Goal: Transaction & Acquisition: Book appointment/travel/reservation

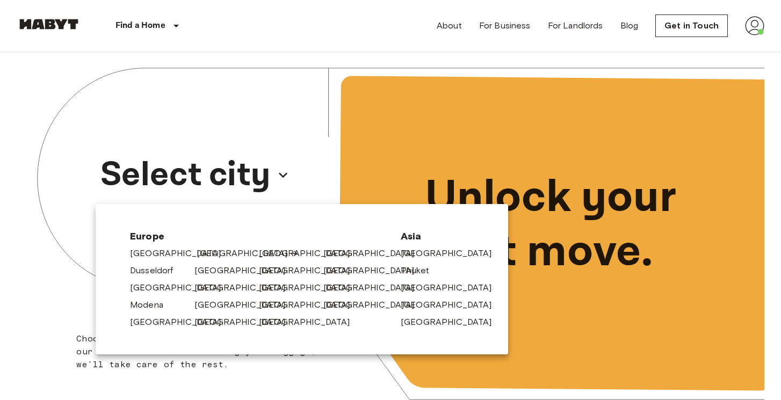
click at [210, 250] on link "[GEOGRAPHIC_DATA]" at bounding box center [248, 253] width 102 height 13
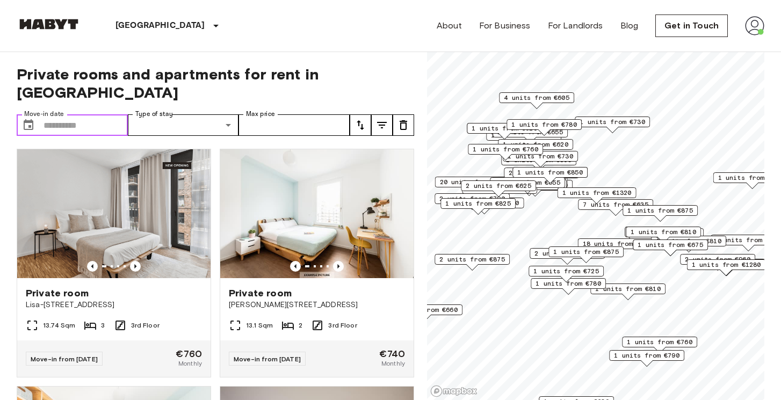
click at [70, 114] on input "Move-in date" at bounding box center [86, 124] width 84 height 21
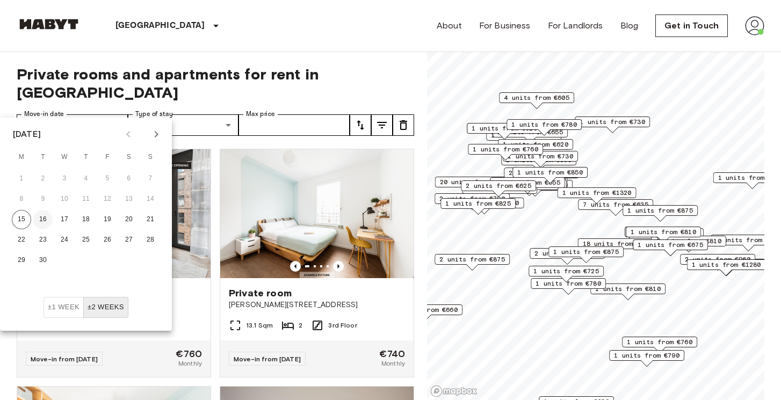
click at [39, 220] on button "16" at bounding box center [42, 219] width 19 height 19
type input "**********"
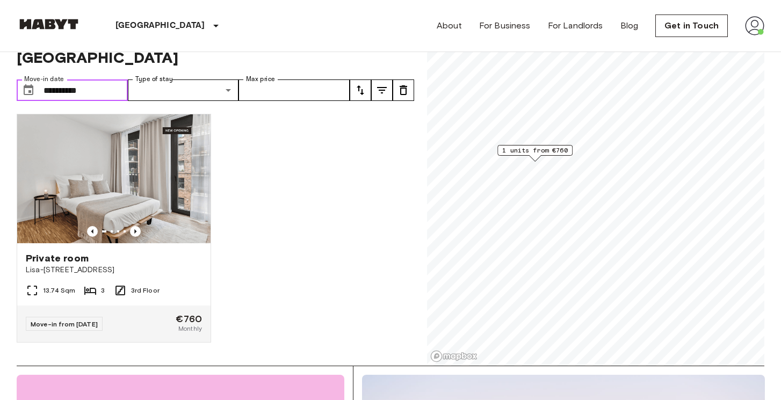
scroll to position [39, 0]
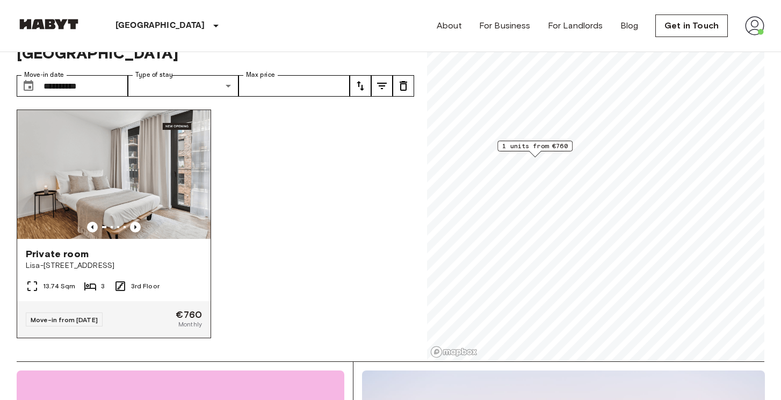
click at [177, 255] on div "Private room Lisa-Fittko-Straße 5" at bounding box center [113, 259] width 193 height 41
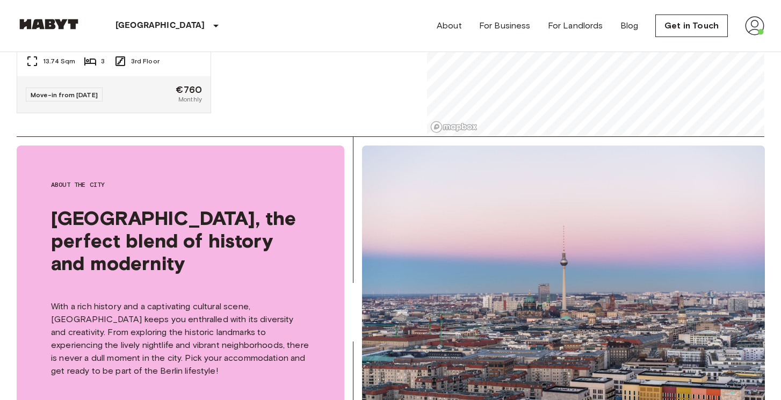
scroll to position [0, 0]
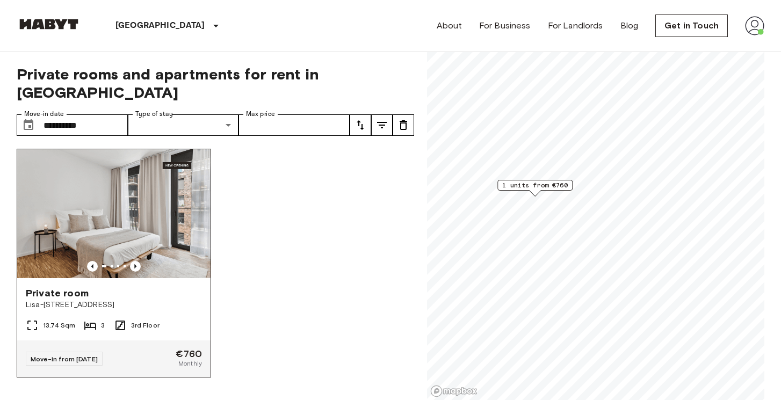
click at [172, 287] on div "Private room" at bounding box center [114, 293] width 176 height 13
click at [185, 297] on div "Private room Lisa-Fittko-Straße 5" at bounding box center [113, 298] width 193 height 41
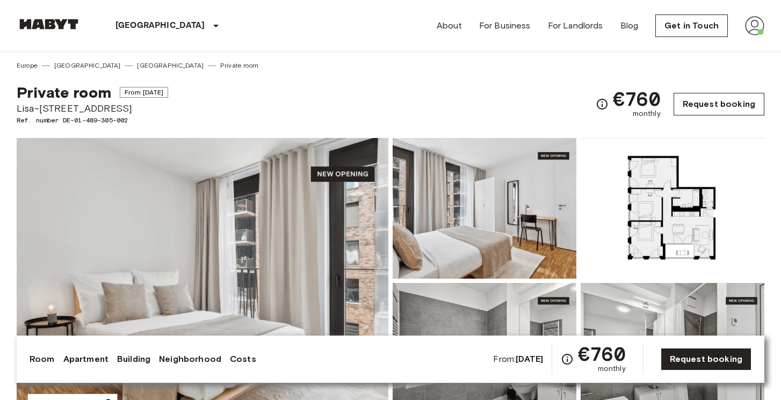
click at [709, 103] on link "Request booking" at bounding box center [719, 104] width 91 height 23
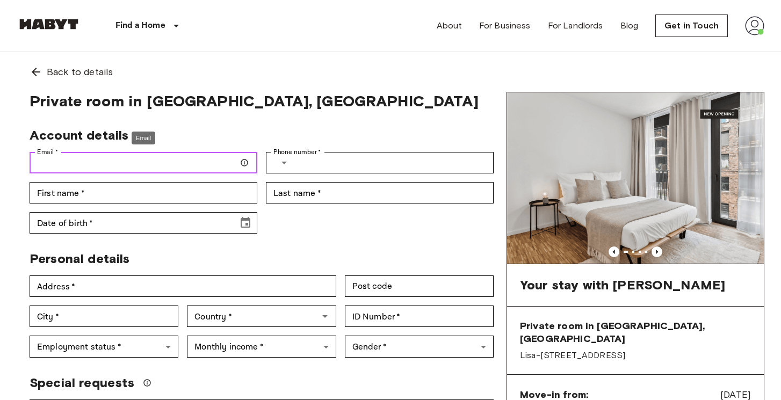
click at [138, 168] on input "Email   *" at bounding box center [144, 162] width 228 height 21
type input "**********"
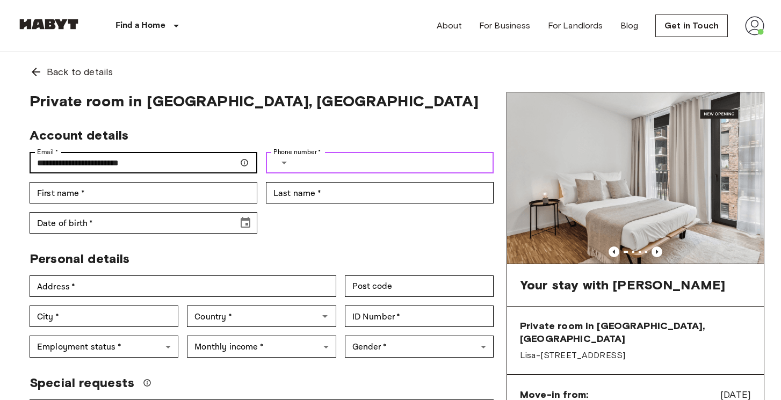
type input "**********"
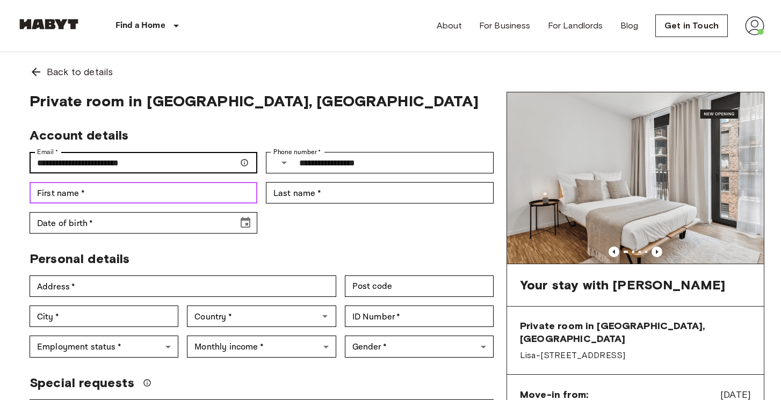
type input "*******"
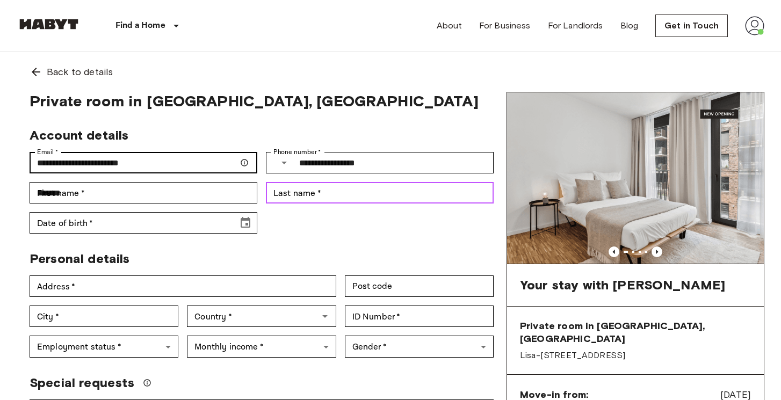
type input "*****"
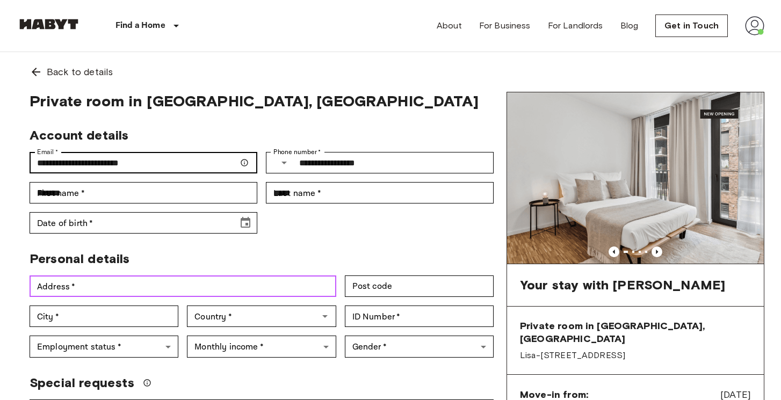
type input "**********"
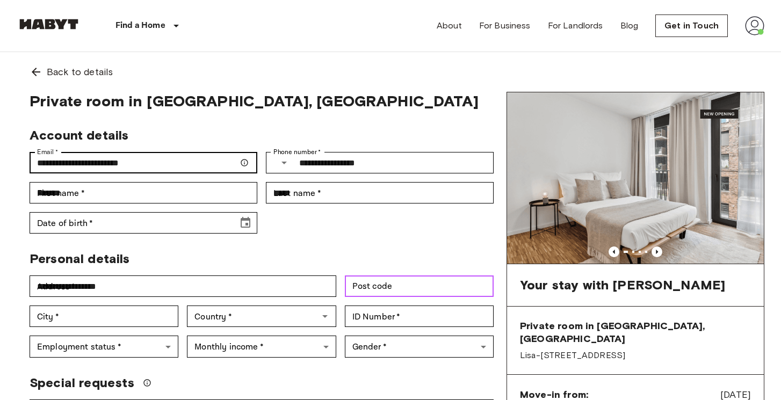
type input "*****"
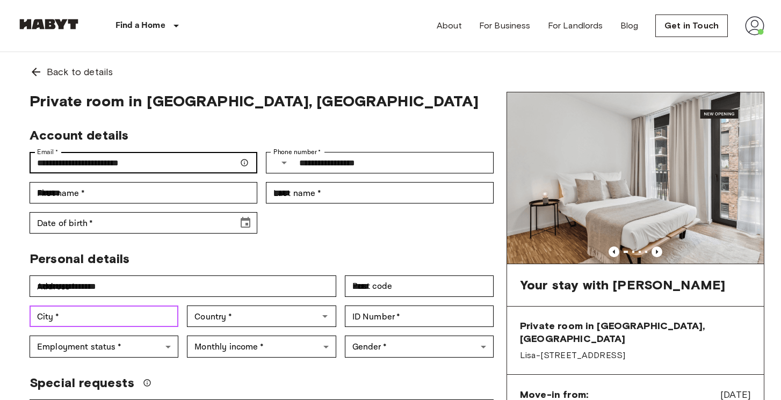
type input "******"
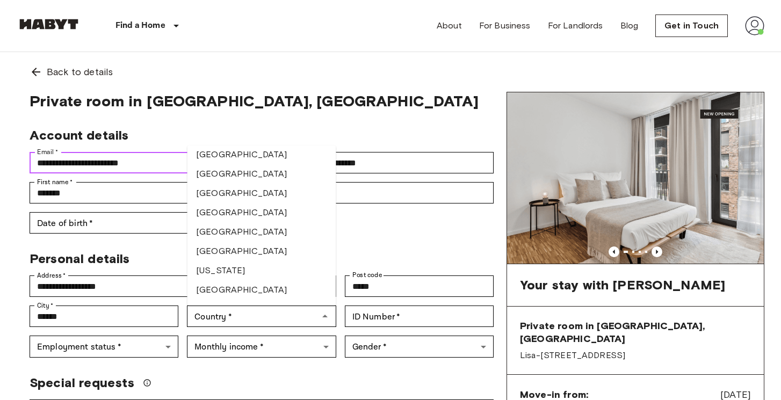
scroll to position [1439, 0]
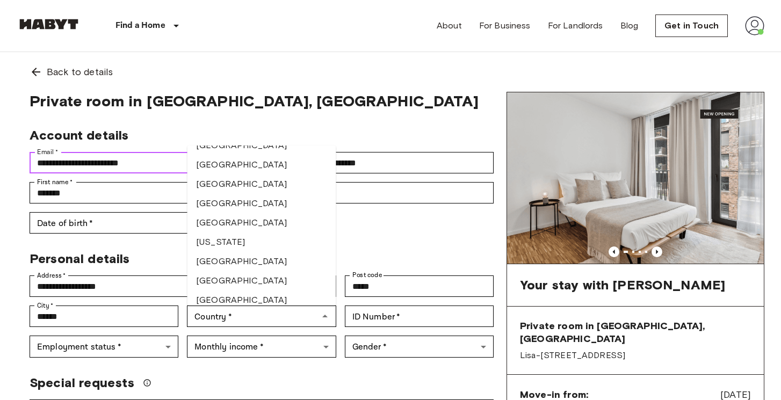
click at [231, 266] on li "[GEOGRAPHIC_DATA]" at bounding box center [261, 261] width 149 height 19
type input "*******"
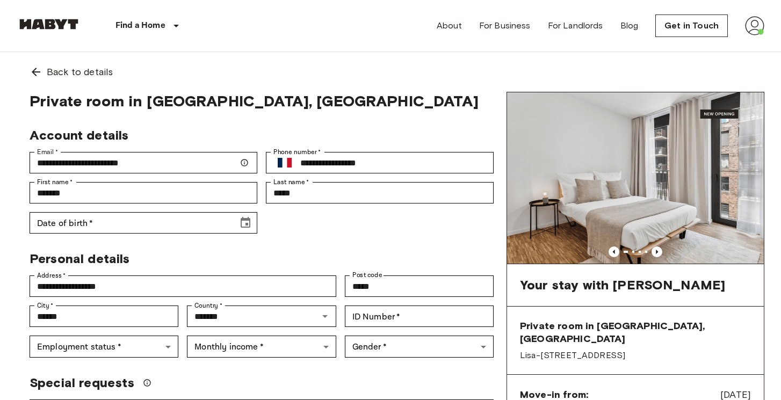
click at [292, 228] on div "**********" at bounding box center [257, 176] width 473 height 115
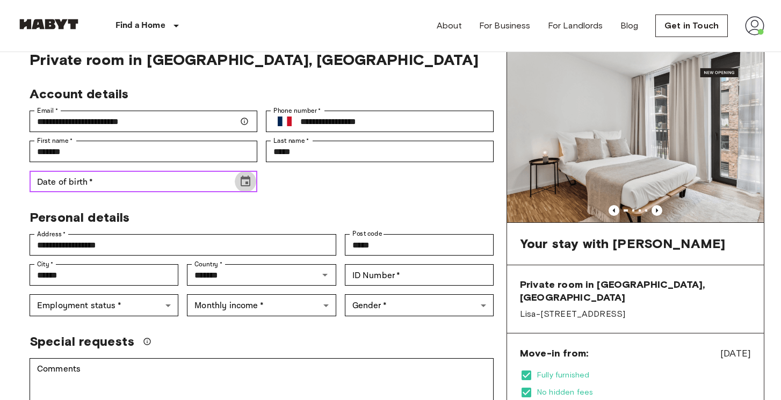
click at [250, 183] on icon "Choose date" at bounding box center [246, 181] width 10 height 11
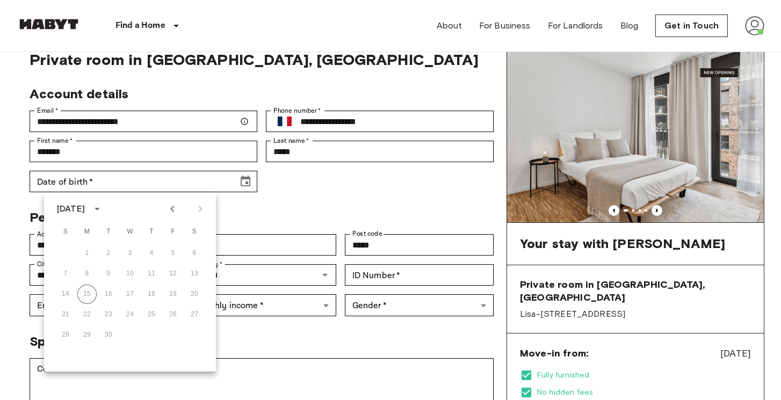
click at [100, 208] on icon "calendar view is open, switch to year view" at bounding box center [97, 209] width 5 height 3
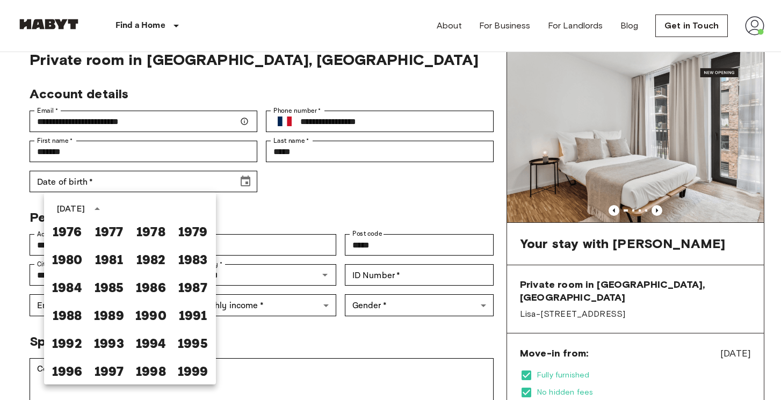
scroll to position [543, 0]
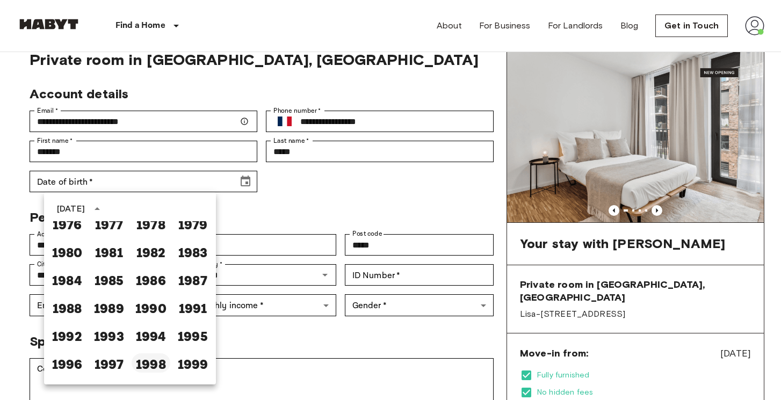
click at [145, 365] on button "1998" at bounding box center [151, 362] width 39 height 19
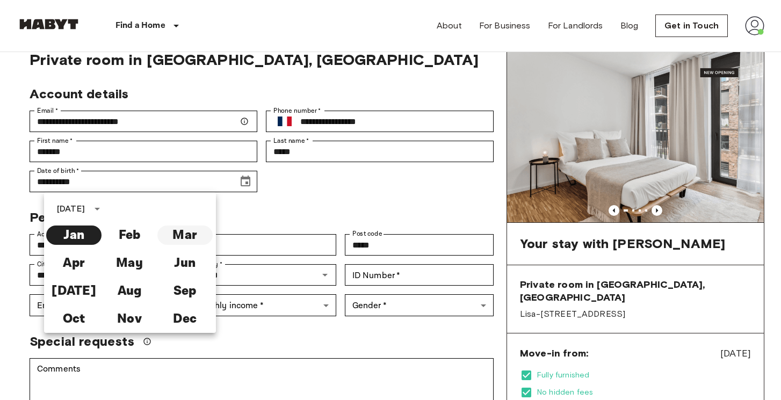
click at [189, 230] on button "Mar" at bounding box center [184, 235] width 55 height 19
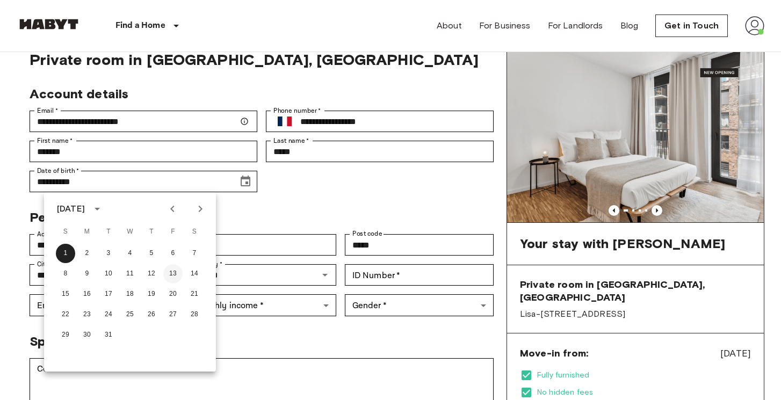
click at [169, 274] on button "13" at bounding box center [172, 273] width 19 height 19
type input "**********"
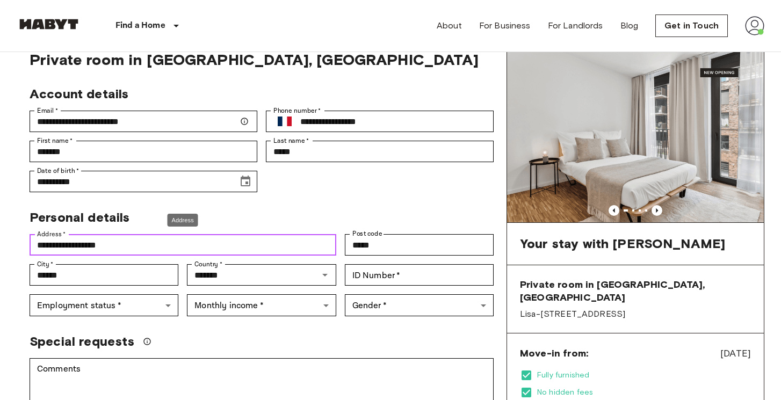
click at [195, 237] on input "**********" at bounding box center [183, 244] width 307 height 21
type input "**********"
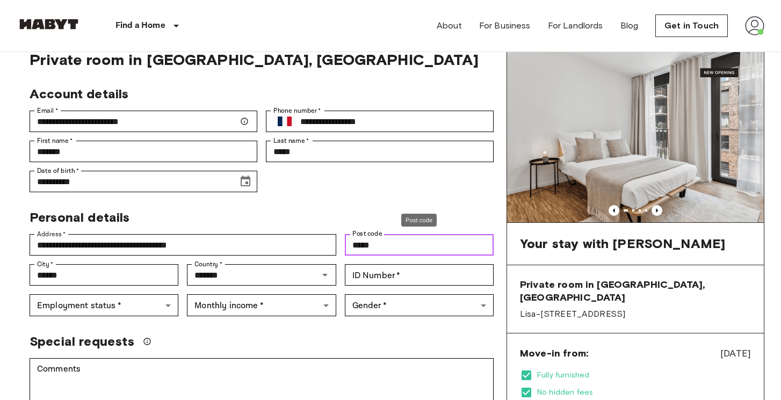
click at [389, 243] on input "*****" at bounding box center [419, 244] width 149 height 21
type input "******"
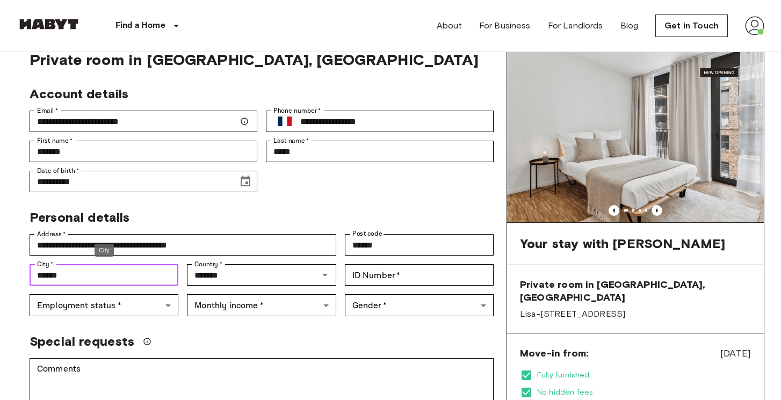
click at [106, 279] on input "******" at bounding box center [104, 274] width 149 height 21
type input "******"
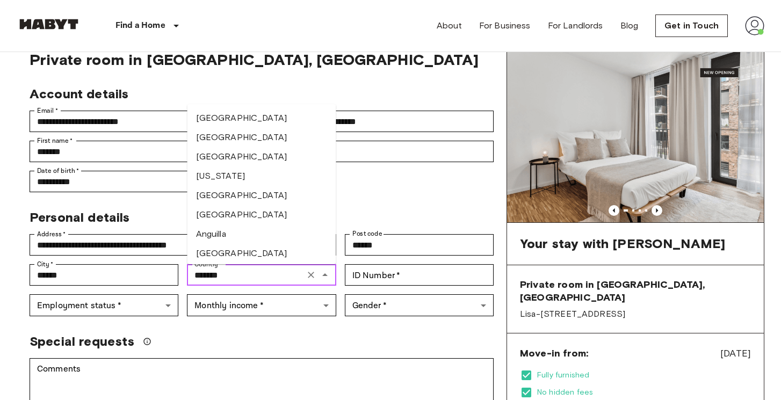
click at [213, 273] on input "*******" at bounding box center [245, 275] width 111 height 15
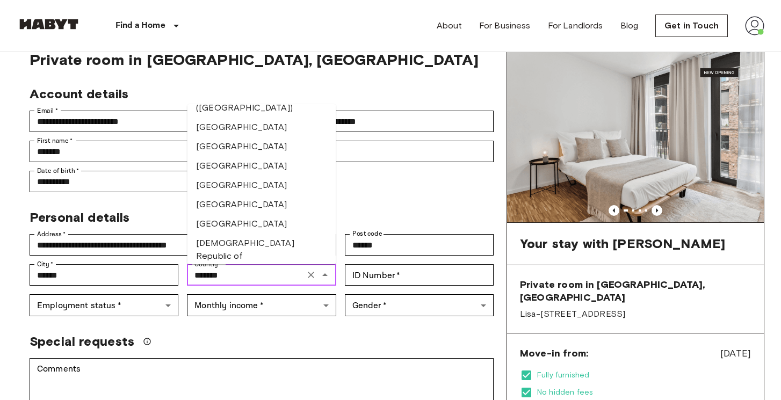
scroll to position [1851, 0]
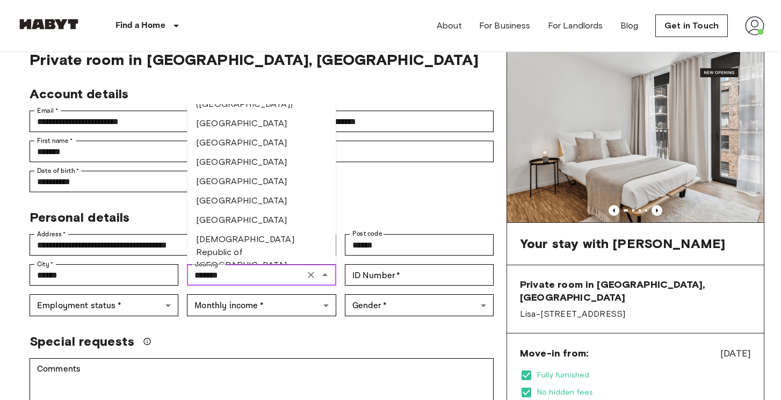
click at [219, 191] on li "India" at bounding box center [261, 200] width 149 height 19
type input "*****"
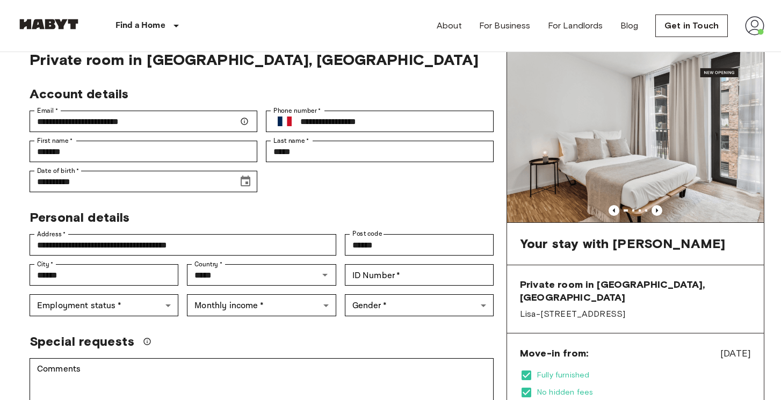
click at [377, 201] on div "Personal details" at bounding box center [257, 213] width 473 height 25
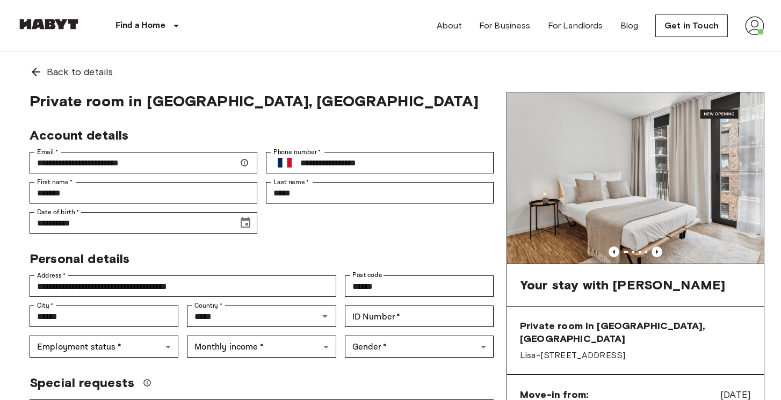
scroll to position [239, 0]
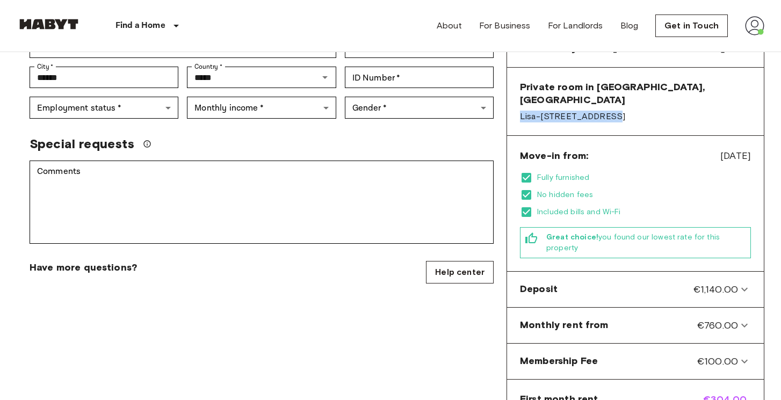
drag, startPoint x: 516, startPoint y: 104, endPoint x: 617, endPoint y: 99, distance: 101.1
click at [619, 99] on div "Private room in Berlin, Mitte Lisa-Fittko-Straße 5" at bounding box center [635, 102] width 257 height 68
copy span "Lisa-[STREET_ADDRESS]"
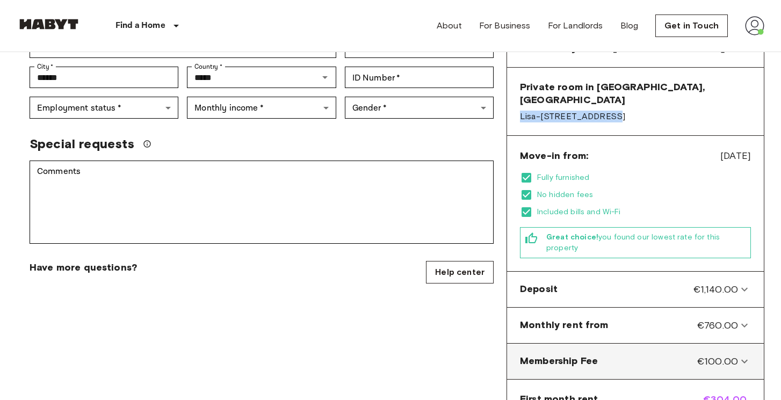
click at [738, 355] on icon at bounding box center [744, 361] width 13 height 13
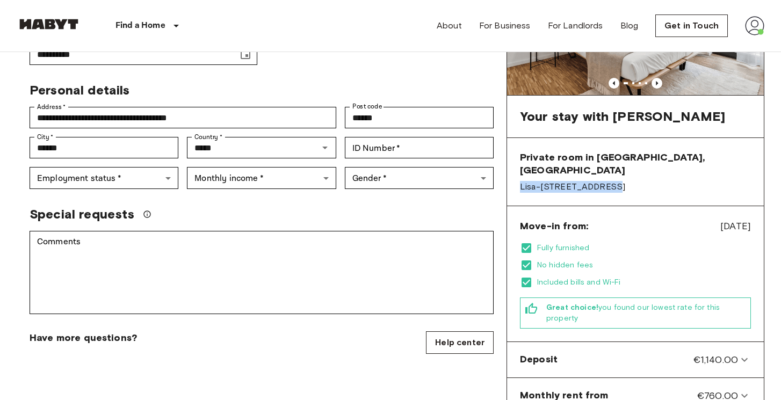
scroll to position [0, 0]
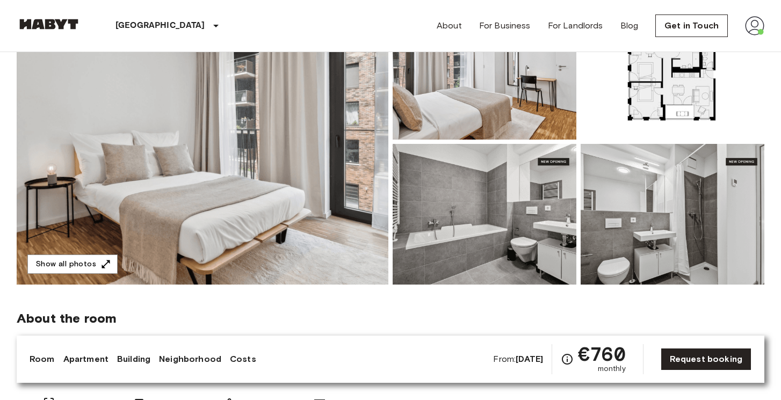
scroll to position [139, 0]
click at [310, 216] on img at bounding box center [203, 142] width 372 height 286
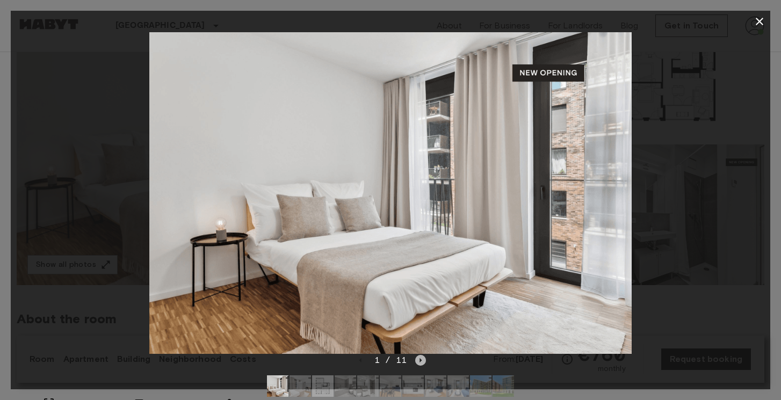
click at [422, 362] on icon "Next image" at bounding box center [420, 360] width 11 height 11
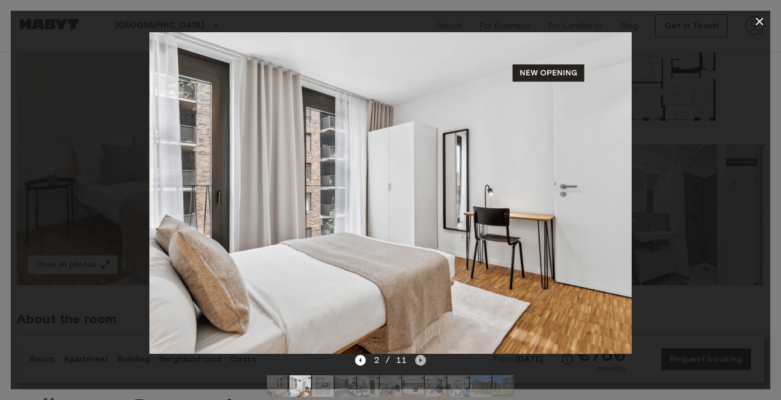
click at [422, 362] on icon "Next image" at bounding box center [420, 360] width 11 height 11
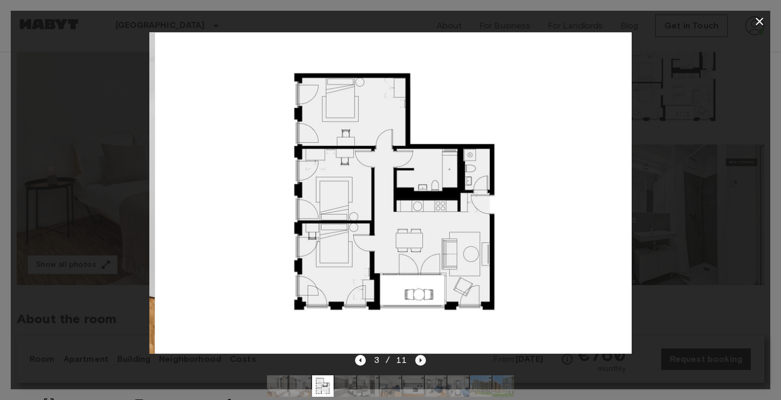
click at [422, 362] on icon "Next image" at bounding box center [420, 360] width 11 height 11
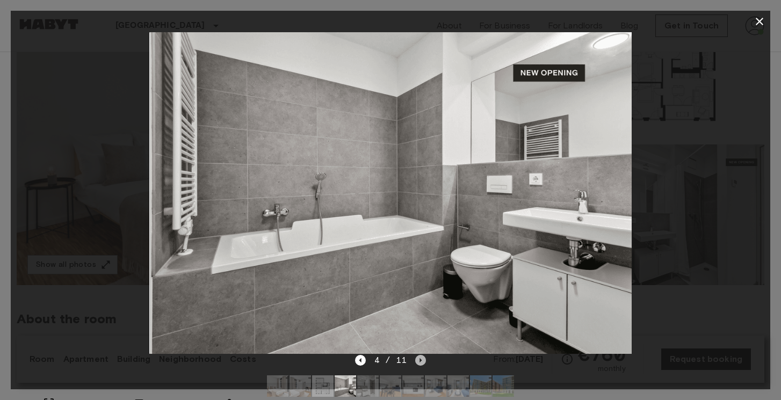
click at [422, 362] on icon "Next image" at bounding box center [420, 360] width 11 height 11
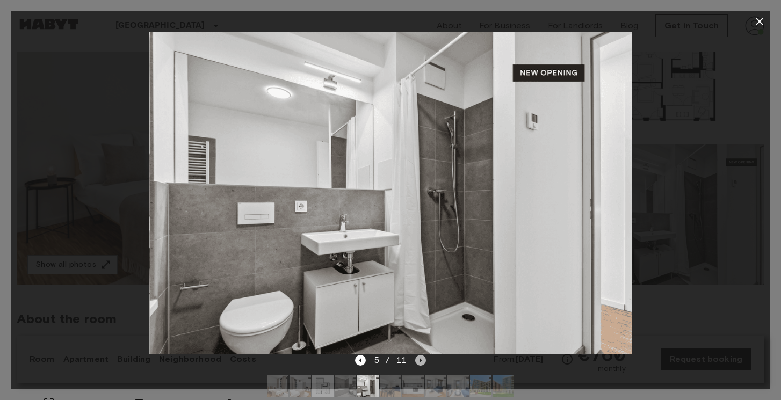
click at [422, 362] on icon "Next image" at bounding box center [420, 360] width 11 height 11
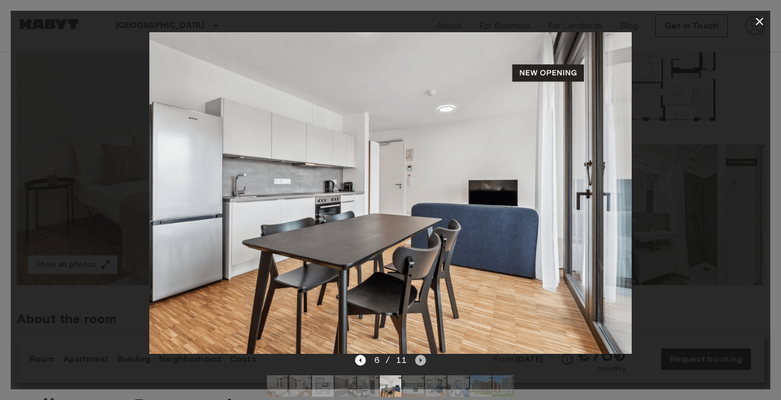
click at [422, 362] on icon "Next image" at bounding box center [420, 360] width 11 height 11
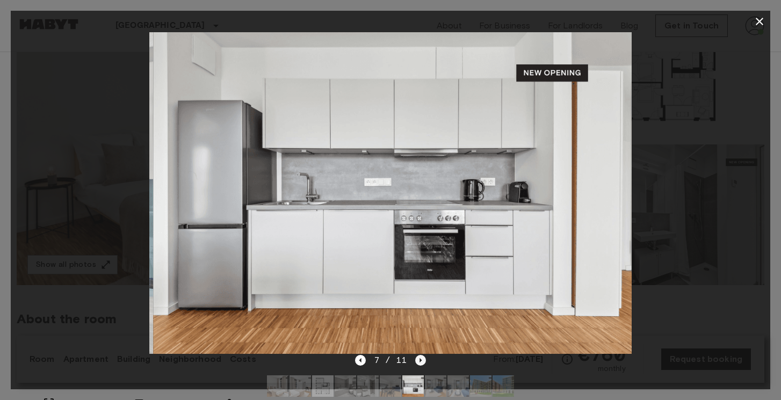
click at [422, 362] on icon "Next image" at bounding box center [420, 360] width 11 height 11
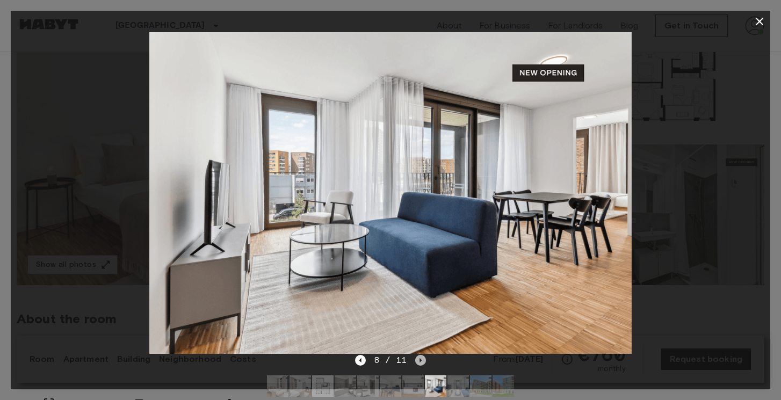
click at [420, 359] on icon "Next image" at bounding box center [421, 360] width 2 height 4
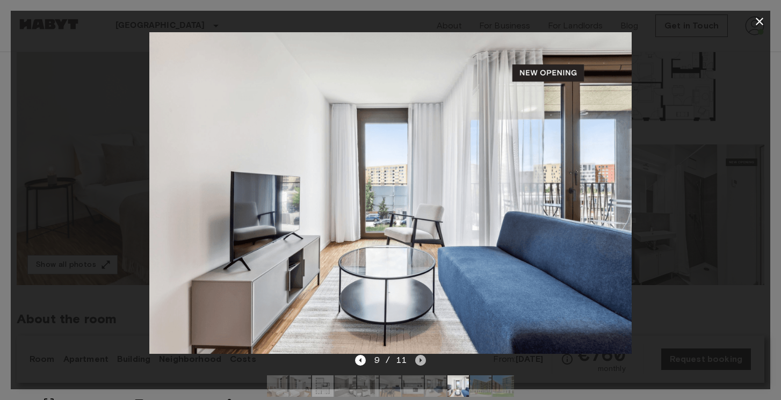
click at [420, 360] on icon "Next image" at bounding box center [421, 360] width 2 height 4
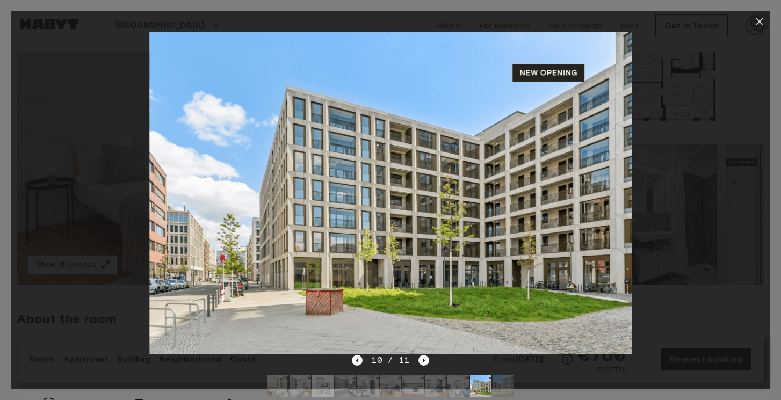
click at [762, 26] on icon "button" at bounding box center [759, 21] width 13 height 13
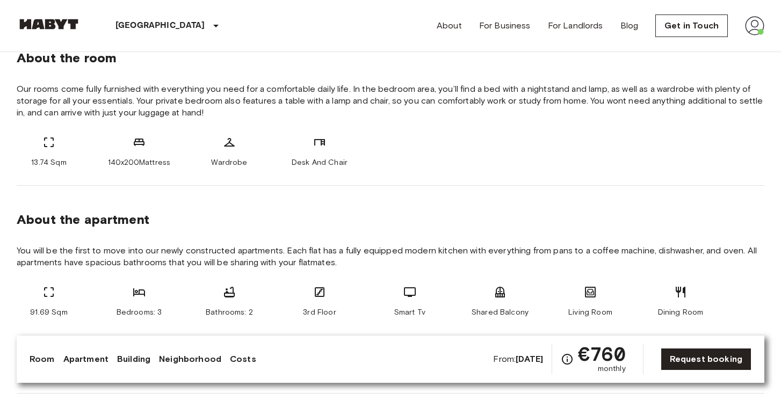
scroll to position [400, 0]
click at [703, 362] on link "Request booking" at bounding box center [706, 359] width 91 height 23
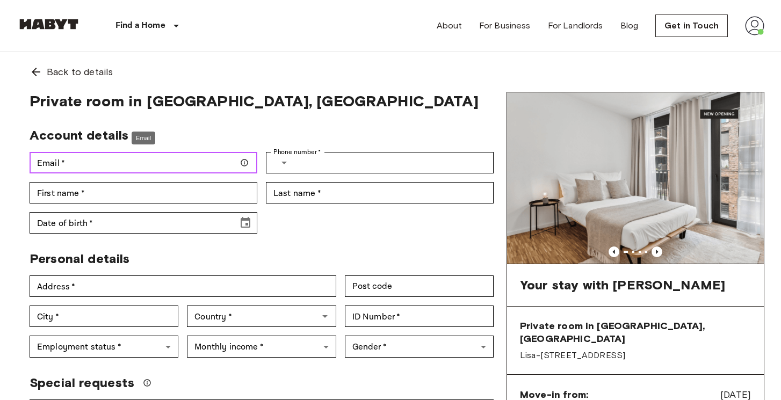
click at [110, 158] on input "Email   *" at bounding box center [144, 162] width 228 height 21
type input "**********"
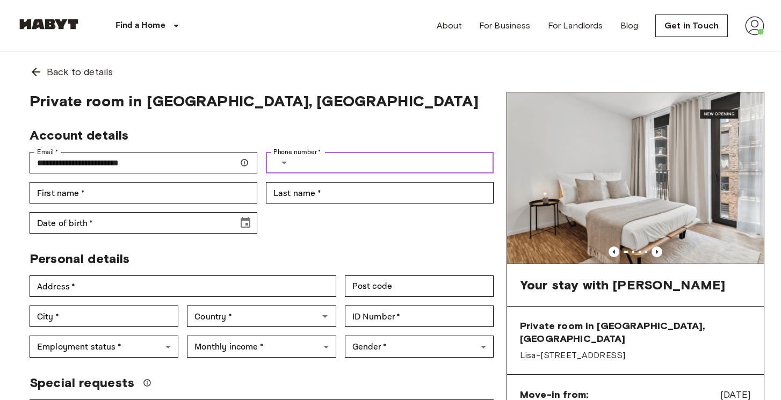
type input "**********"
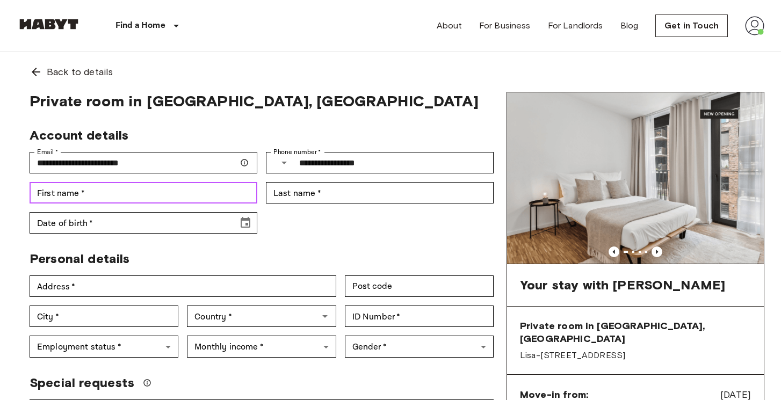
type input "*******"
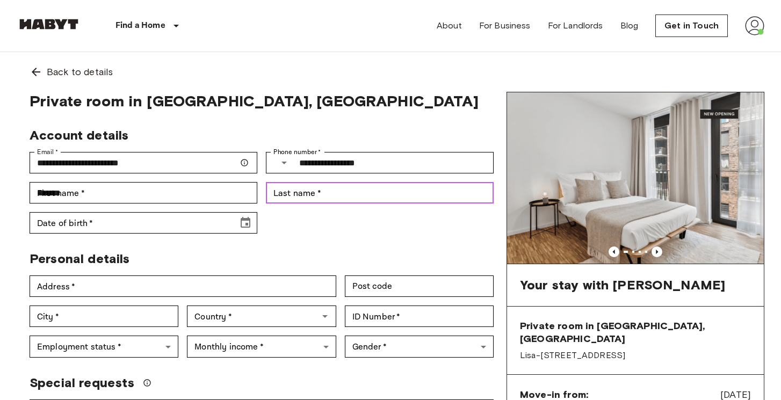
type input "*****"
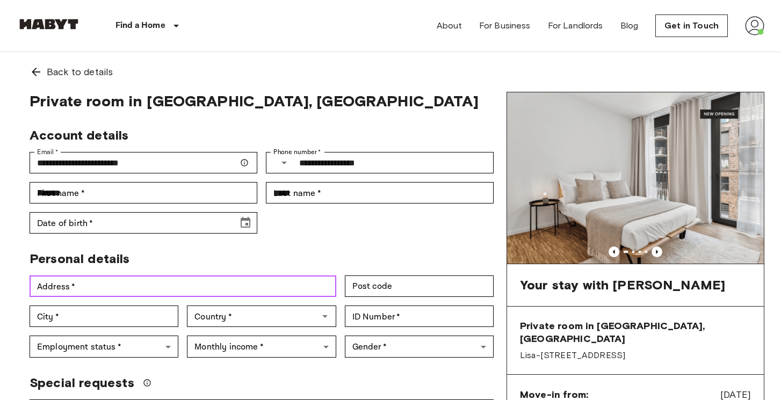
type input "**********"
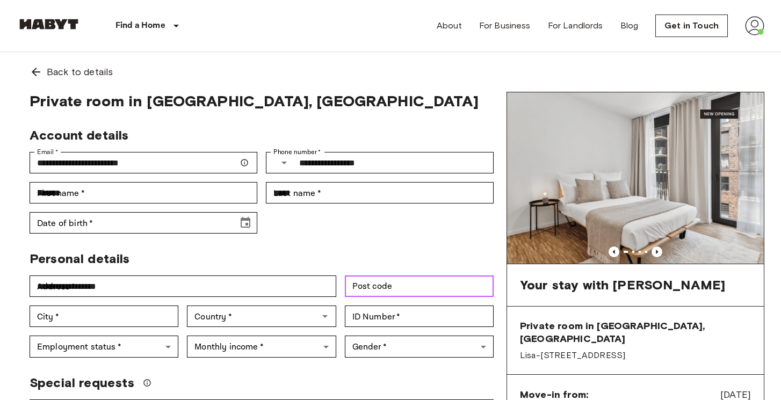
type input "*****"
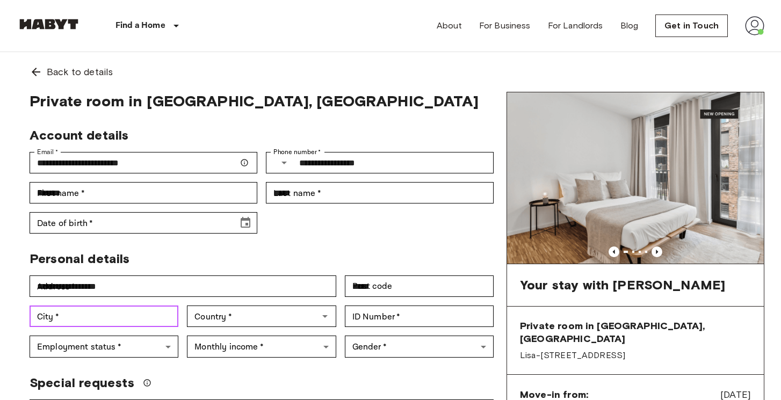
type input "******"
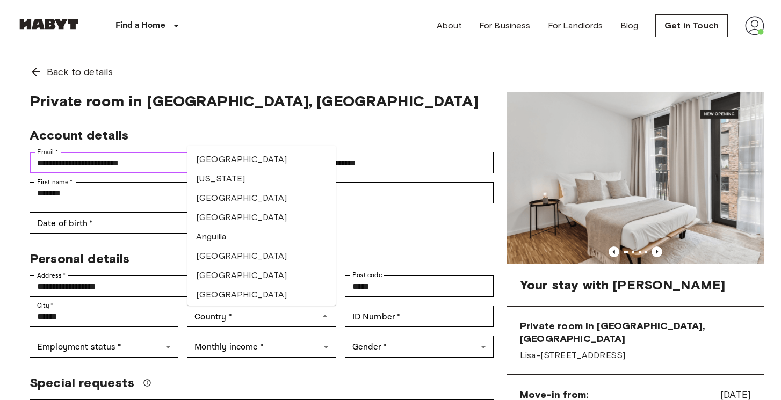
scroll to position [47, 0]
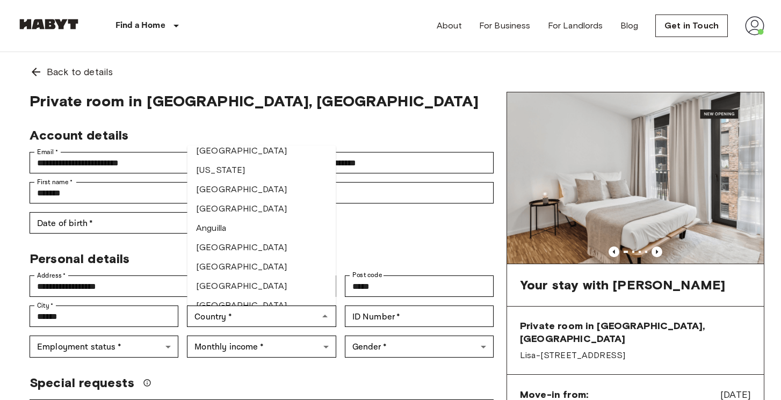
click at [122, 255] on span "Personal details" at bounding box center [80, 259] width 100 height 16
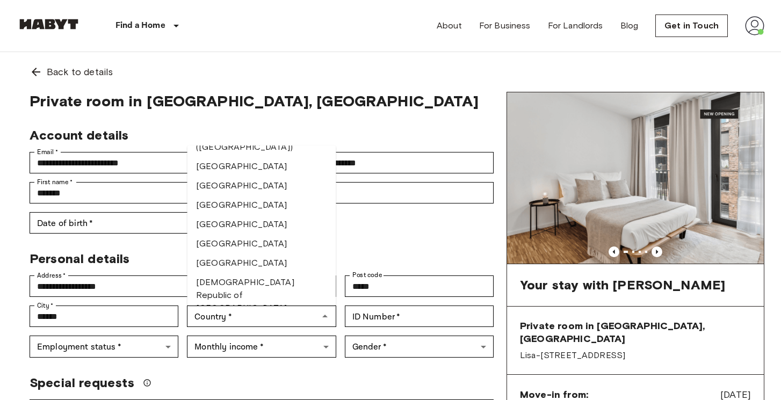
click at [226, 238] on li "[GEOGRAPHIC_DATA]" at bounding box center [261, 243] width 149 height 19
type input "*****"
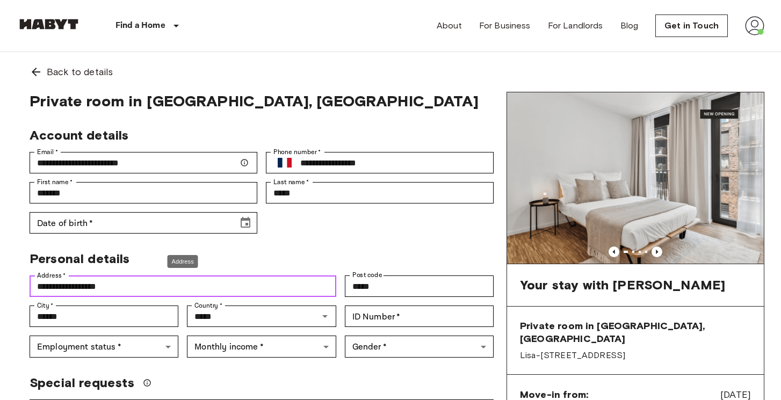
click at [124, 286] on input "**********" at bounding box center [183, 286] width 307 height 21
type input "**********"
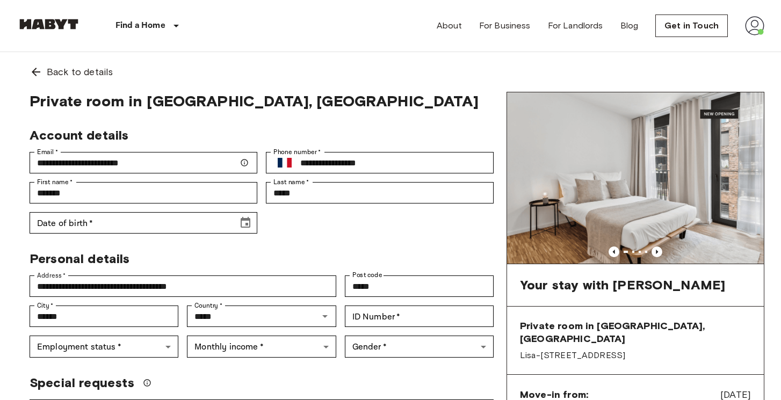
click at [339, 106] on span "Private room in Berlin, Mitte" at bounding box center [262, 101] width 464 height 18
click at [244, 217] on icon "Choose date" at bounding box center [245, 222] width 13 height 13
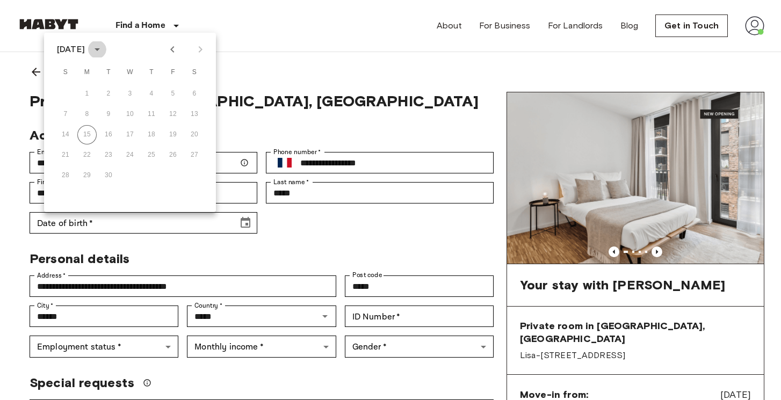
click at [104, 45] on icon "calendar view is open, switch to year view" at bounding box center [97, 49] width 13 height 13
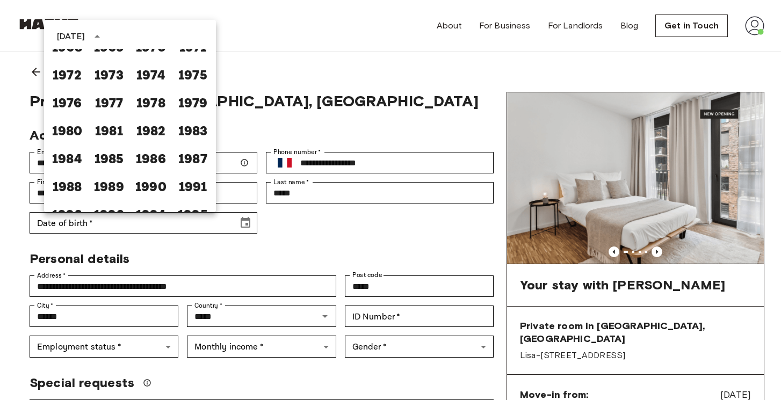
scroll to position [591, 0]
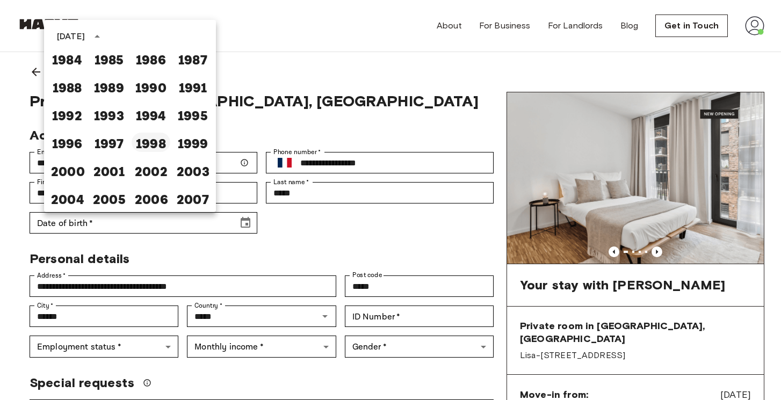
click at [155, 139] on button "1998" at bounding box center [151, 142] width 39 height 19
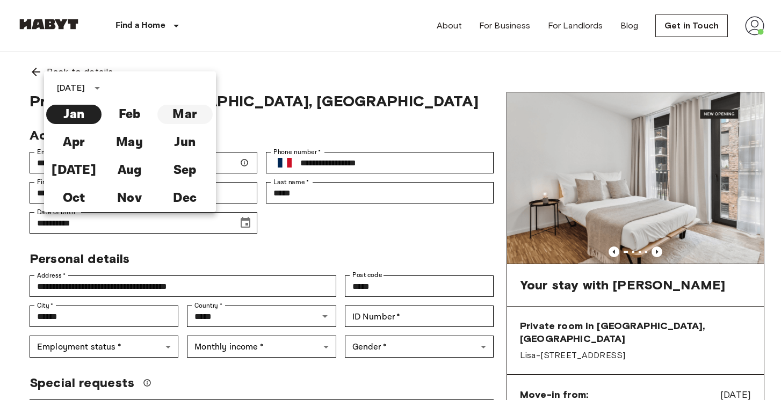
click at [181, 113] on button "Mar" at bounding box center [184, 114] width 55 height 19
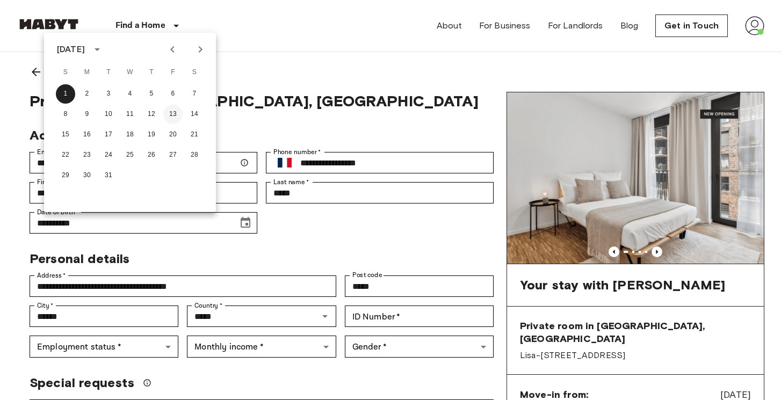
click at [175, 111] on button "13" at bounding box center [172, 114] width 19 height 19
type input "**********"
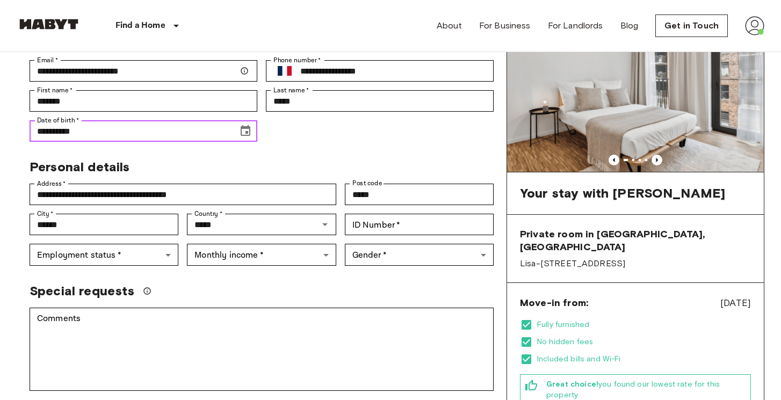
scroll to position [109, 0]
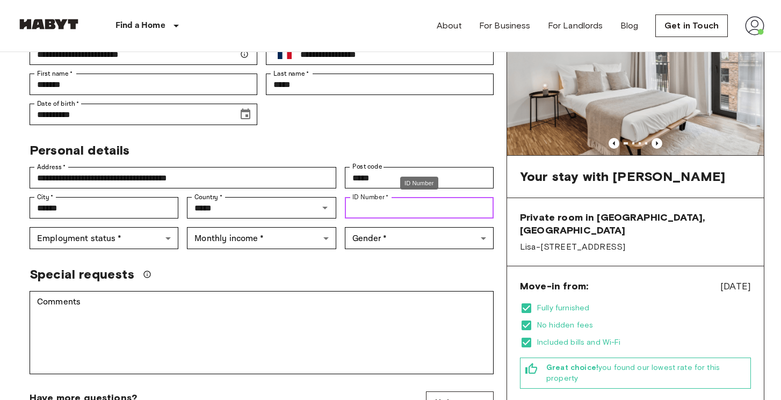
click at [377, 208] on input "ID Number   *" at bounding box center [419, 207] width 149 height 21
type input "********"
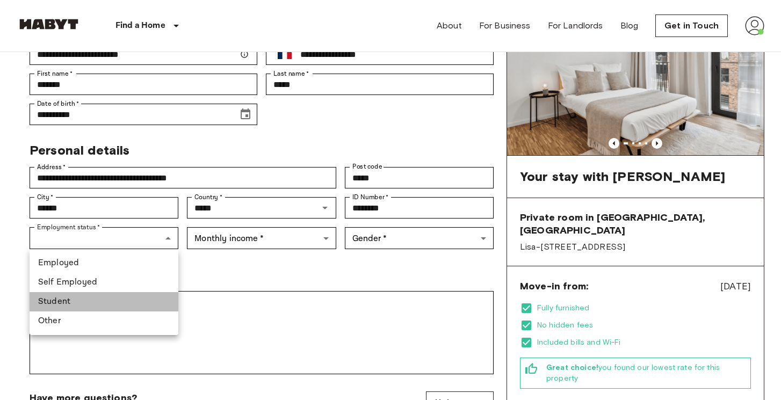
click at [75, 304] on li "Student" at bounding box center [104, 301] width 149 height 19
type input "*******"
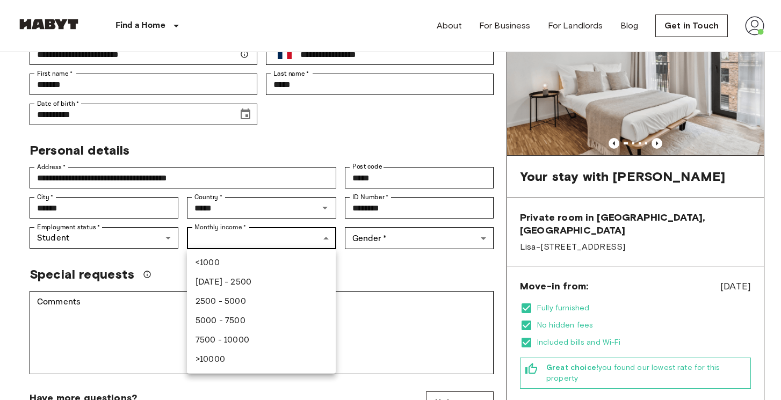
click at [235, 283] on li "1000 - 2500" at bounding box center [261, 282] width 149 height 19
type input "***"
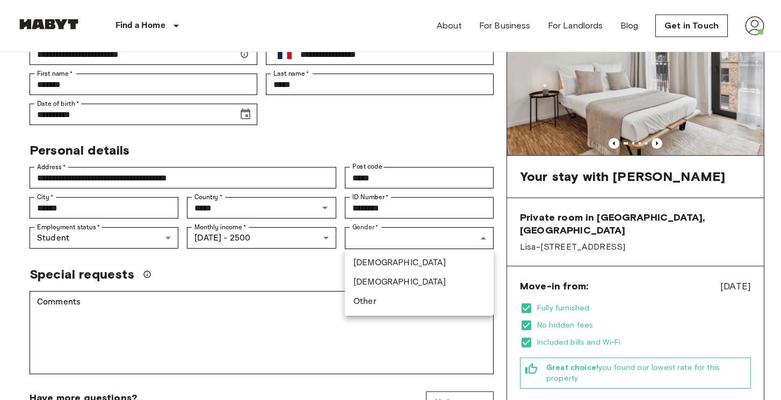
click at [391, 256] on li "[DEMOGRAPHIC_DATA]" at bounding box center [419, 263] width 149 height 19
type input "****"
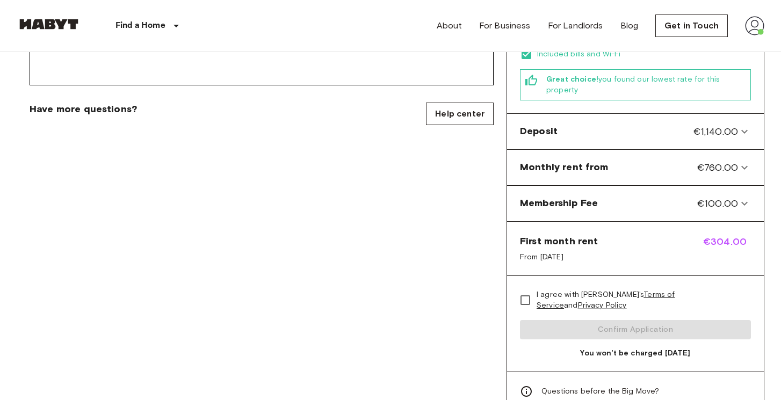
scroll to position [396, 0]
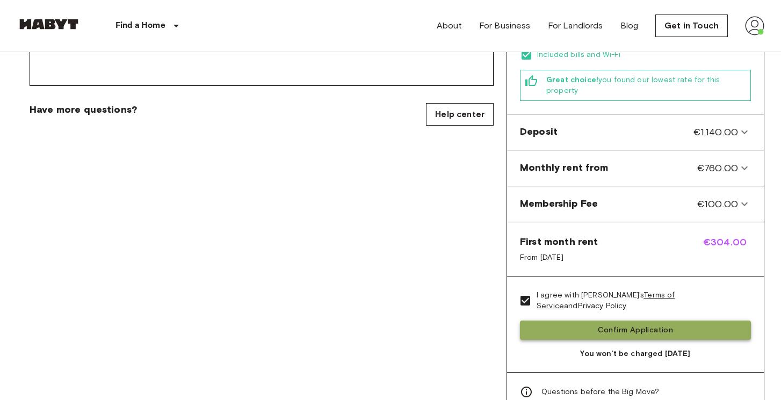
click at [625, 321] on button "Confirm Application" at bounding box center [635, 331] width 231 height 20
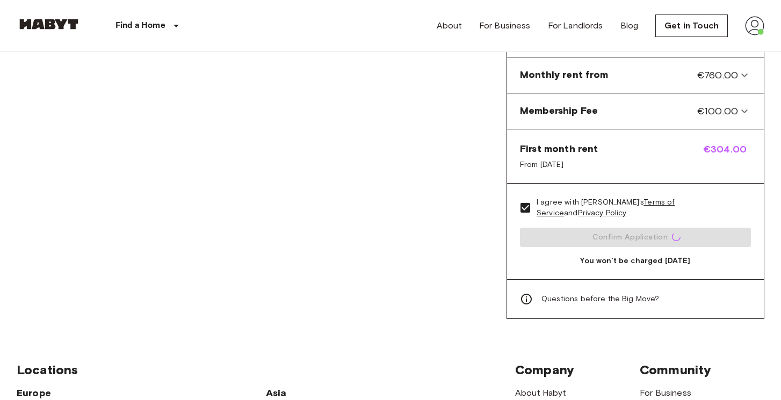
scroll to position [551, 0]
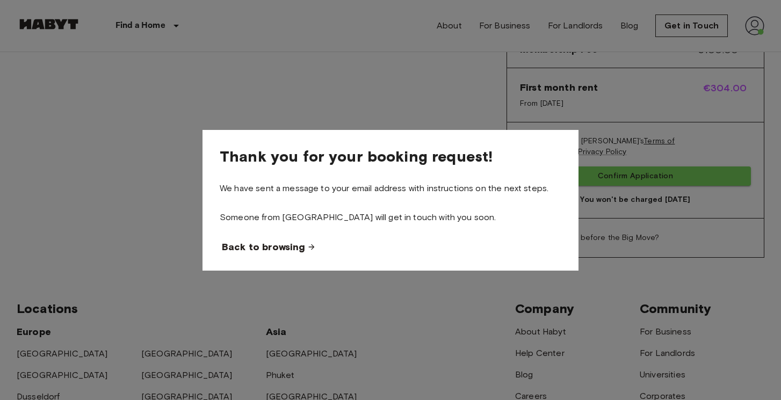
click at [264, 248] on span "Back to browsing" at bounding box center [263, 247] width 83 height 13
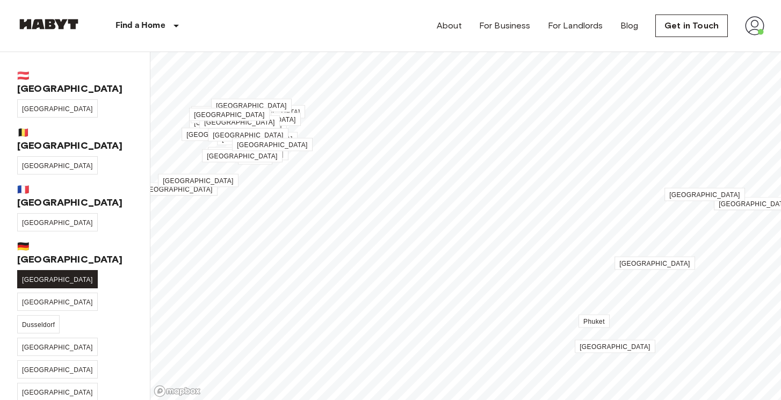
click at [28, 276] on span "[GEOGRAPHIC_DATA]" at bounding box center [57, 280] width 71 height 8
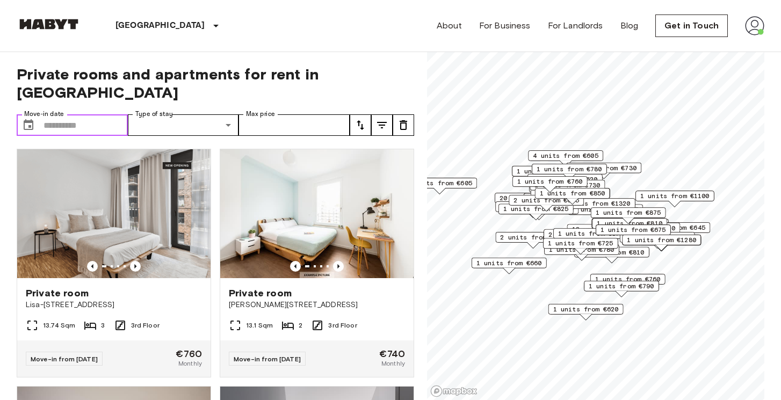
click at [70, 114] on input "Move-in date" at bounding box center [86, 124] width 84 height 21
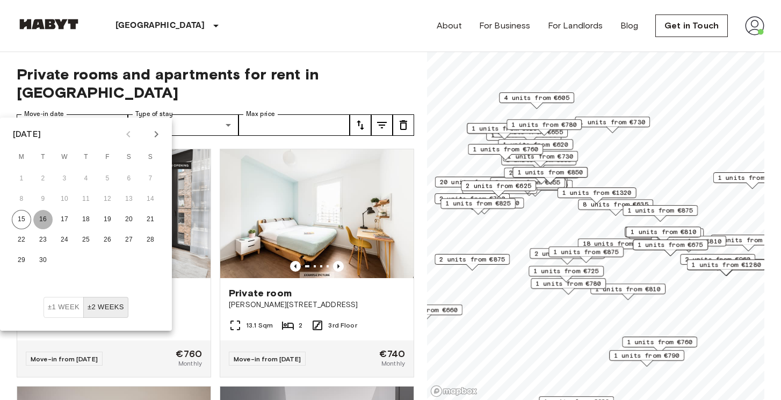
click at [41, 221] on button "16" at bounding box center [42, 219] width 19 height 19
type input "**********"
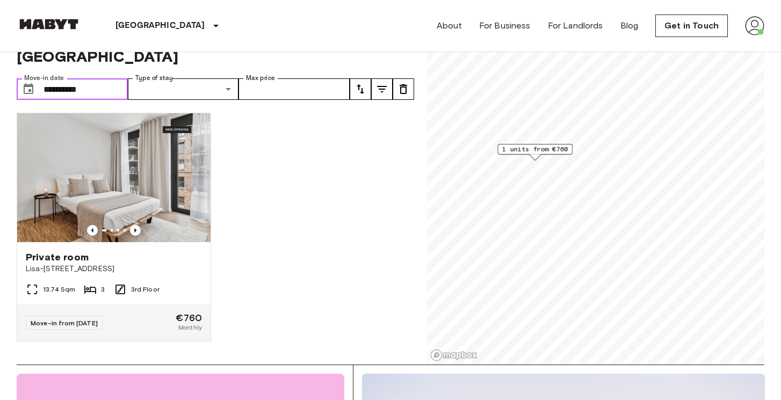
scroll to position [37, 0]
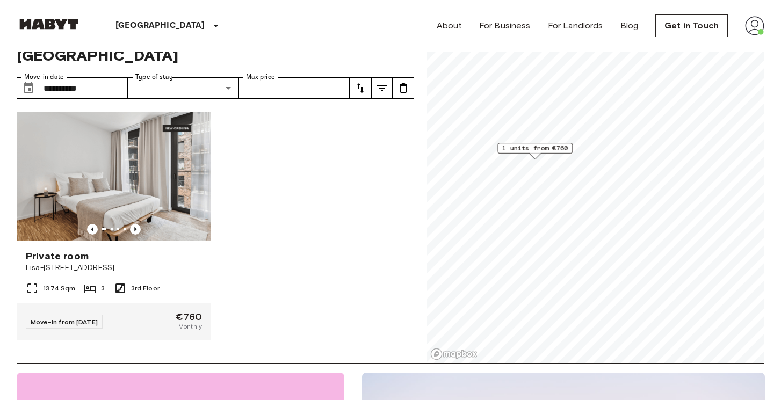
click at [168, 263] on span "Lisa-[STREET_ADDRESS]" at bounding box center [114, 268] width 176 height 11
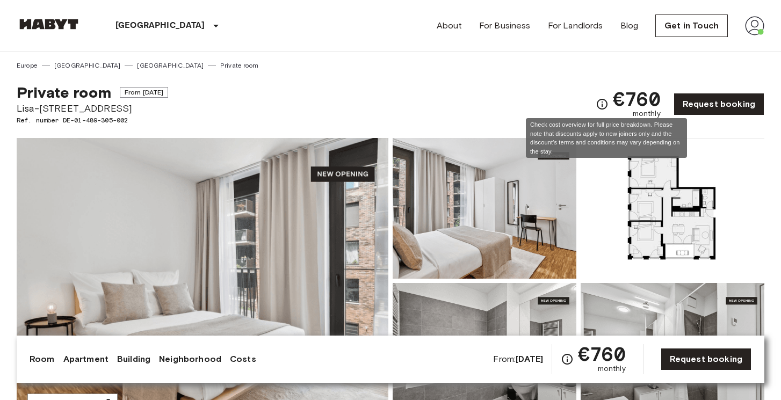
click at [608, 107] on icon "Check cost overview for full price breakdown. Please note that discounts apply …" at bounding box center [602, 104] width 13 height 13
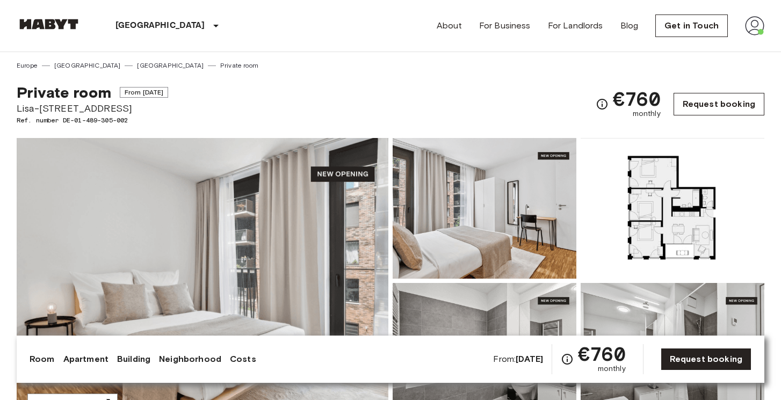
click at [720, 105] on link "Request booking" at bounding box center [719, 104] width 91 height 23
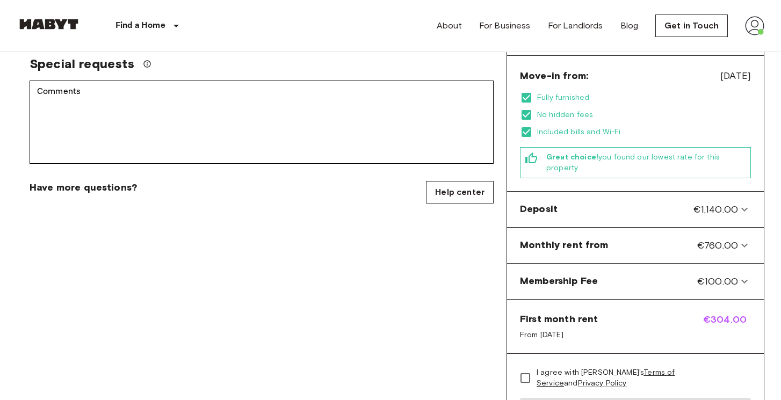
scroll to position [413, 0]
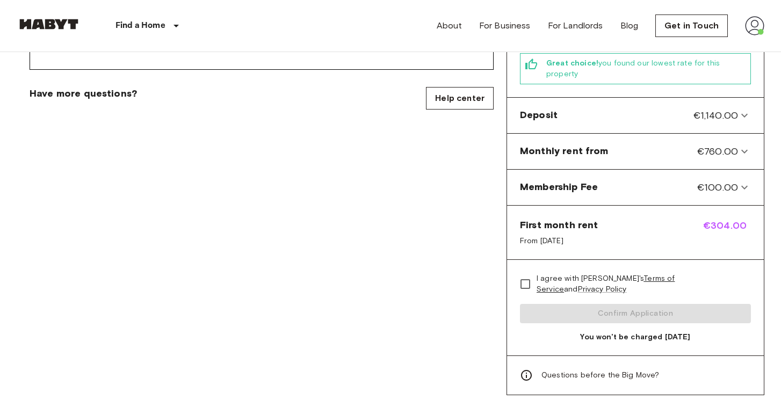
click at [653, 213] on div "First month rent From Sep 19, 2025 €304.00" at bounding box center [635, 233] width 257 height 54
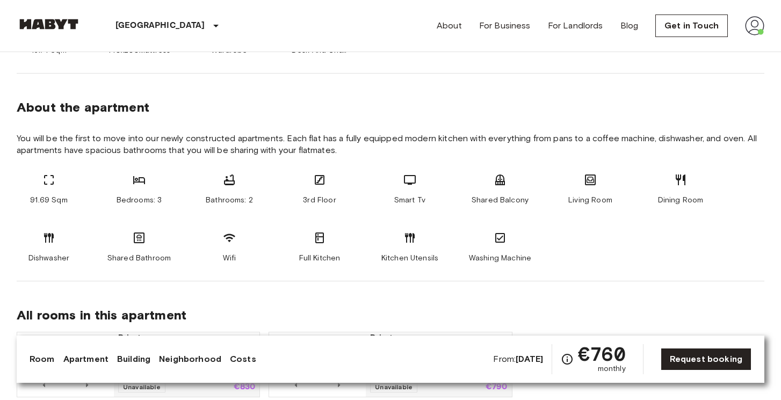
scroll to position [523, 0]
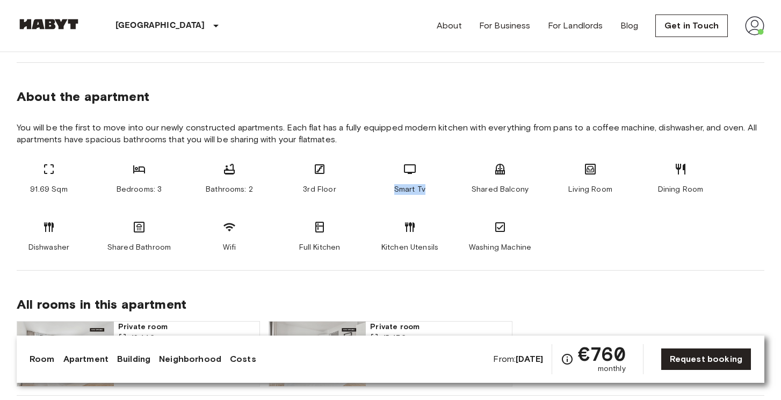
drag, startPoint x: 355, startPoint y: 196, endPoint x: 394, endPoint y: 204, distance: 40.1
click at [395, 204] on div "91.69 Sqm Bedrooms: 3 Bathrooms: 2 3rd Floor Smart Tv Shared Balcony Living Roo…" at bounding box center [391, 208] width 748 height 90
click at [381, 85] on section "About the apartment You will be the first to move into our newly constructed ap…" at bounding box center [391, 167] width 748 height 208
drag, startPoint x: 387, startPoint y: 192, endPoint x: 455, endPoint y: 187, distance: 68.4
click at [455, 187] on div "91.69 Sqm Bedrooms: 3 Bathrooms: 2 3rd Floor Smart Tv Shared Balcony Living Roo…" at bounding box center [391, 208] width 748 height 90
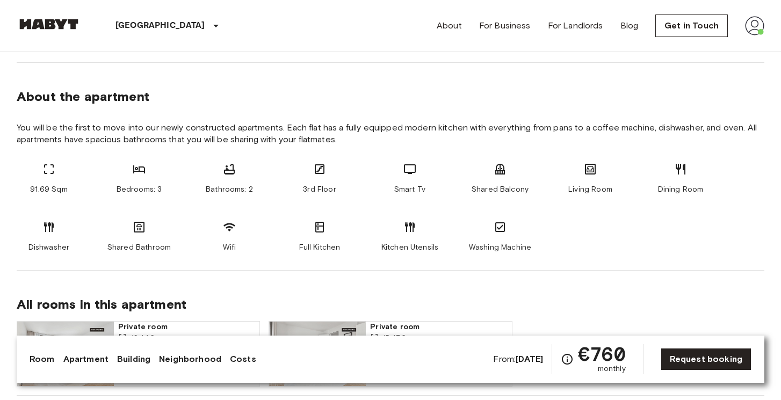
click at [399, 112] on section "About the apartment You will be the first to move into our newly constructed ap…" at bounding box center [391, 167] width 748 height 208
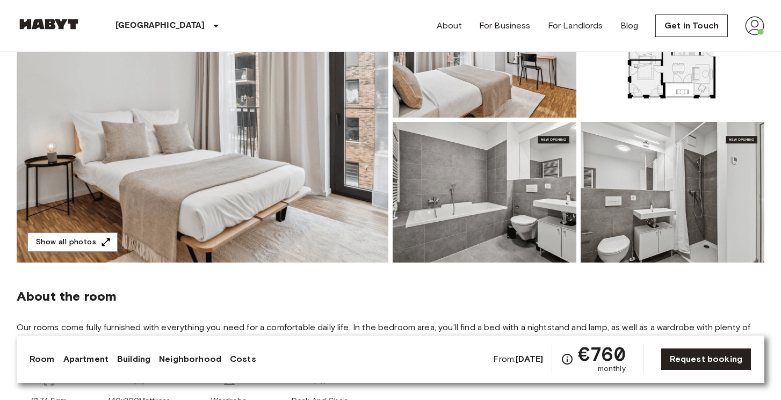
scroll to position [0, 0]
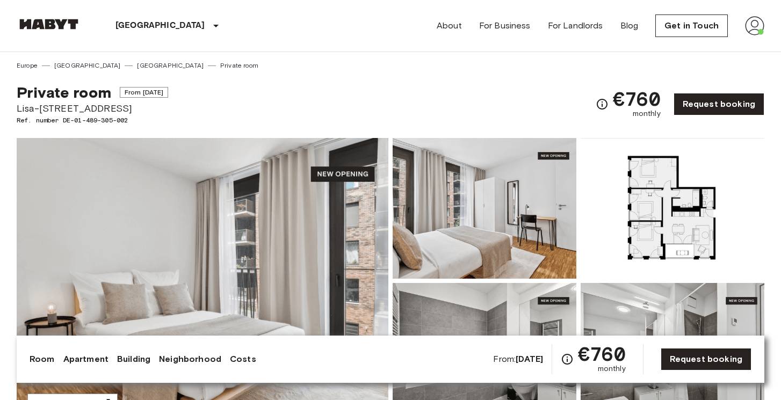
drag, startPoint x: 140, startPoint y: 91, endPoint x: 213, endPoint y: 98, distance: 72.9
click at [213, 98] on div "Private room From Sep 19 2025 Lisa-Fittko-Straße 5 Ref. number DE-01-489-305-00…" at bounding box center [391, 97] width 748 height 55
click at [267, 45] on div "Berlin Europe Amsterdam Berlin Brussels Cologne Dusseldorf Frankfurt Graz Hambu…" at bounding box center [391, 26] width 748 height 52
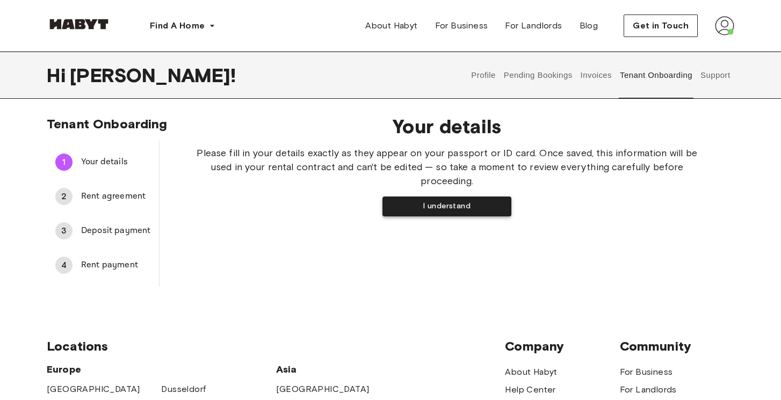
click at [396, 204] on button "I understand" at bounding box center [446, 207] width 129 height 20
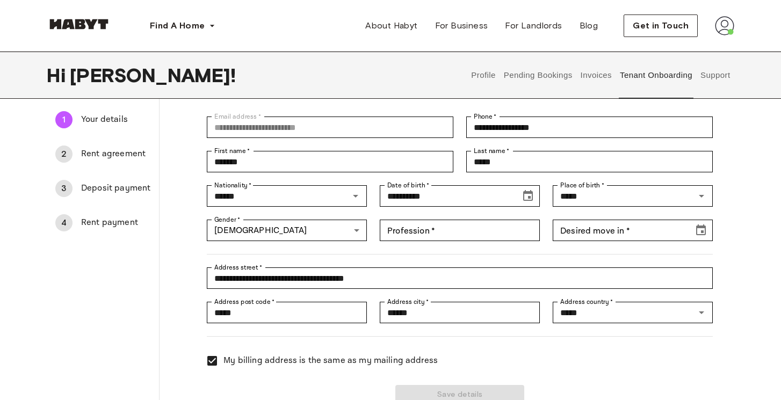
scroll to position [81, 0]
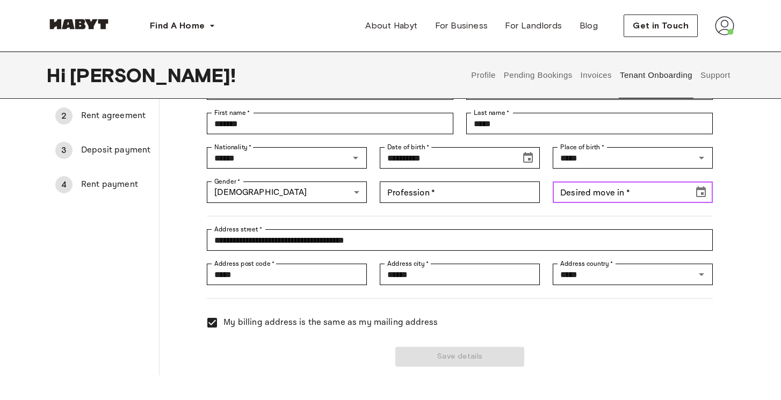
click at [624, 197] on input "Desired move in   *" at bounding box center [619, 192] width 133 height 21
click at [698, 194] on icon "Choose date" at bounding box center [701, 192] width 13 height 13
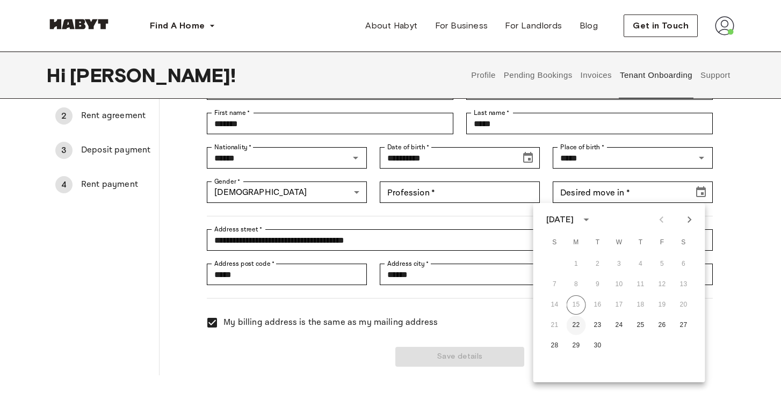
click at [575, 324] on button "22" at bounding box center [576, 325] width 19 height 19
type input "**********"
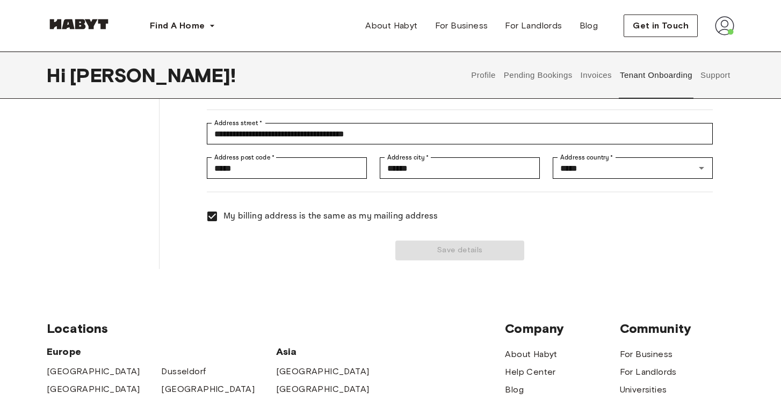
scroll to position [203, 0]
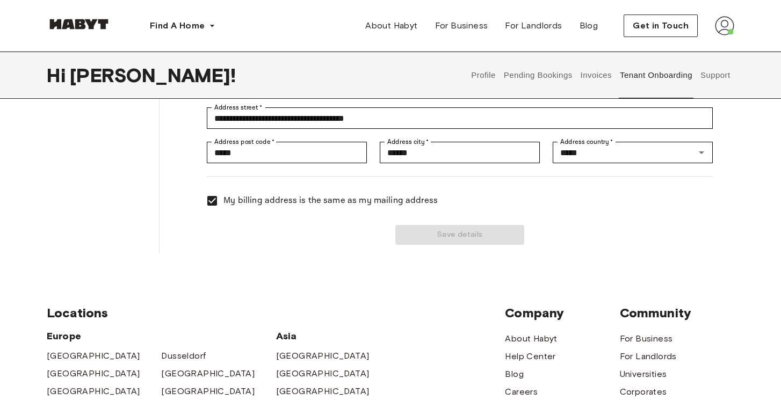
click at [461, 238] on div "Save details" at bounding box center [453, 228] width 519 height 33
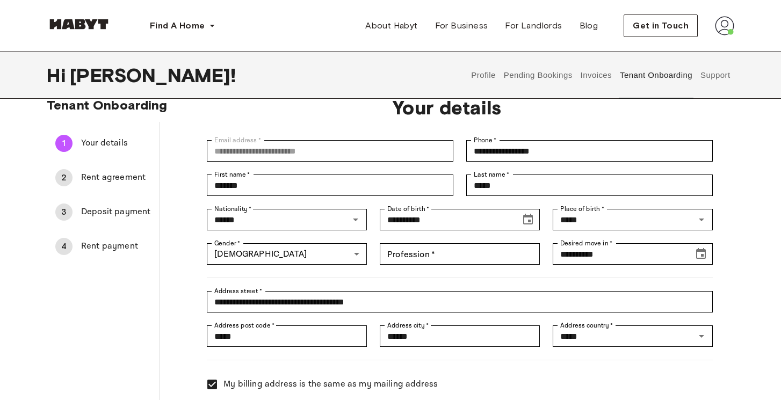
scroll to position [0, 0]
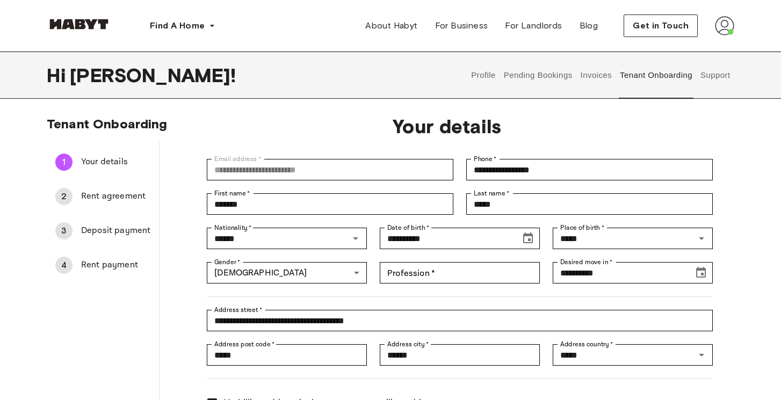
click at [127, 194] on span "Rent agreement" at bounding box center [115, 196] width 69 height 13
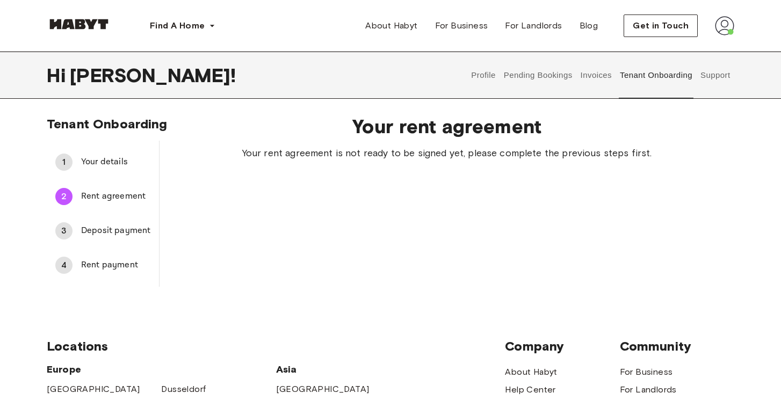
click at [126, 232] on span "Deposit payment" at bounding box center [115, 231] width 69 height 13
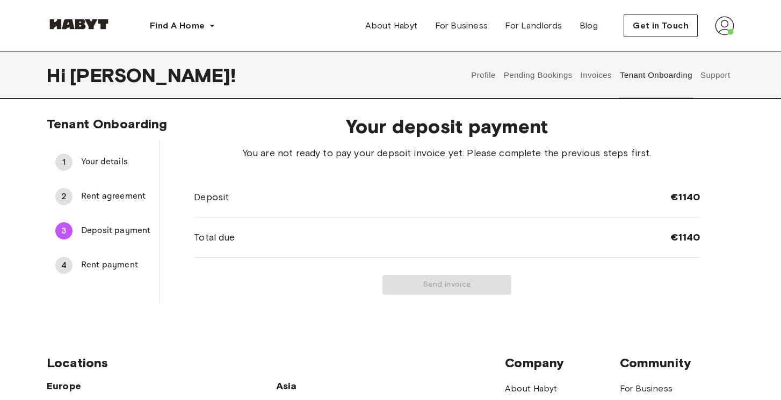
click at [97, 266] on span "Rent payment" at bounding box center [115, 265] width 69 height 13
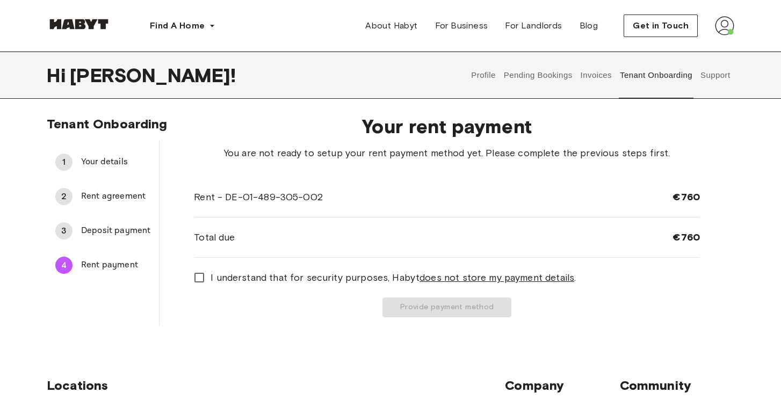
click at [117, 159] on span "Your details" at bounding box center [115, 162] width 69 height 13
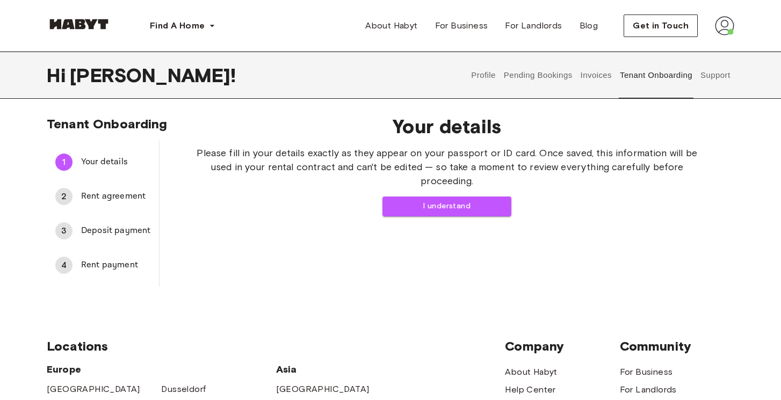
click at [105, 263] on span "Rent payment" at bounding box center [115, 265] width 69 height 13
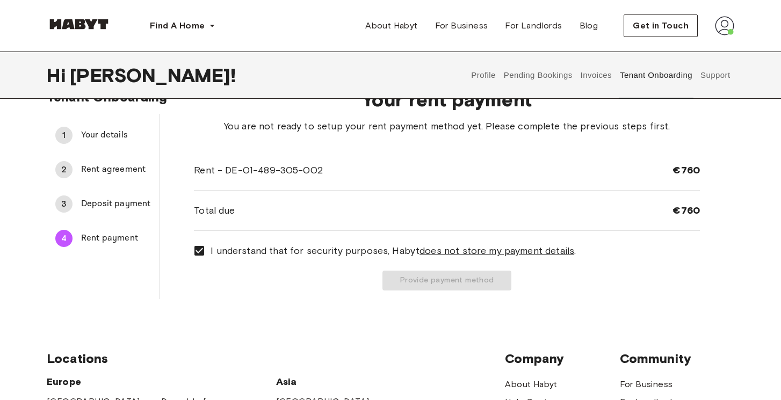
scroll to position [30, 0]
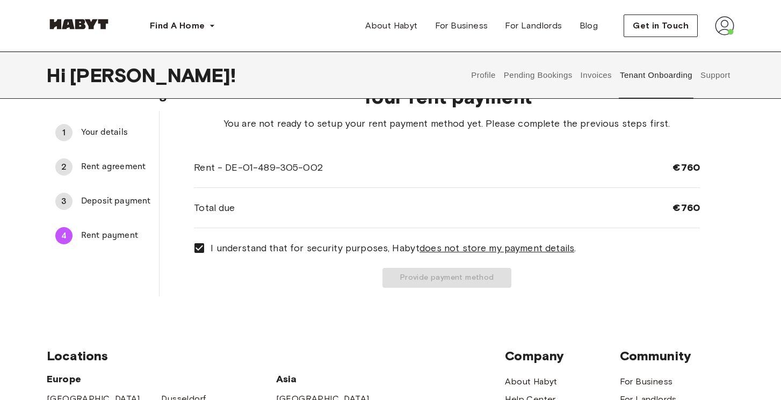
click at [93, 135] on span "Your details" at bounding box center [115, 132] width 69 height 13
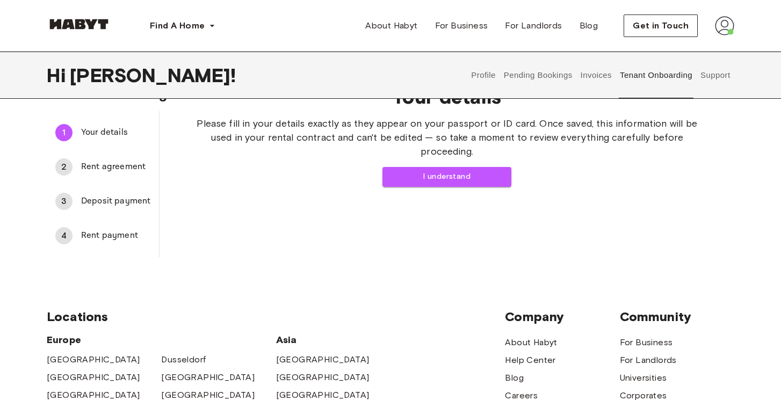
click at [117, 161] on span "Rent agreement" at bounding box center [115, 167] width 69 height 13
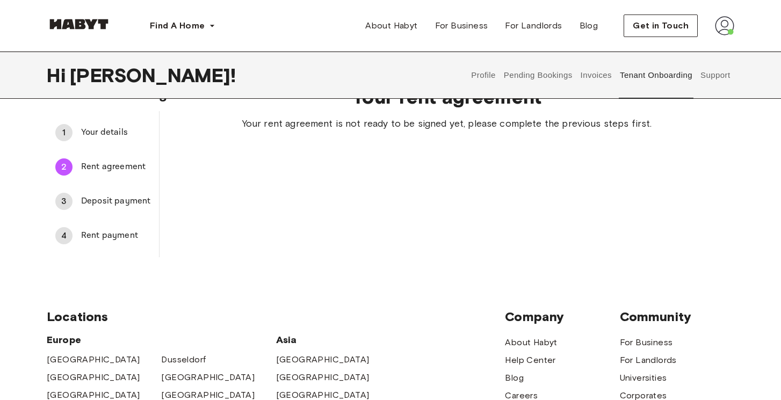
click at [117, 132] on span "Your details" at bounding box center [115, 132] width 69 height 13
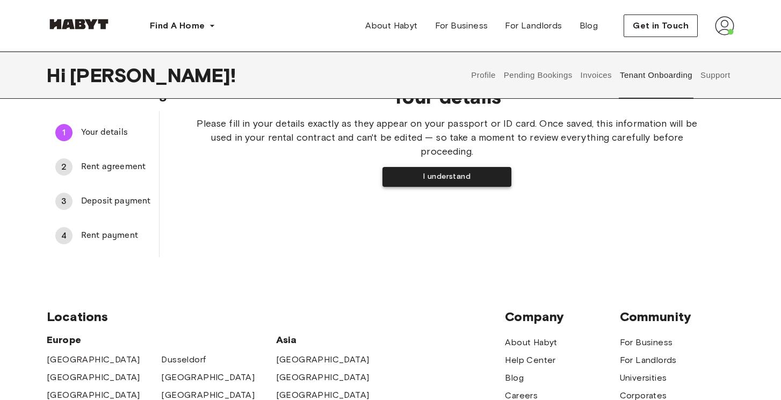
click at [438, 181] on button "I understand" at bounding box center [446, 177] width 129 height 20
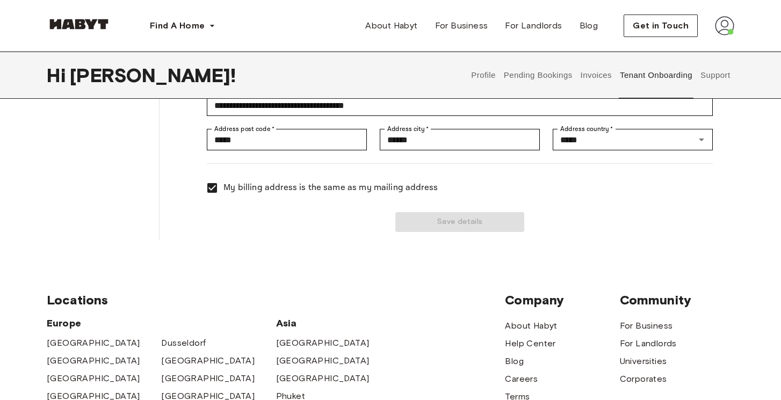
scroll to position [220, 0]
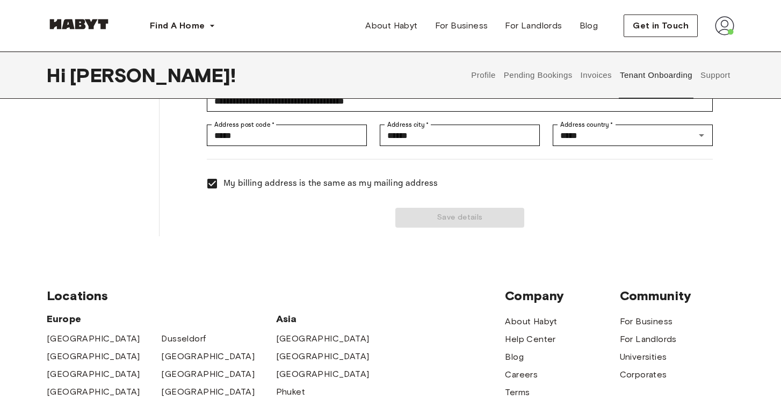
click at [473, 218] on div "Save details" at bounding box center [453, 211] width 519 height 33
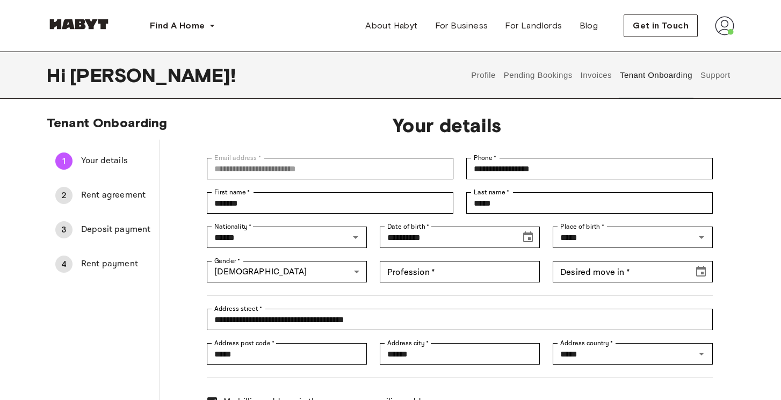
scroll to position [0, 0]
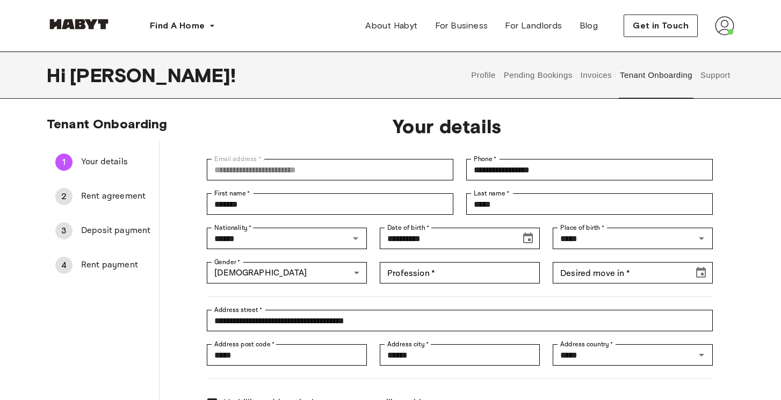
click at [118, 197] on span "Rent agreement" at bounding box center [115, 196] width 69 height 13
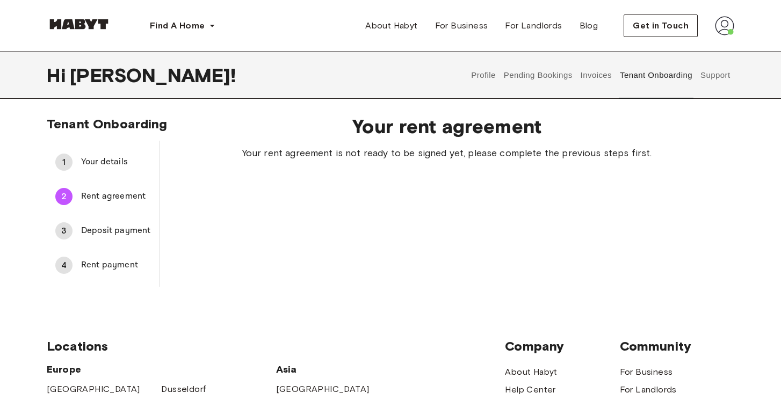
click at [114, 155] on div "1 Your details" at bounding box center [103, 162] width 112 height 26
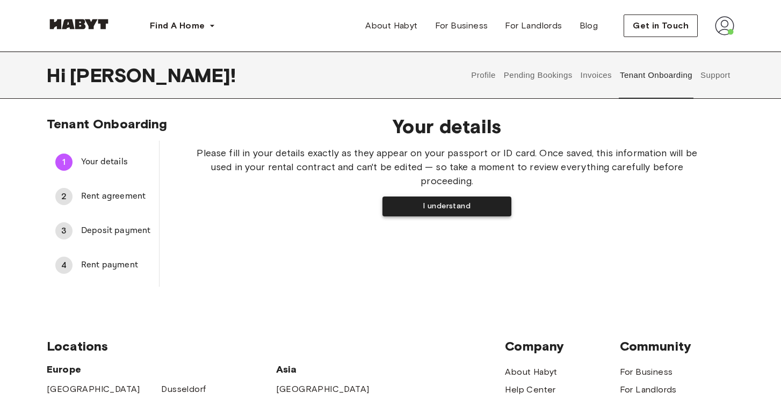
click at [444, 211] on button "I understand" at bounding box center [446, 207] width 129 height 20
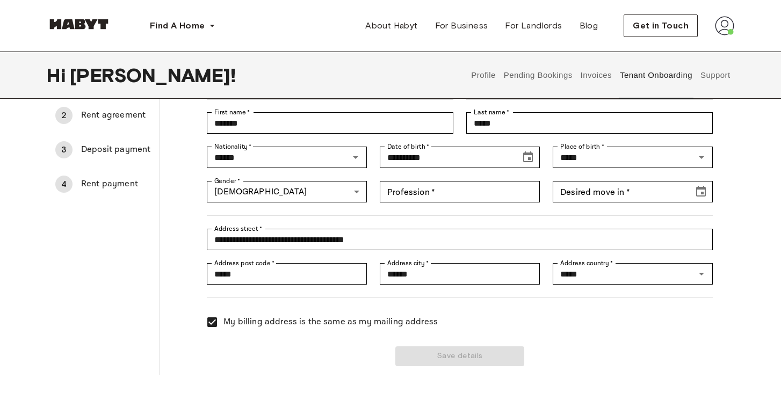
scroll to position [88, 0]
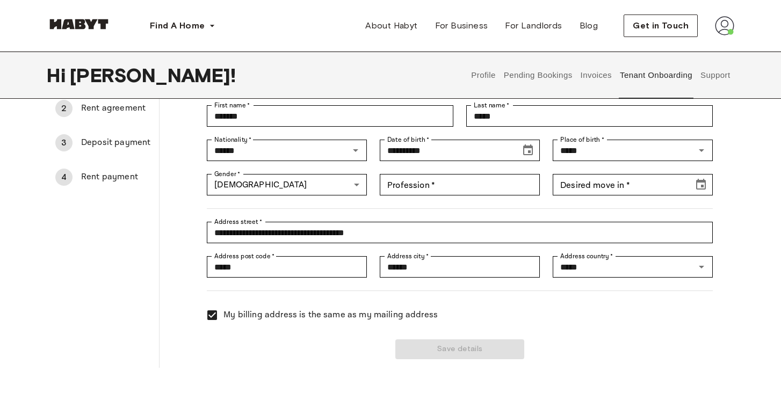
click at [445, 340] on div "Save details" at bounding box center [453, 343] width 519 height 33
click at [698, 181] on icon "Choose date" at bounding box center [701, 184] width 10 height 11
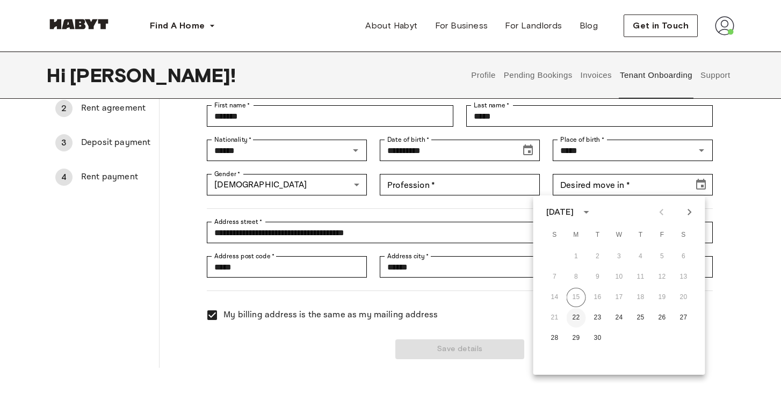
click at [576, 320] on button "22" at bounding box center [576, 317] width 19 height 19
type input "**********"
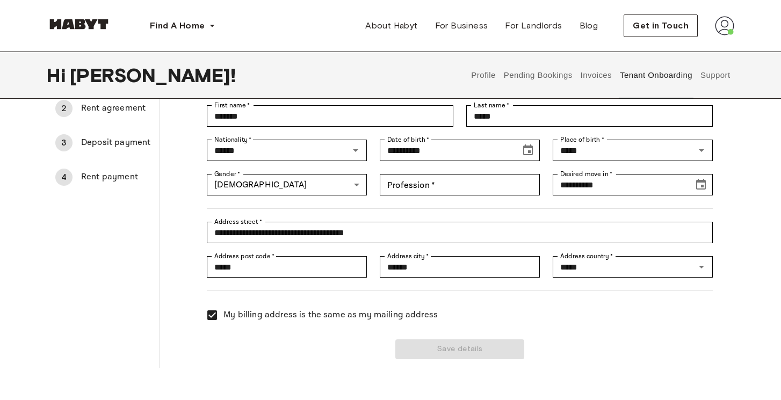
click at [482, 350] on div "Save details" at bounding box center [453, 343] width 519 height 33
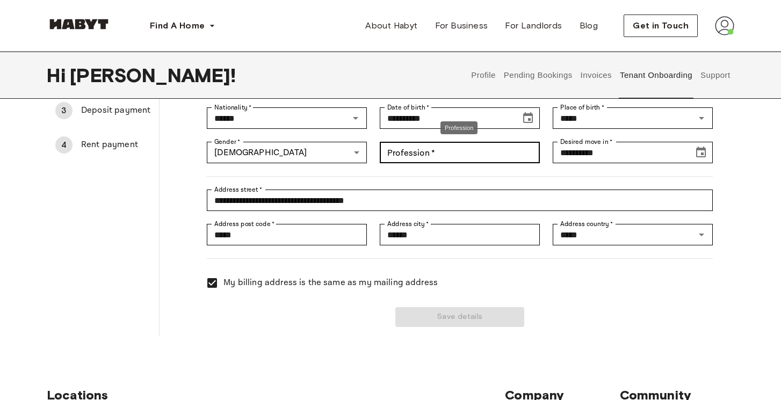
scroll to position [127, 0]
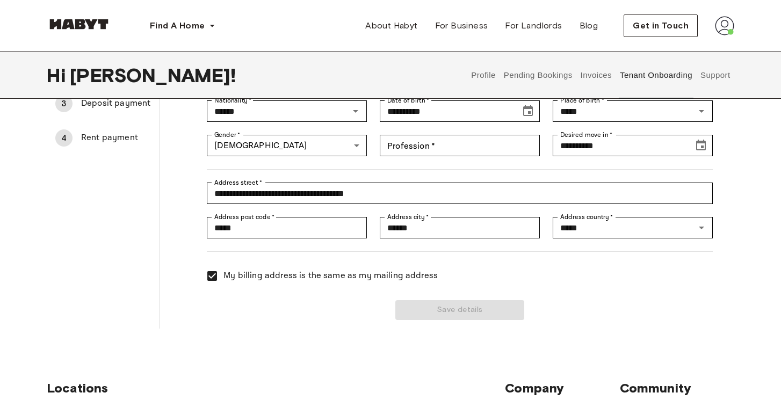
click at [444, 306] on div "Save details" at bounding box center [453, 303] width 519 height 33
click at [317, 330] on div "**********" at bounding box center [390, 163] width 781 height 349
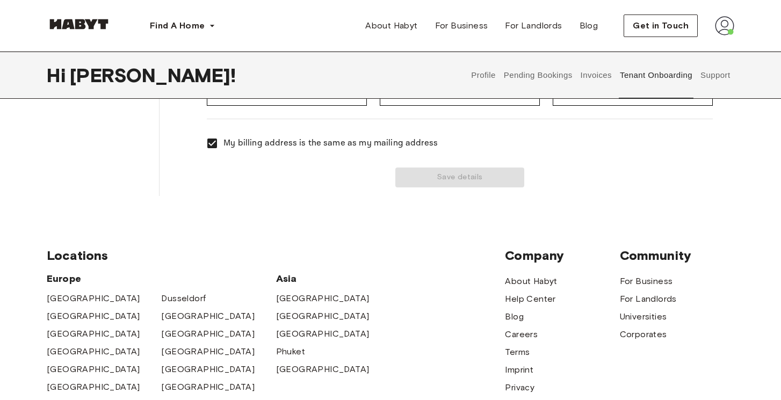
scroll to position [263, 0]
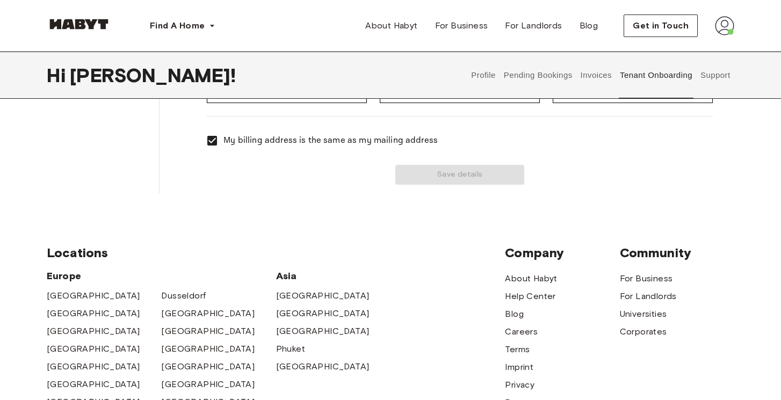
click at [456, 171] on div "Save details" at bounding box center [453, 168] width 519 height 33
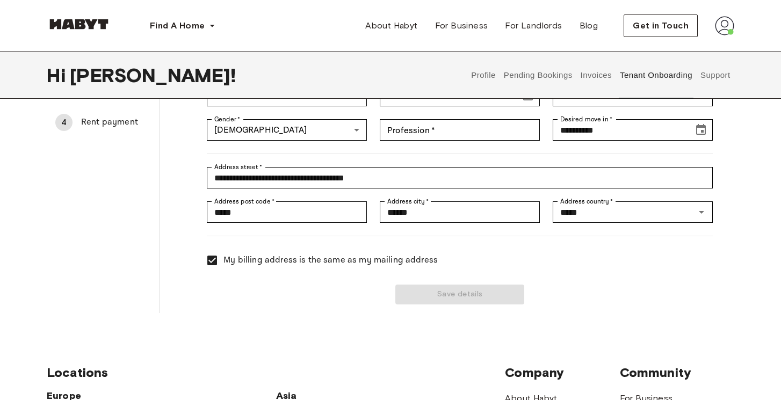
scroll to position [0, 0]
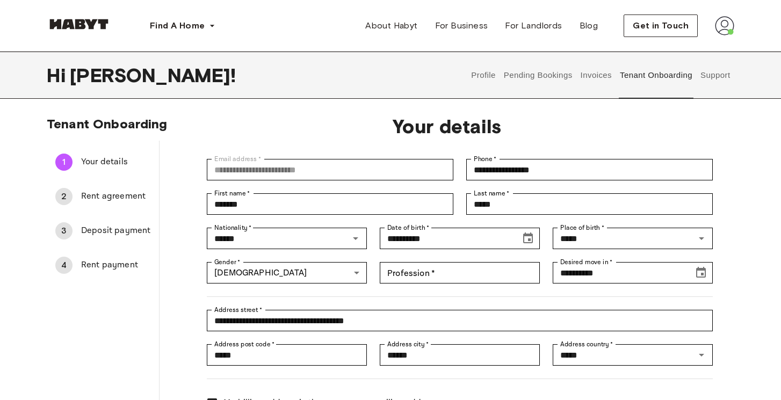
click at [131, 200] on span "Rent agreement" at bounding box center [115, 196] width 69 height 13
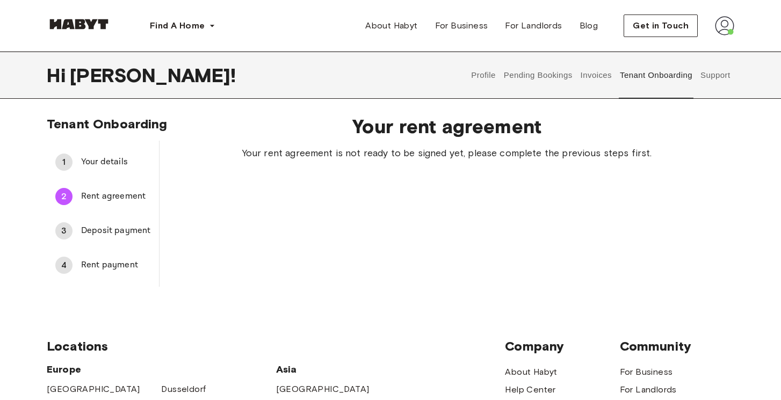
click at [121, 222] on div "3 Deposit payment" at bounding box center [103, 231] width 112 height 26
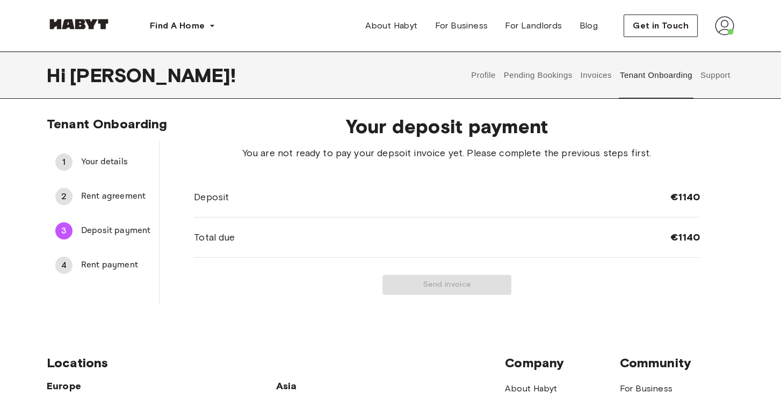
click at [120, 259] on span "Rent payment" at bounding box center [115, 265] width 69 height 13
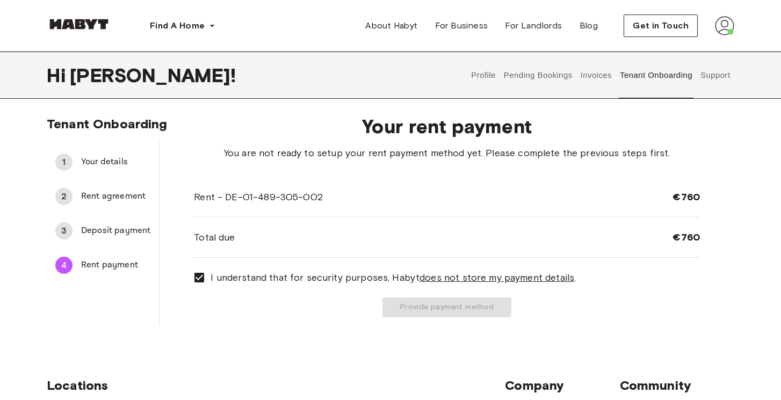
click at [413, 314] on div "Provide payment method" at bounding box center [447, 308] width 506 height 20
click at [104, 229] on span "Deposit payment" at bounding box center [115, 231] width 69 height 13
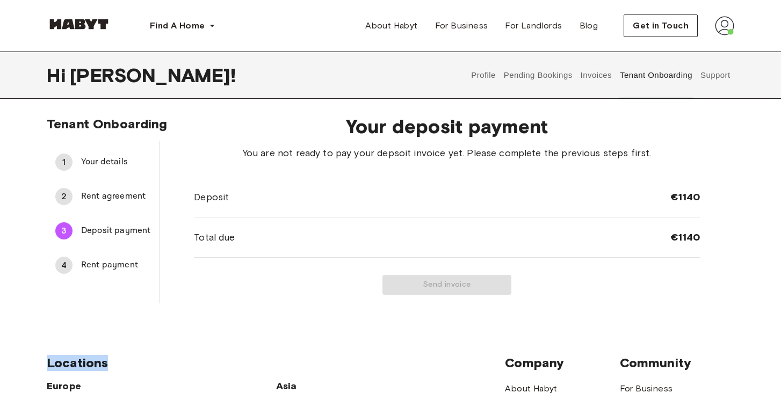
click at [113, 189] on div "2 Rent agreement" at bounding box center [103, 197] width 112 height 26
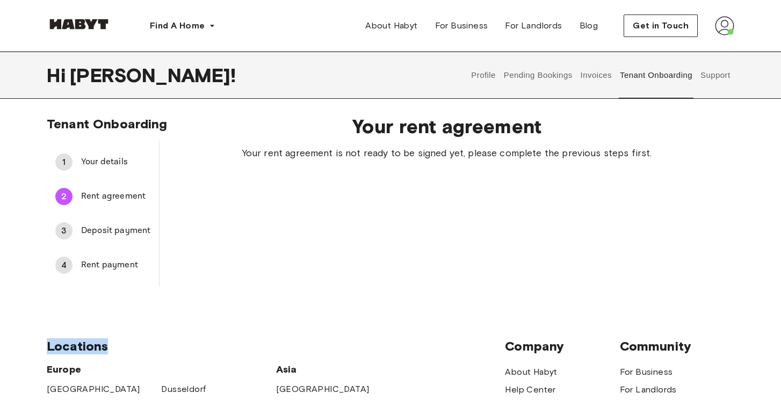
click at [118, 158] on span "Your details" at bounding box center [115, 162] width 69 height 13
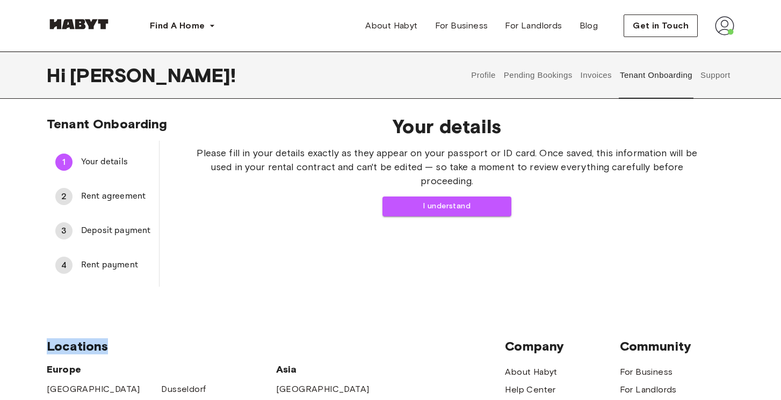
click at [120, 196] on span "Rent agreement" at bounding box center [115, 196] width 69 height 13
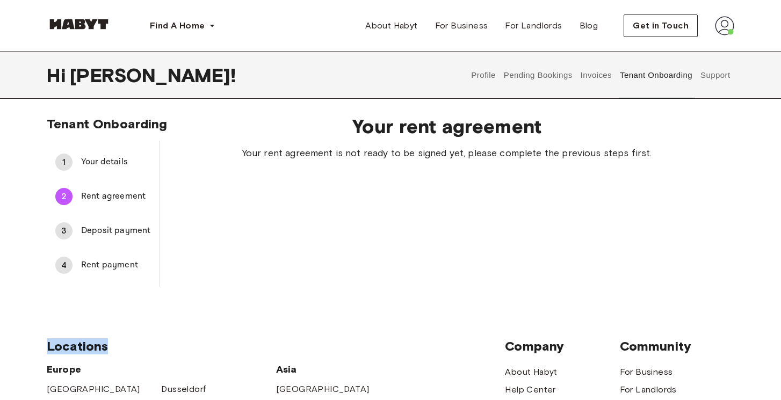
click at [117, 170] on div "1 Your details" at bounding box center [103, 162] width 112 height 26
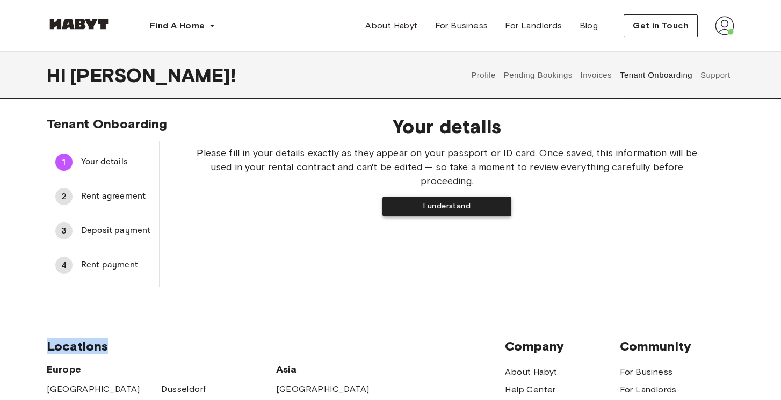
click at [436, 204] on button "I understand" at bounding box center [446, 207] width 129 height 20
click at [402, 208] on button "I understand" at bounding box center [446, 207] width 129 height 20
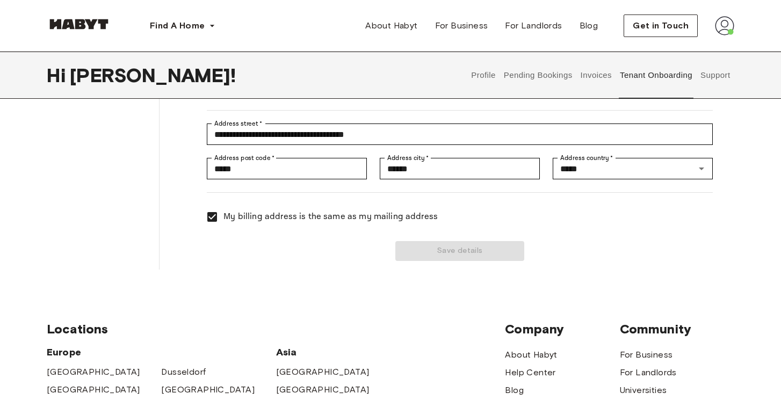
scroll to position [204, 0]
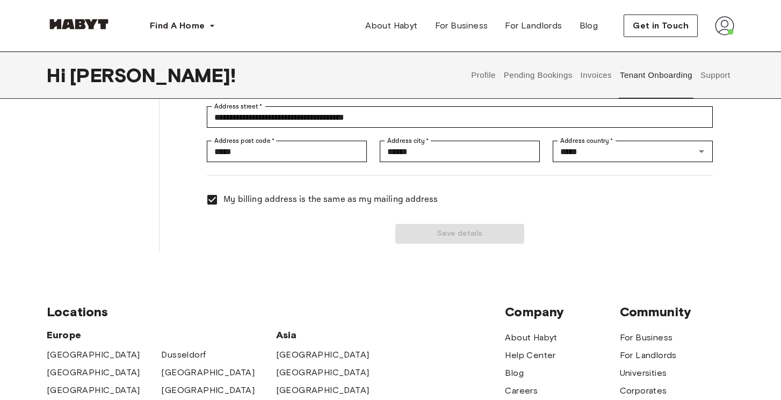
click at [445, 240] on div "Save details" at bounding box center [453, 227] width 519 height 33
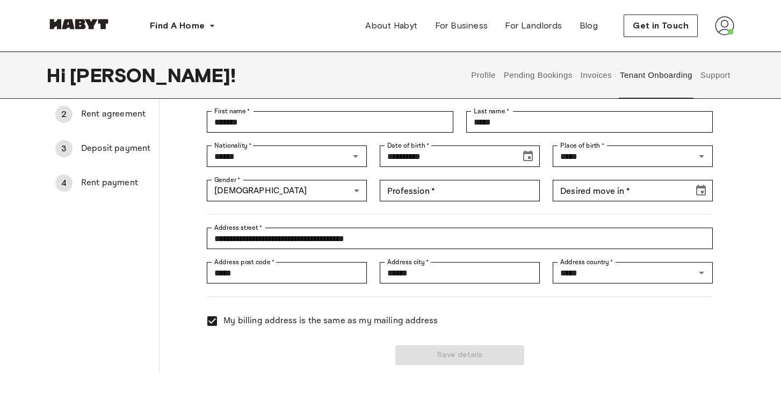
scroll to position [80, 0]
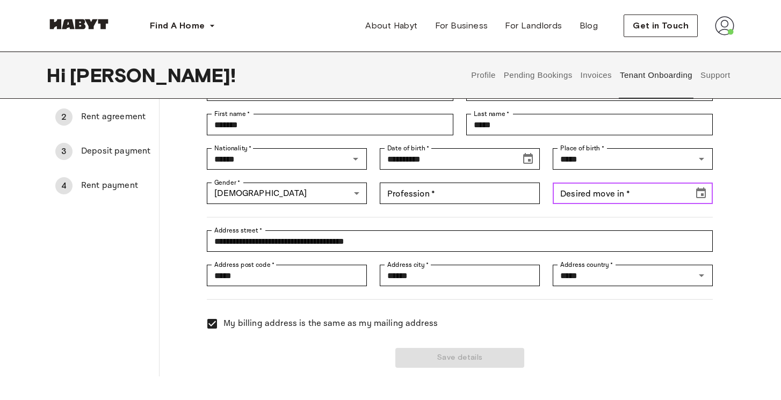
click at [625, 190] on input "Desired move in   *" at bounding box center [619, 193] width 133 height 21
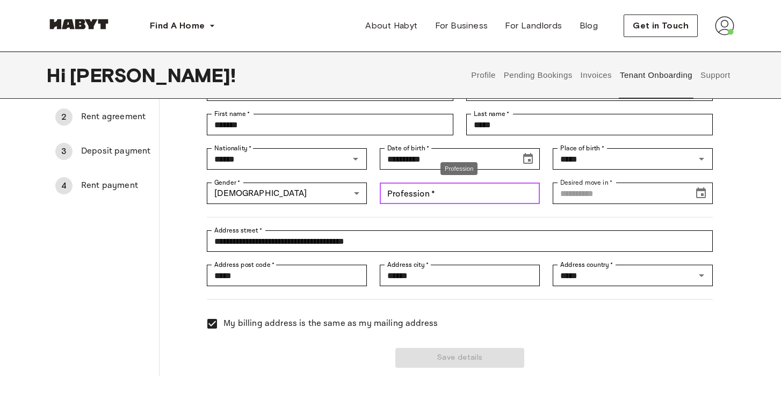
click at [480, 193] on input "Profession   *" at bounding box center [460, 193] width 160 height 21
type input "*******"
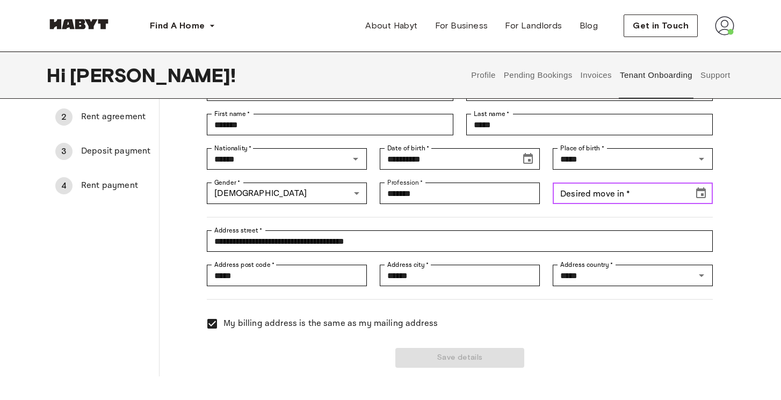
click at [634, 193] on input "Desired move in   *" at bounding box center [619, 193] width 133 height 21
click at [703, 191] on icon "Choose date" at bounding box center [701, 193] width 13 height 13
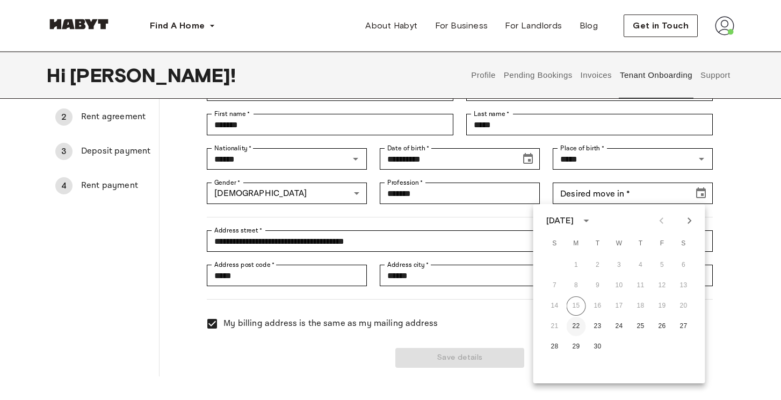
click at [573, 327] on button "22" at bounding box center [576, 326] width 19 height 19
type input "**********"
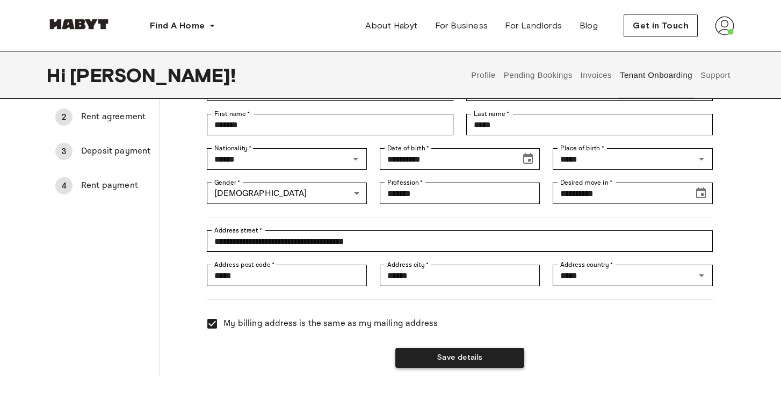
click at [454, 359] on button "Save details" at bounding box center [459, 358] width 129 height 20
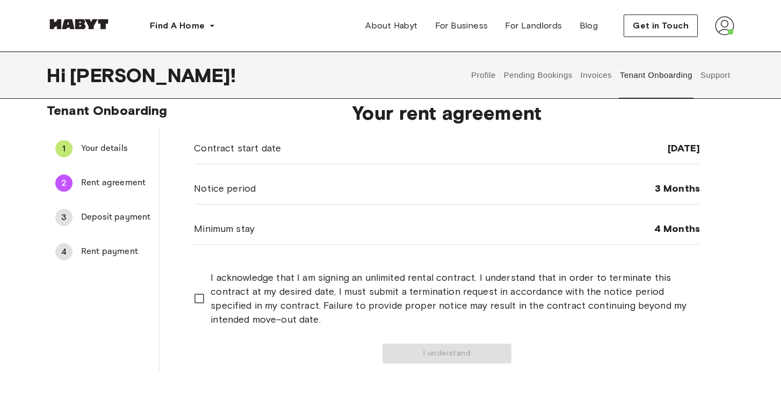
scroll to position [16, 0]
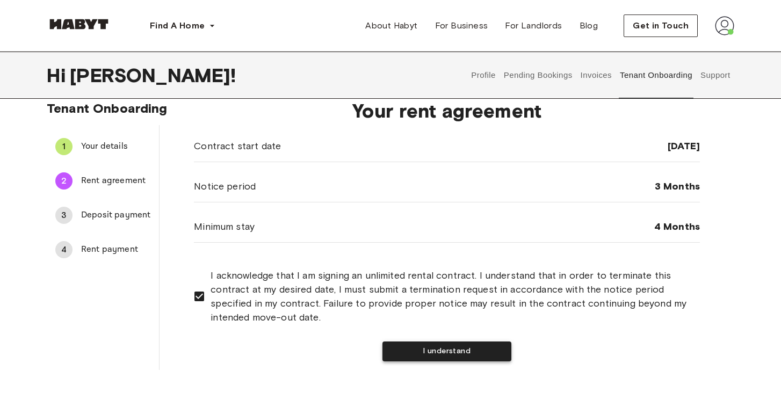
click at [434, 352] on button "I understand" at bounding box center [446, 352] width 129 height 20
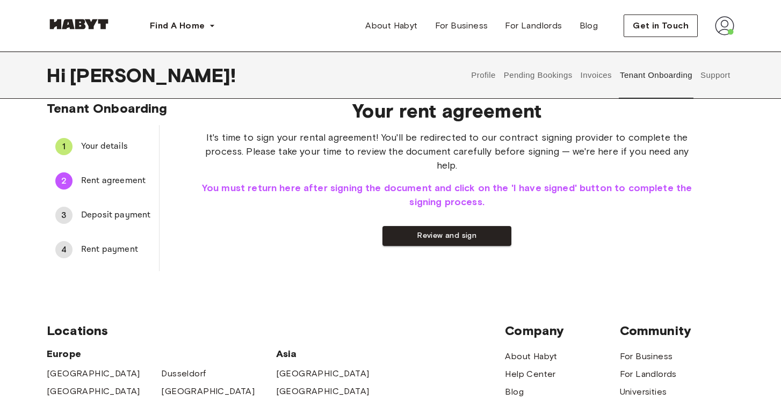
scroll to position [0, 0]
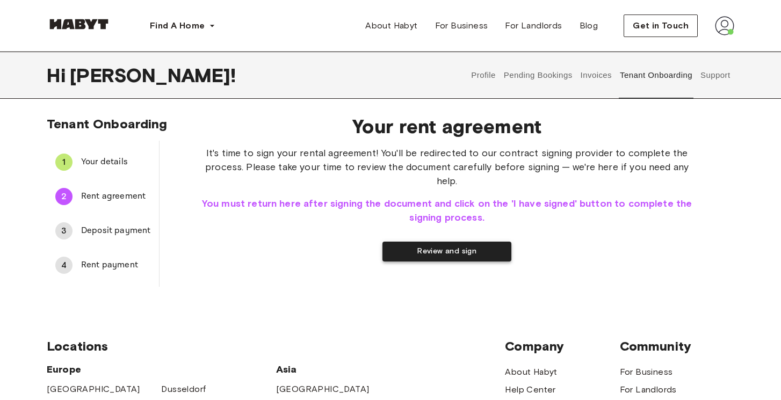
click at [454, 242] on button "Review and sign" at bounding box center [446, 252] width 129 height 20
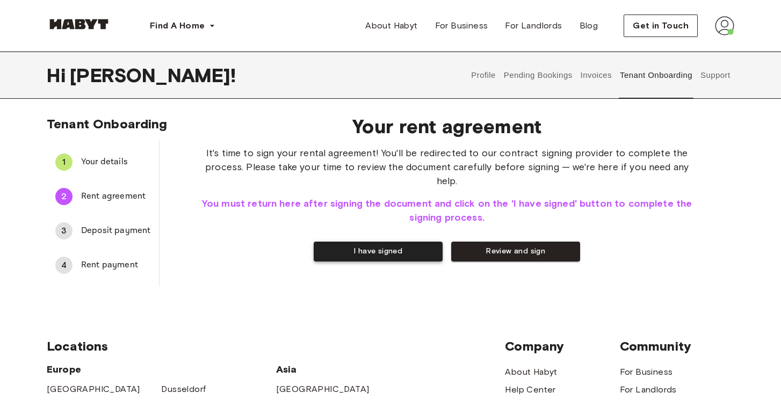
click at [361, 242] on button "I have signed" at bounding box center [378, 252] width 129 height 20
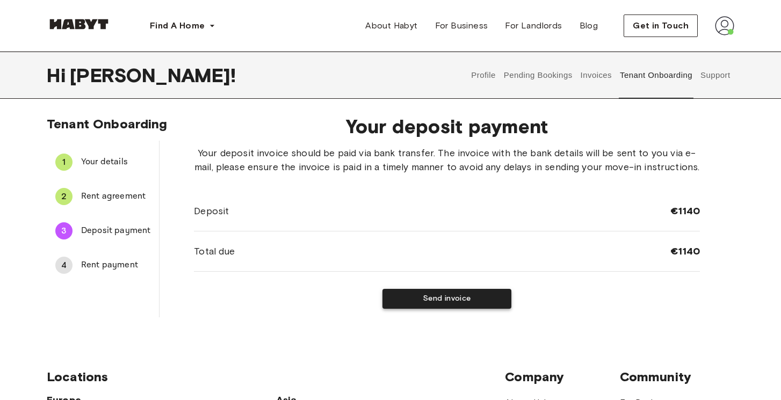
click at [445, 300] on button "Send invoice" at bounding box center [446, 299] width 129 height 20
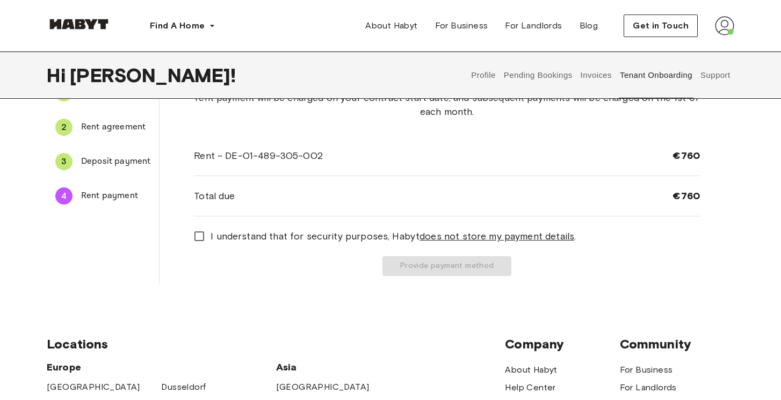
scroll to position [72, 0]
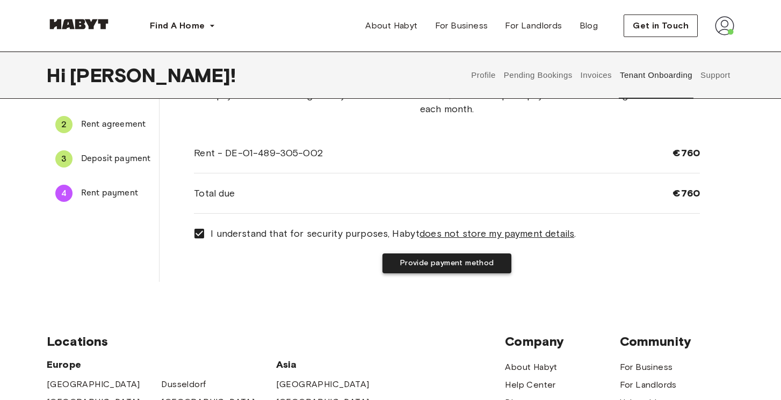
click at [437, 261] on button "Provide payment method" at bounding box center [446, 264] width 129 height 20
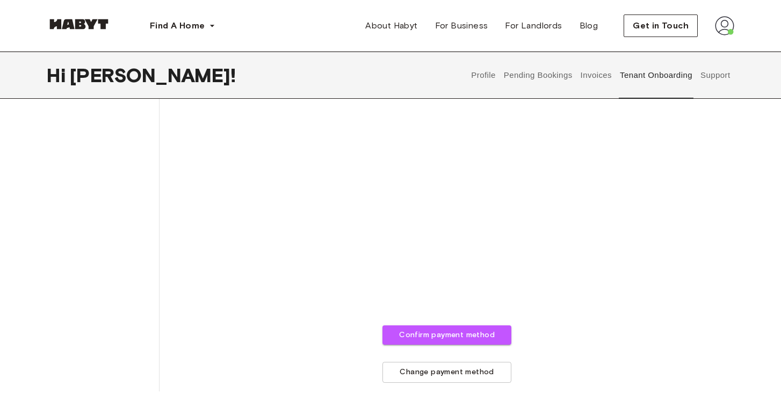
scroll to position [284, 0]
click at [281, 259] on div "The payment method you provide will be used to automatically charge your monthl…" at bounding box center [447, 121] width 506 height 519
click at [460, 335] on button "Confirm payment method" at bounding box center [446, 334] width 129 height 20
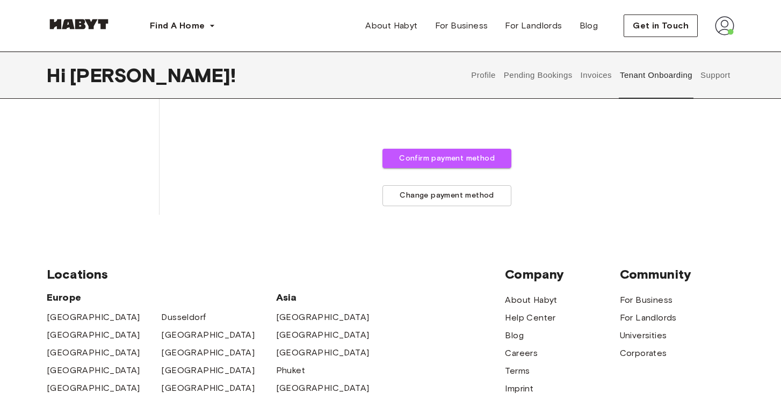
scroll to position [0, 0]
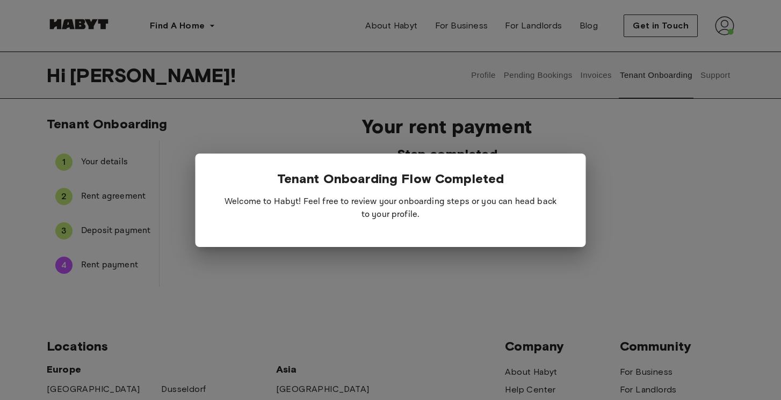
click at [264, 299] on div at bounding box center [390, 200] width 781 height 400
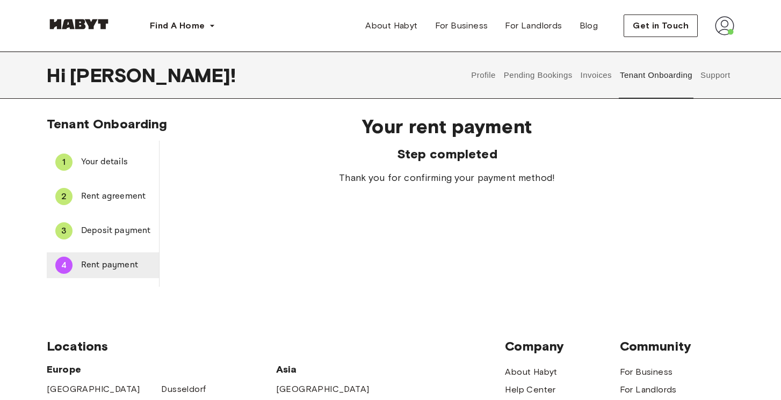
click at [106, 261] on span "Rent payment" at bounding box center [115, 265] width 69 height 13
click at [113, 229] on span "Deposit payment" at bounding box center [115, 231] width 69 height 13
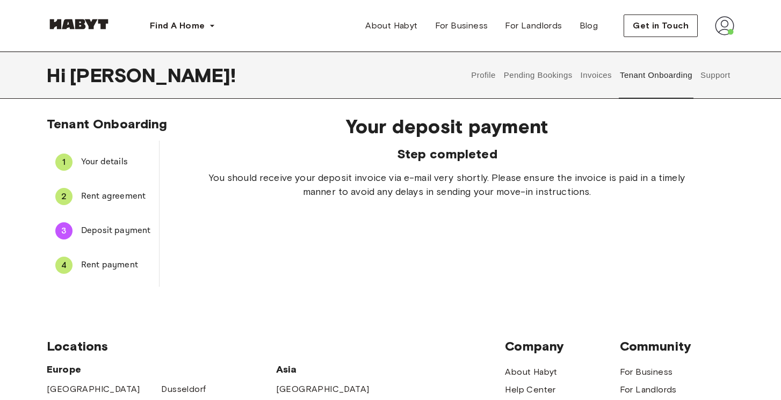
click at [119, 190] on div "2 Rent agreement" at bounding box center [103, 197] width 112 height 26
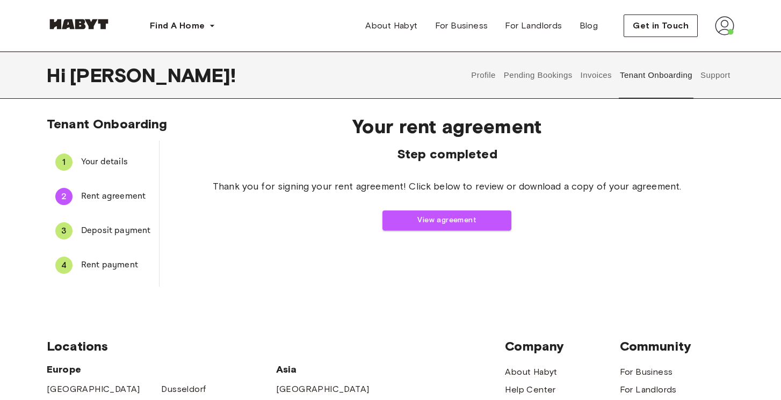
click at [114, 162] on span "Your details" at bounding box center [115, 162] width 69 height 13
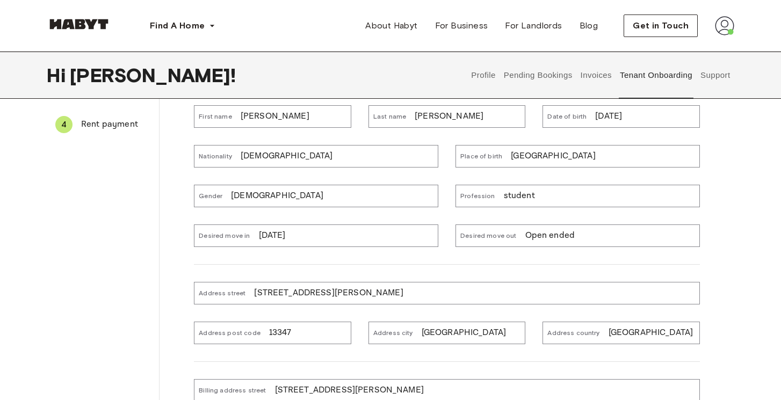
scroll to position [152, 0]
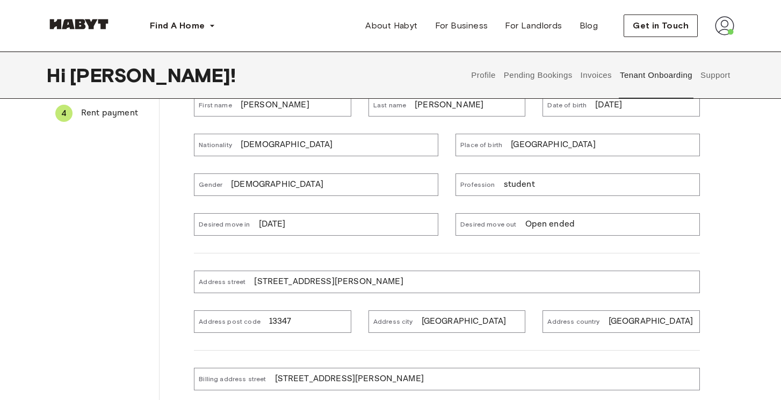
click at [115, 107] on span "Rent payment" at bounding box center [115, 113] width 69 height 13
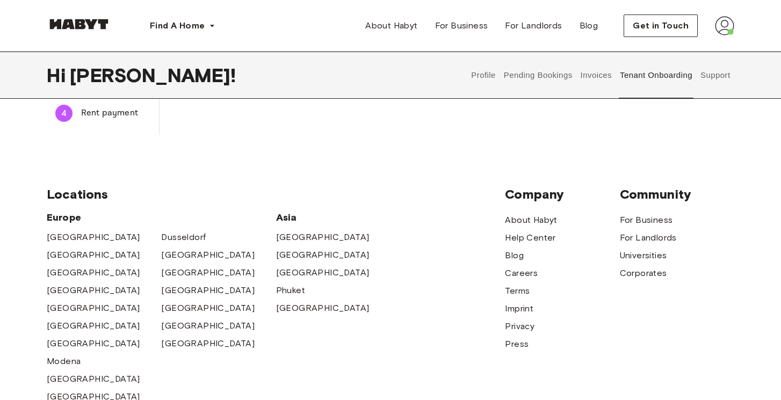
scroll to position [0, 0]
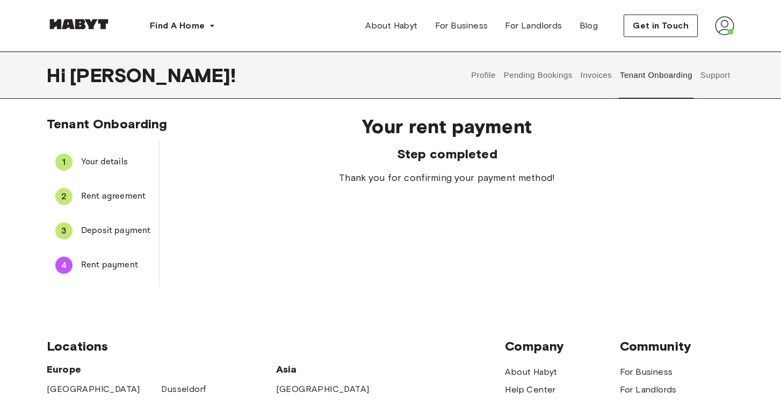
click at [91, 162] on span "Your details" at bounding box center [115, 162] width 69 height 13
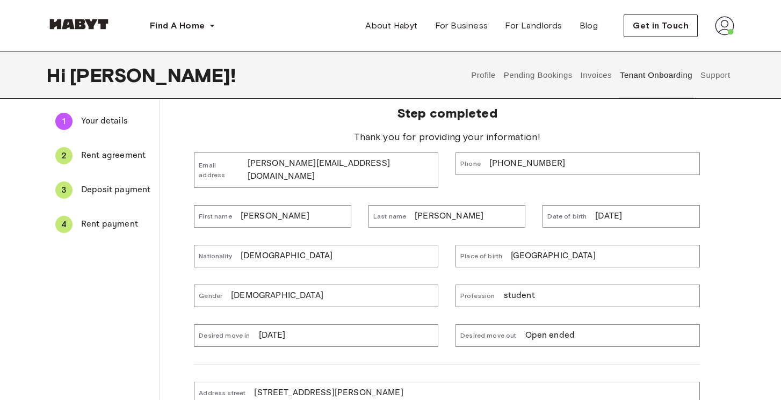
scroll to position [41, 0]
click at [726, 27] on img at bounding box center [724, 25] width 19 height 19
click at [699, 52] on span "Profile" at bounding box center [691, 50] width 27 height 13
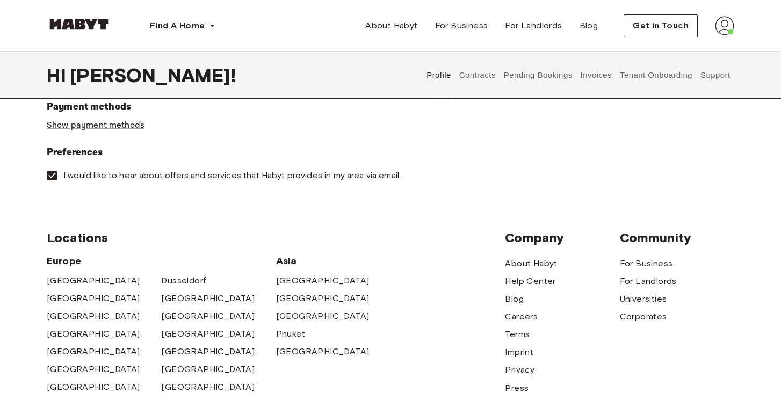
scroll to position [367, 0]
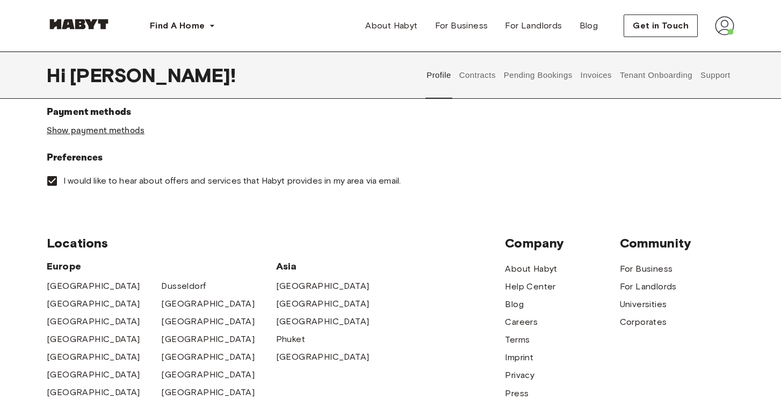
click at [127, 129] on link "Show payment methods" at bounding box center [96, 130] width 98 height 11
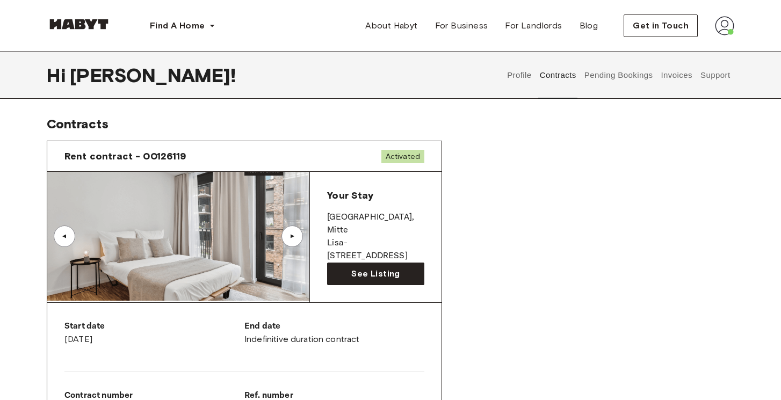
click at [297, 235] on div "▲" at bounding box center [292, 236] width 11 height 6
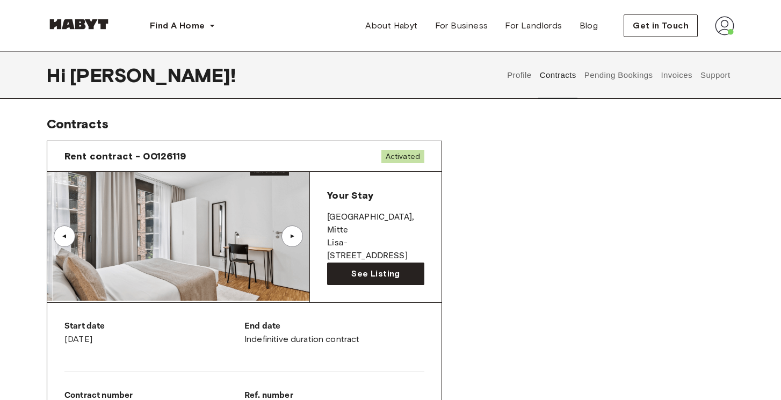
click at [297, 235] on div "▲" at bounding box center [292, 236] width 11 height 6
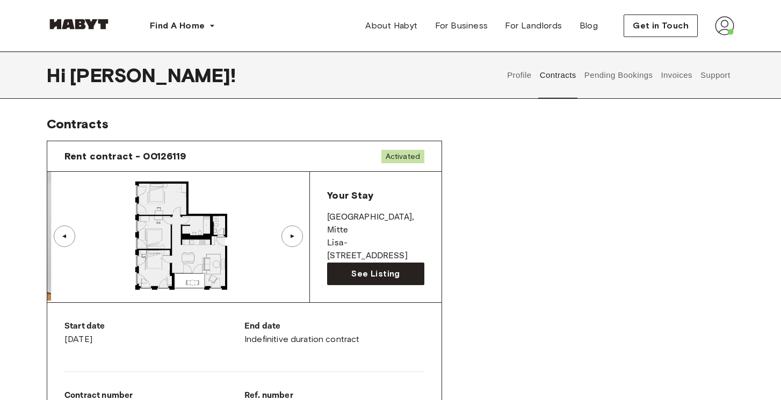
click at [71, 240] on div "▲" at bounding box center [64, 236] width 21 height 21
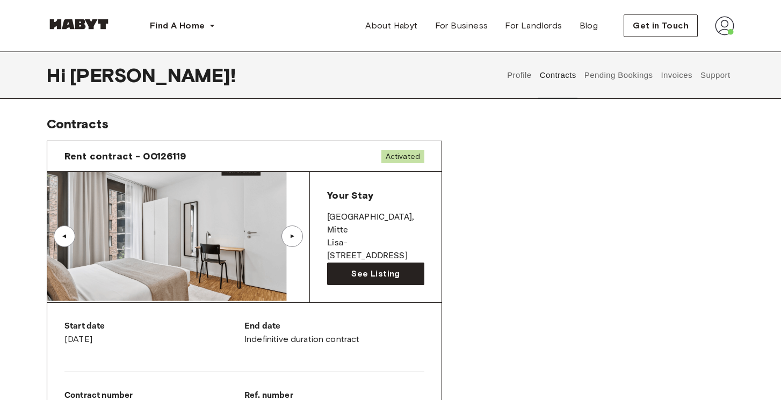
click at [71, 240] on div "▲" at bounding box center [64, 236] width 21 height 21
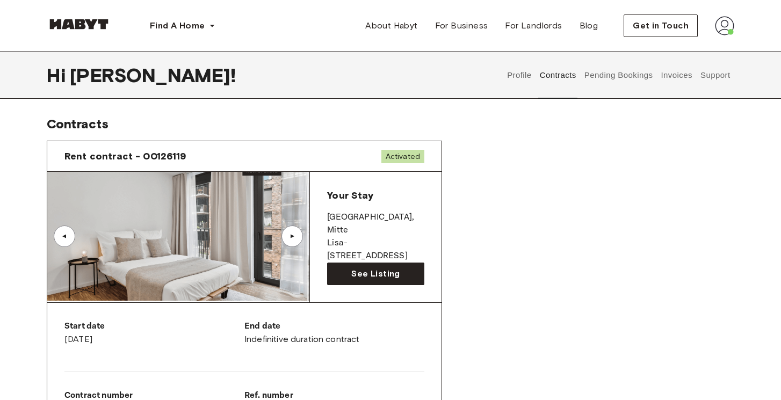
click at [292, 242] on div "▲" at bounding box center [291, 236] width 21 height 21
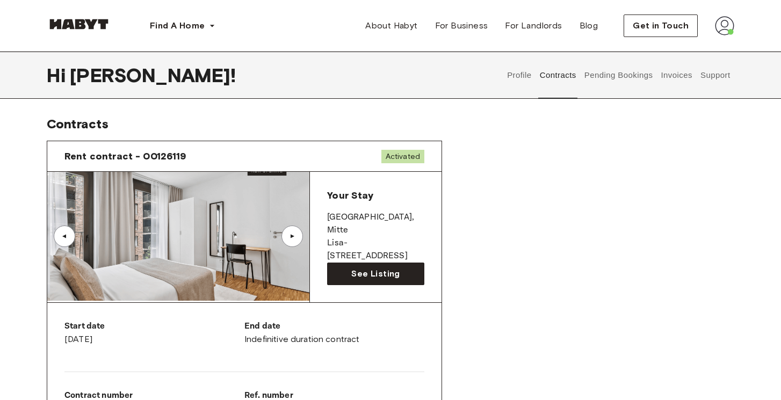
click at [64, 240] on div "▲" at bounding box center [64, 236] width 21 height 21
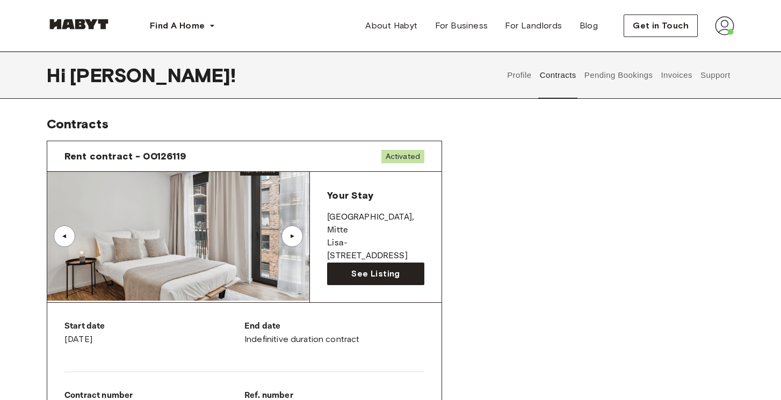
click at [298, 232] on div "▲" at bounding box center [291, 236] width 21 height 21
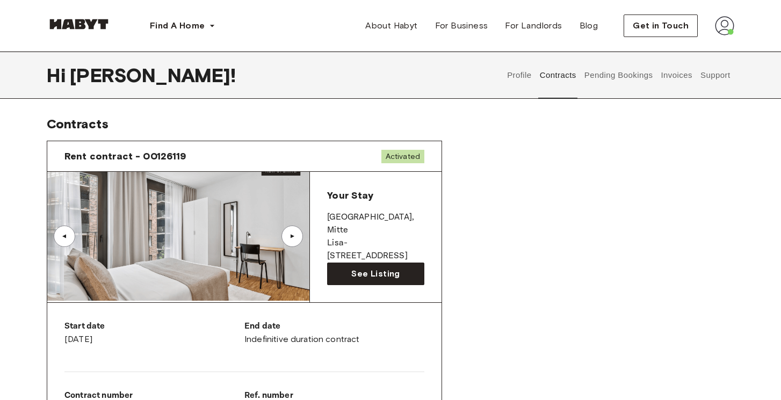
click at [294, 238] on div "▲" at bounding box center [292, 236] width 11 height 6
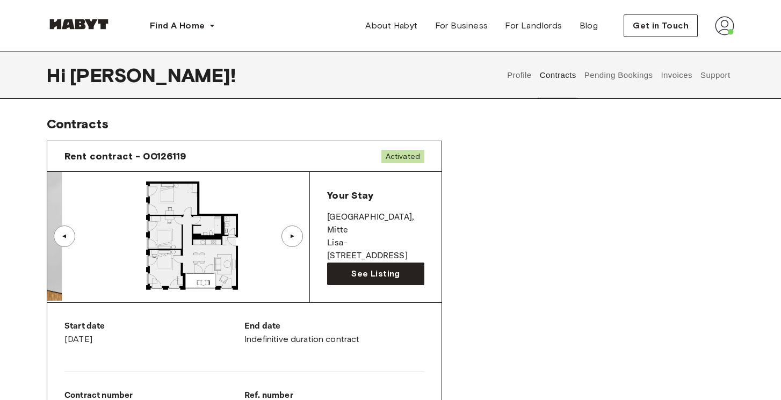
click at [294, 238] on div "▲" at bounding box center [292, 236] width 11 height 6
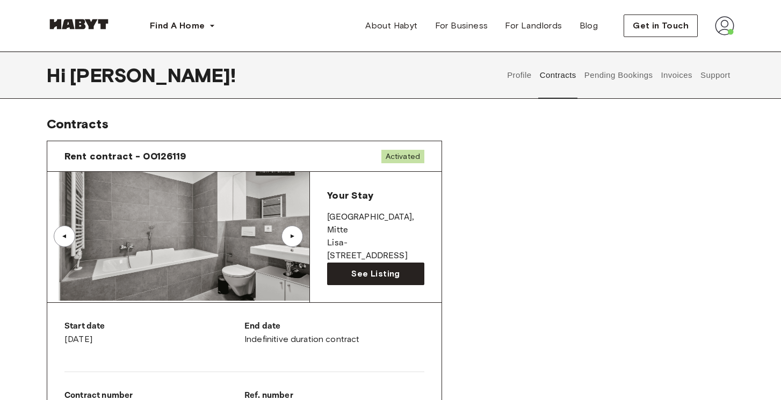
click at [294, 238] on div "▲" at bounding box center [292, 236] width 11 height 6
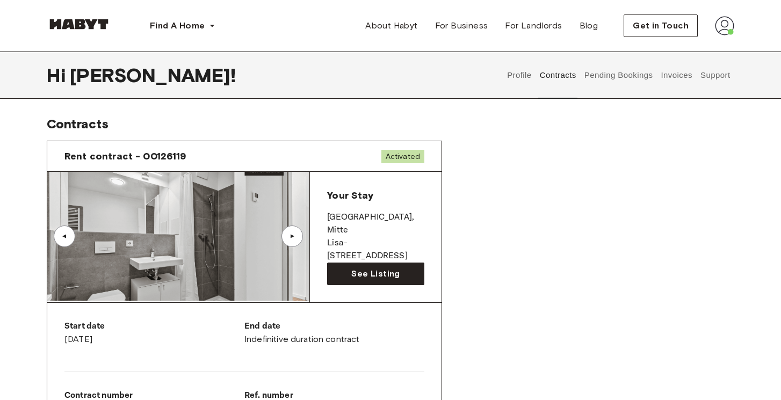
click at [517, 77] on button "Profile" at bounding box center [519, 75] width 27 height 47
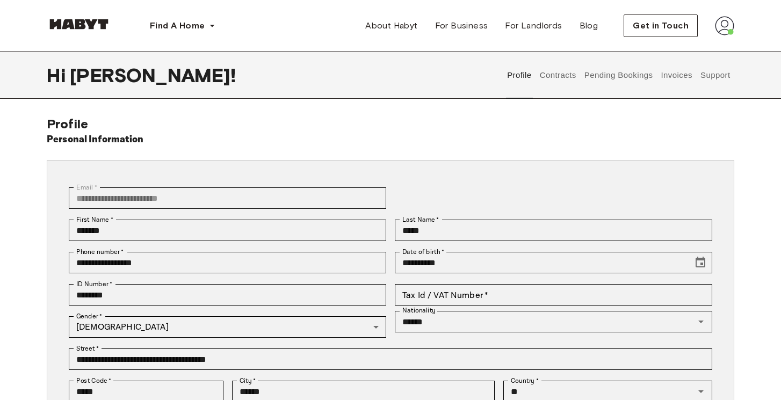
click at [64, 21] on img at bounding box center [79, 24] width 64 height 11
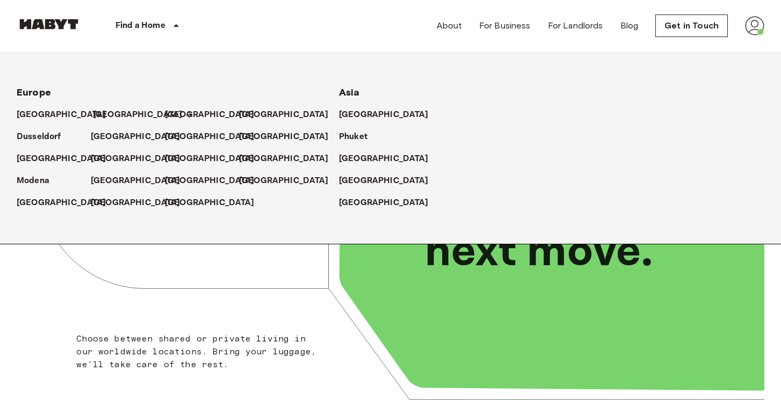
click at [100, 114] on p "[GEOGRAPHIC_DATA]" at bounding box center [138, 115] width 90 height 13
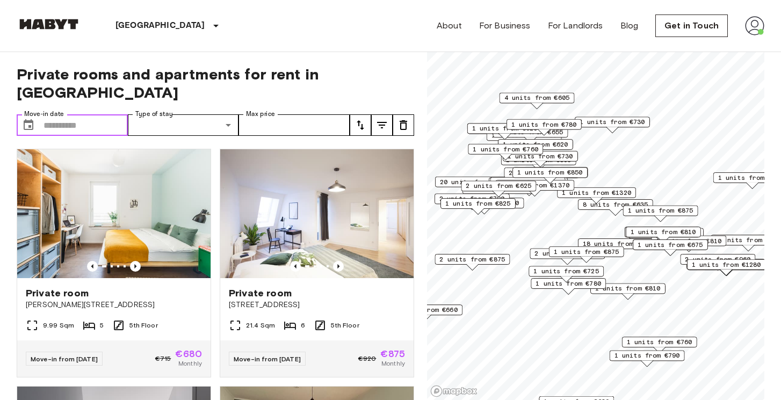
click at [80, 115] on input "Move-in date" at bounding box center [86, 124] width 84 height 21
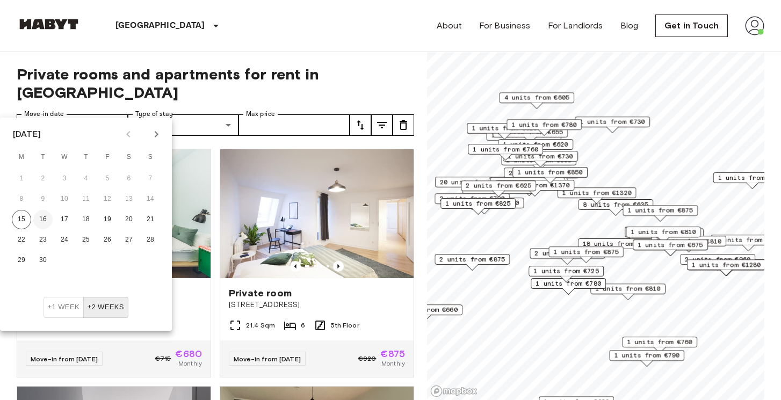
click at [38, 223] on button "16" at bounding box center [42, 219] width 19 height 19
type input "**********"
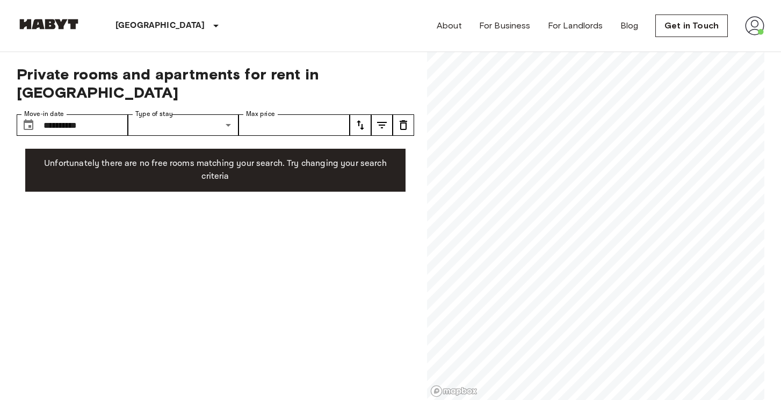
click at [232, 30] on div "Berlin Europe Amsterdam Berlin Brussels Cologne Dusseldorf Frankfurt Graz Hambu…" at bounding box center [391, 26] width 748 height 52
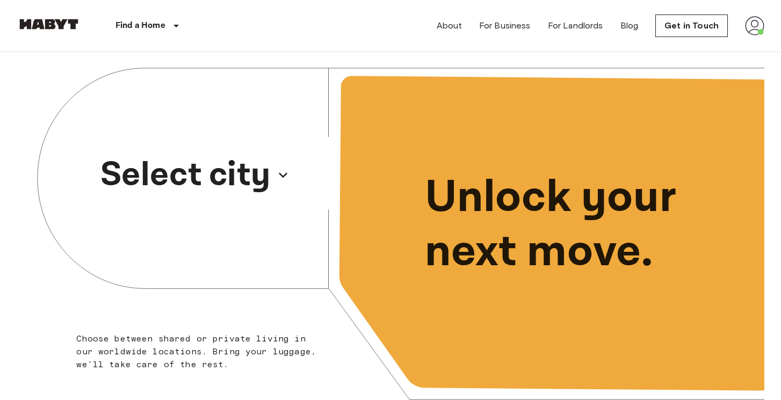
click at [165, 172] on p "Select city" at bounding box center [185, 175] width 170 height 52
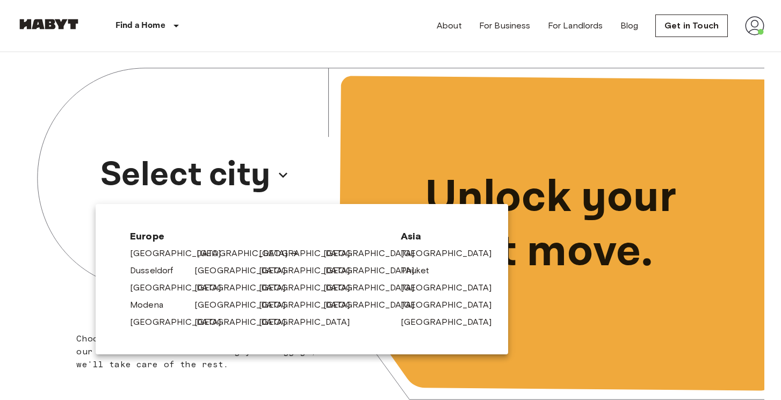
click at [210, 255] on link "[GEOGRAPHIC_DATA]" at bounding box center [248, 253] width 102 height 13
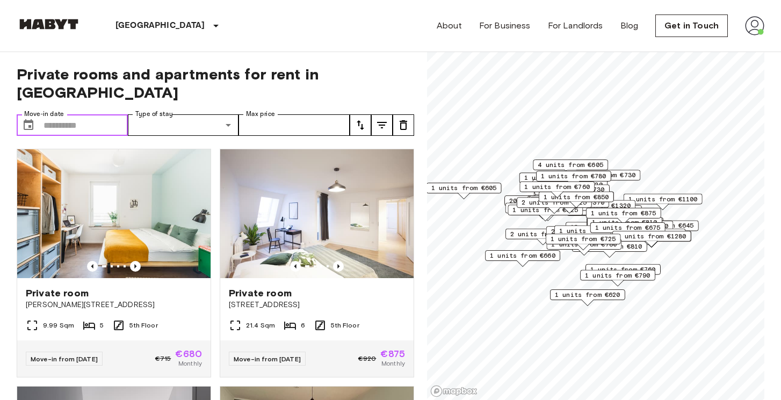
click at [75, 114] on input "Move-in date" at bounding box center [86, 124] width 84 height 21
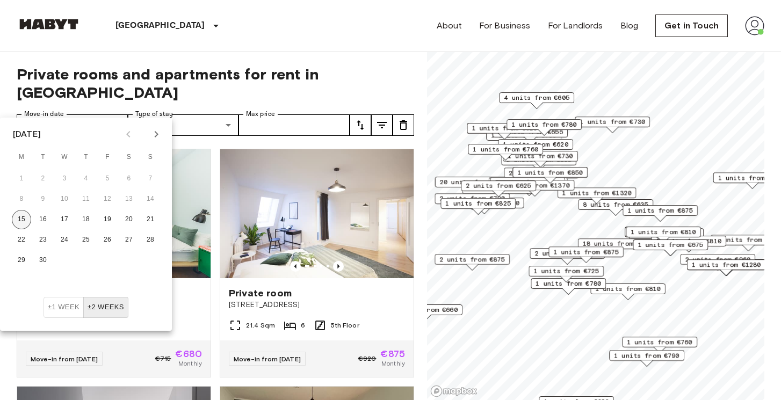
click at [27, 221] on button "15" at bounding box center [21, 219] width 19 height 19
type input "**********"
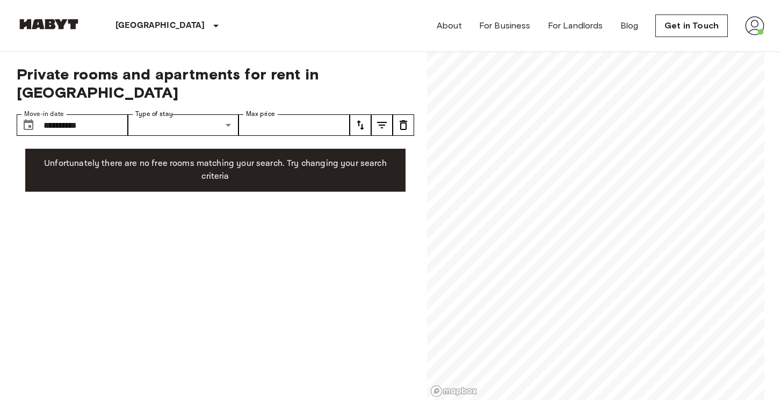
click at [752, 21] on img at bounding box center [754, 25] width 19 height 19
click at [696, 42] on li "Profile" at bounding box center [718, 44] width 107 height 19
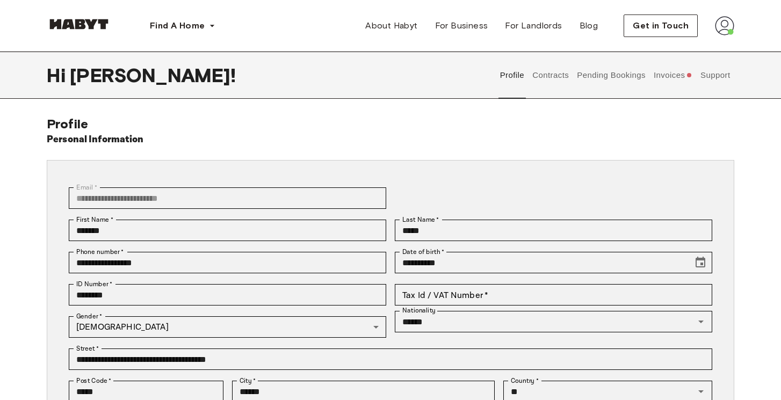
scroll to position [28, 0]
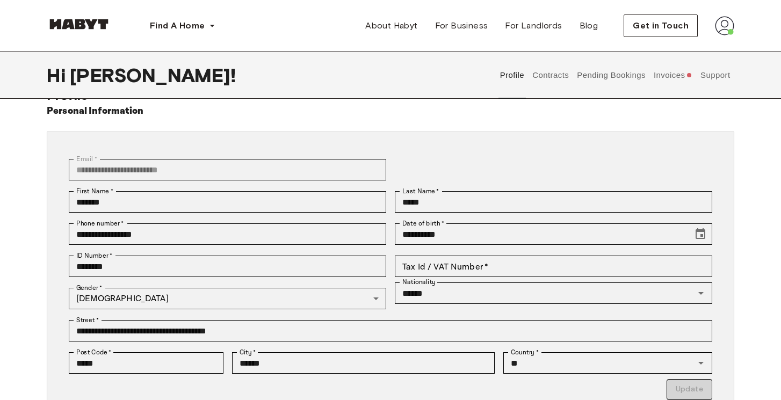
click at [543, 73] on button "Contracts" at bounding box center [550, 75] width 39 height 47
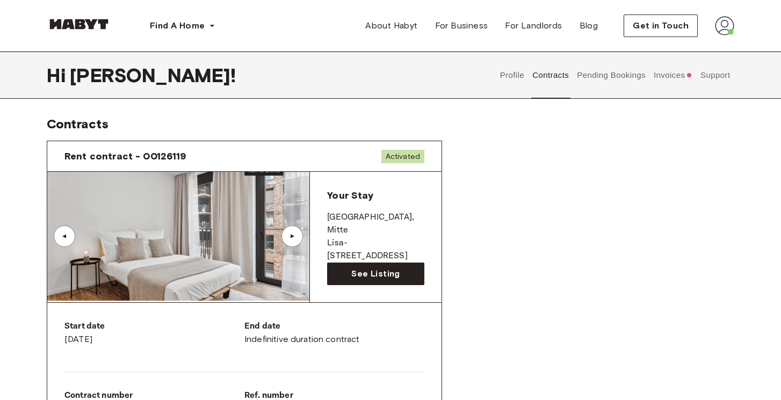
click at [665, 81] on button "Invoices" at bounding box center [672, 75] width 41 height 47
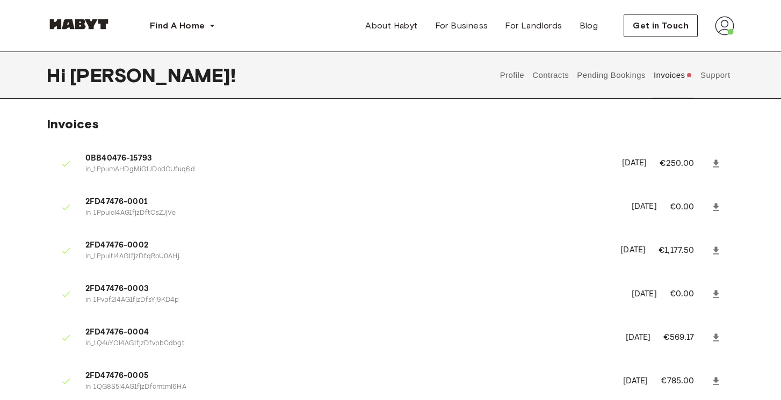
click at [640, 76] on button "Pending Bookings" at bounding box center [611, 75] width 71 height 47
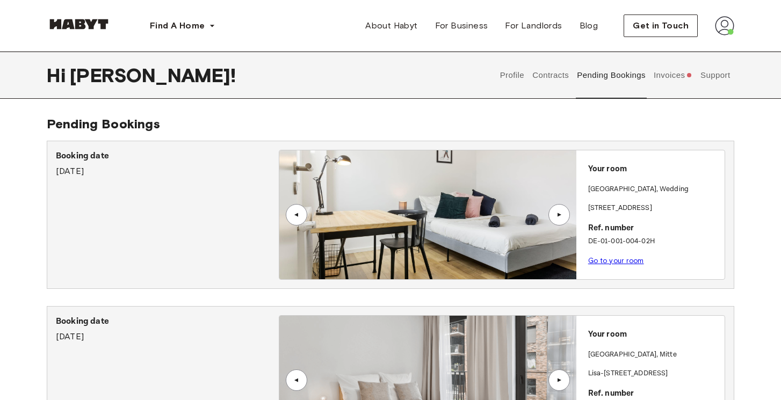
click at [545, 77] on button "Contracts" at bounding box center [550, 75] width 39 height 47
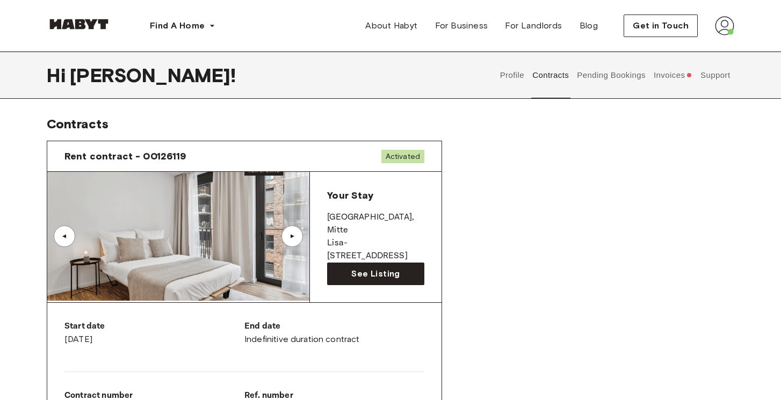
click at [79, 20] on img at bounding box center [79, 24] width 64 height 11
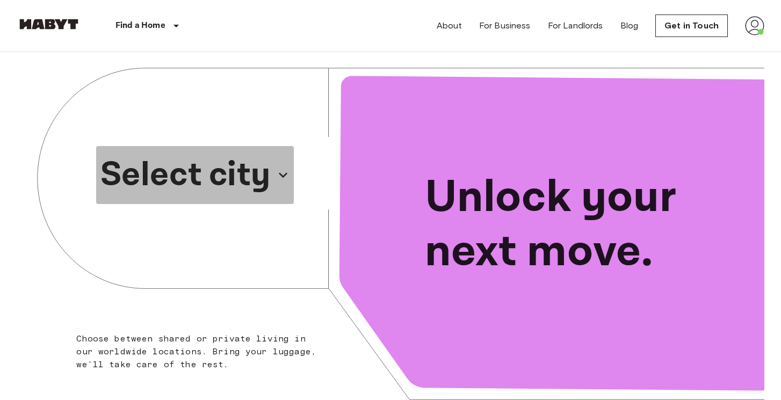
click at [235, 179] on p "Select city" at bounding box center [185, 175] width 170 height 52
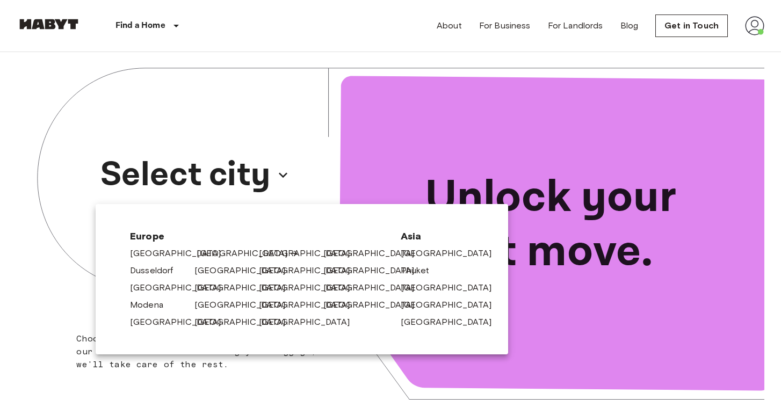
click at [201, 251] on link "[GEOGRAPHIC_DATA]" at bounding box center [248, 253] width 102 height 13
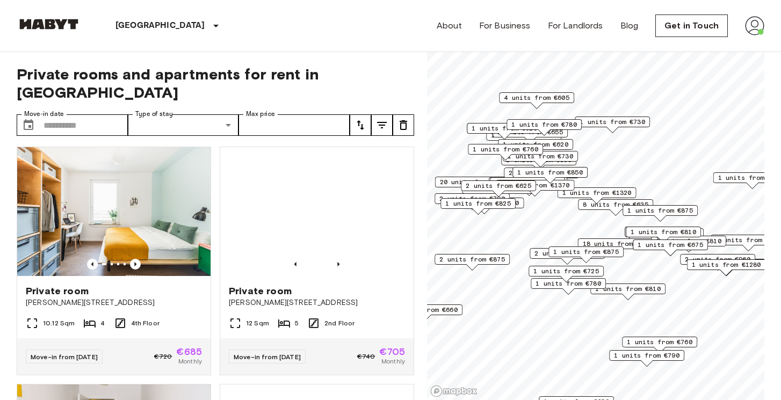
scroll to position [498, 0]
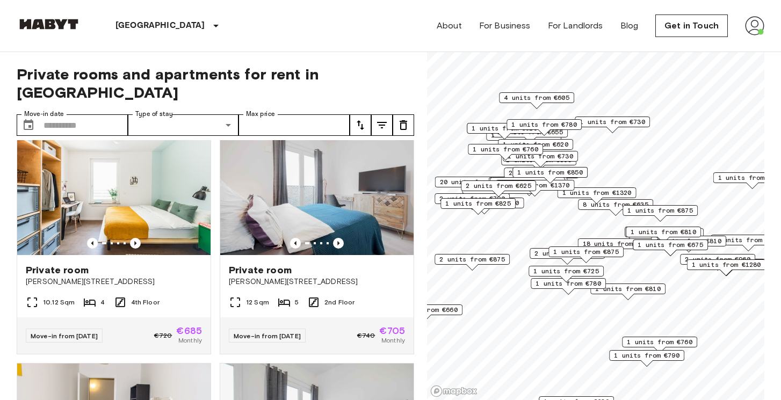
click at [99, 95] on div "Private rooms and apartments for rent in [GEOGRAPHIC_DATA] Move-in date ​ Move-…" at bounding box center [216, 226] width 398 height 349
click at [102, 114] on input "Move-in date" at bounding box center [86, 124] width 84 height 21
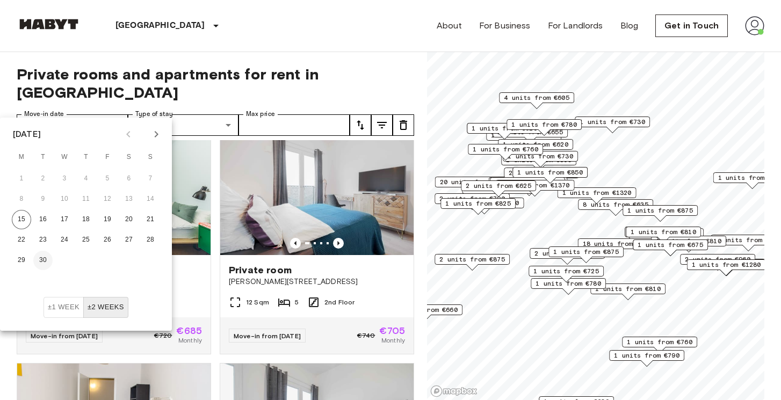
click at [38, 255] on button "30" at bounding box center [42, 260] width 19 height 19
type input "**********"
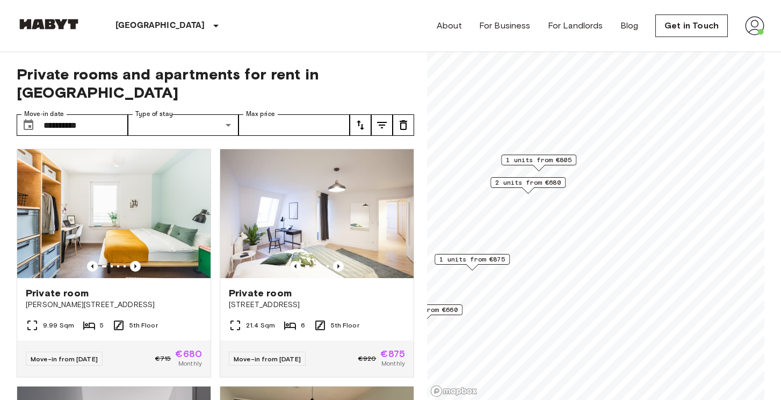
click at [214, 140] on div "Private room Kurfürstendamm 28 21.4 Sqm 6 5th Floor Move-in from 04 Oct 25 €920…" at bounding box center [312, 258] width 203 height 237
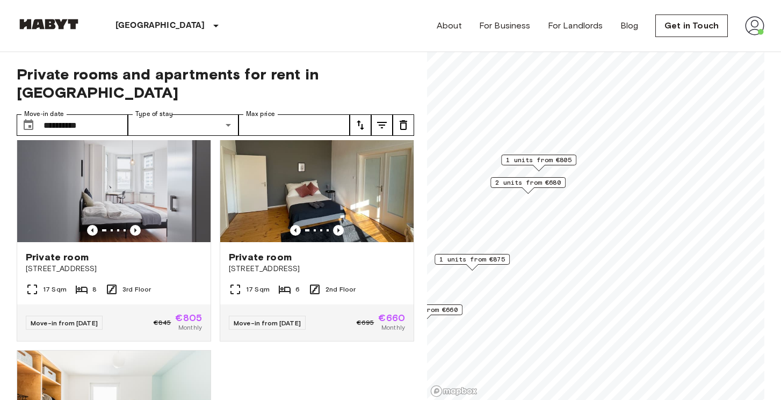
scroll to position [262, 0]
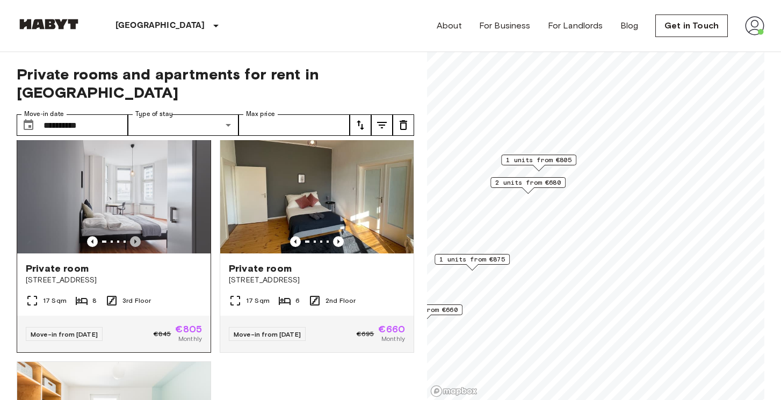
click at [140, 236] on icon "Previous image" at bounding box center [135, 241] width 11 height 11
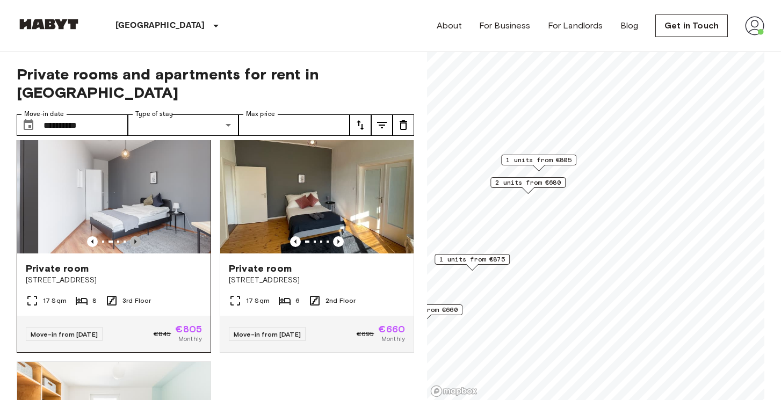
click at [140, 236] on icon "Previous image" at bounding box center [135, 241] width 11 height 11
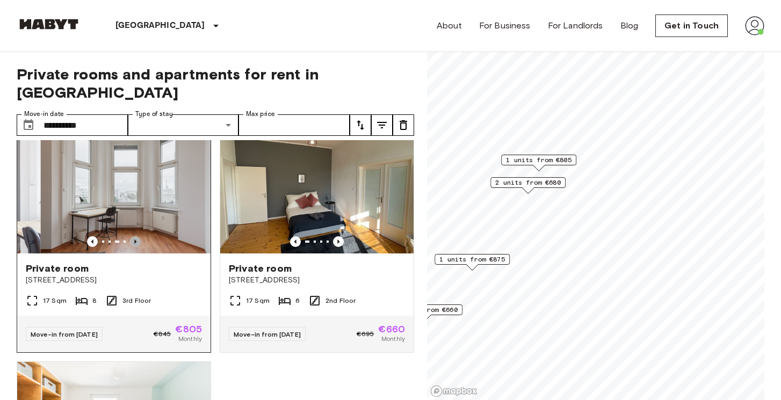
click at [140, 236] on icon "Previous image" at bounding box center [135, 241] width 11 height 11
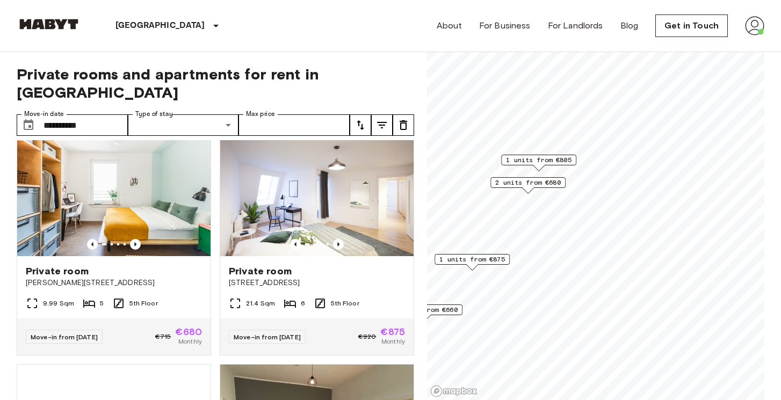
scroll to position [0, 0]
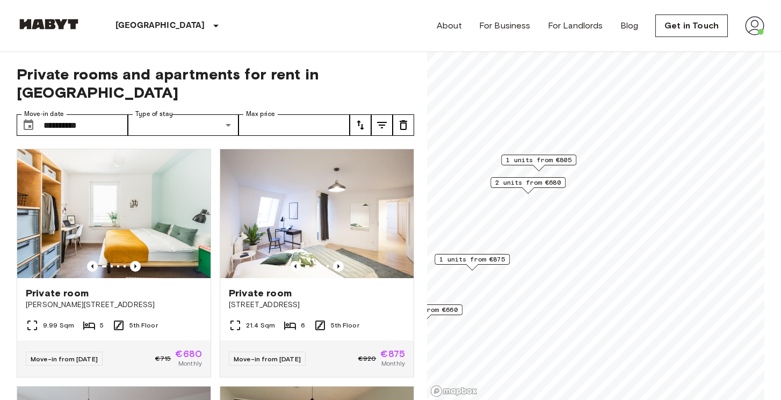
click at [399, 66] on span "Private rooms and apartments for rent in Berlin" at bounding box center [216, 83] width 398 height 37
click at [750, 24] on img at bounding box center [754, 25] width 19 height 19
click at [694, 45] on li "Profile" at bounding box center [718, 44] width 107 height 19
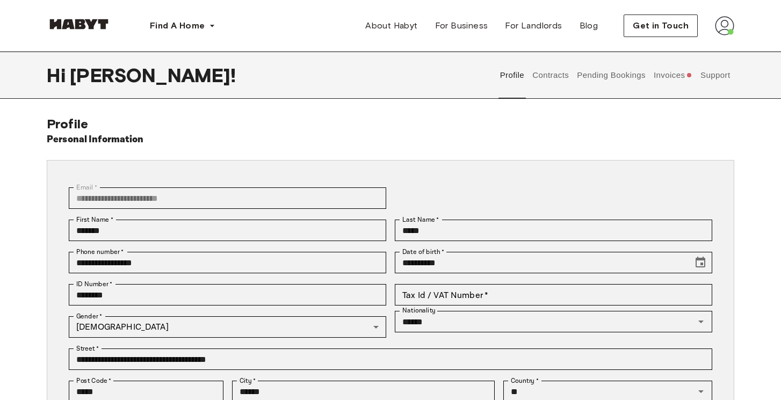
click at [560, 84] on button "Contracts" at bounding box center [550, 75] width 39 height 47
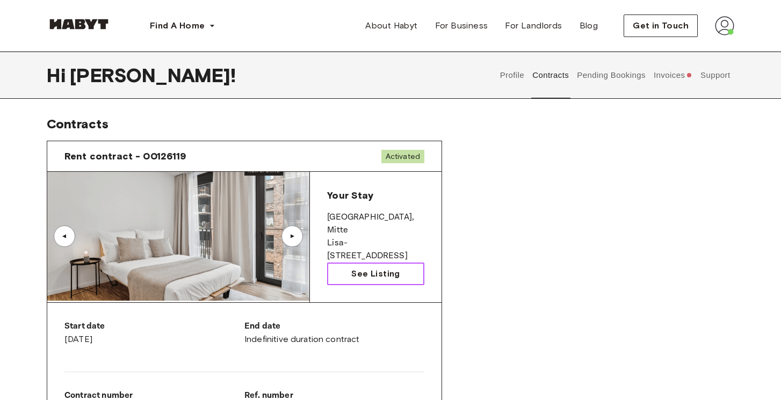
click at [362, 269] on span "See Listing" at bounding box center [375, 274] width 48 height 13
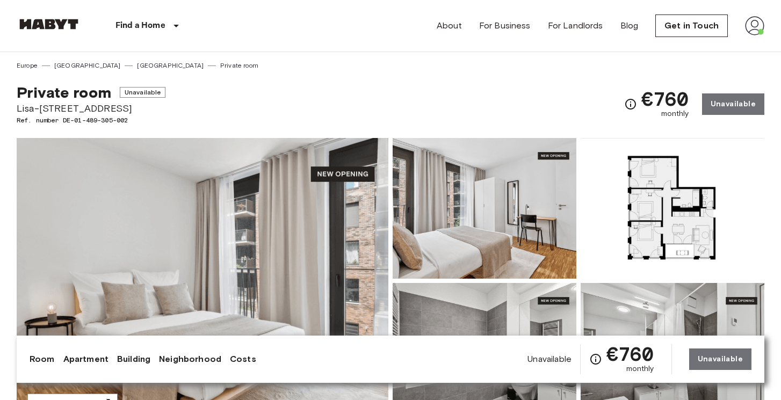
click at [684, 233] on img at bounding box center [673, 208] width 184 height 141
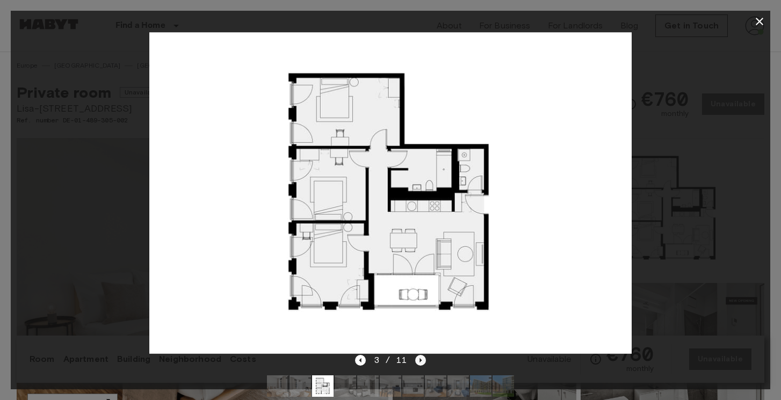
click at [422, 362] on icon "Next image" at bounding box center [420, 360] width 11 height 11
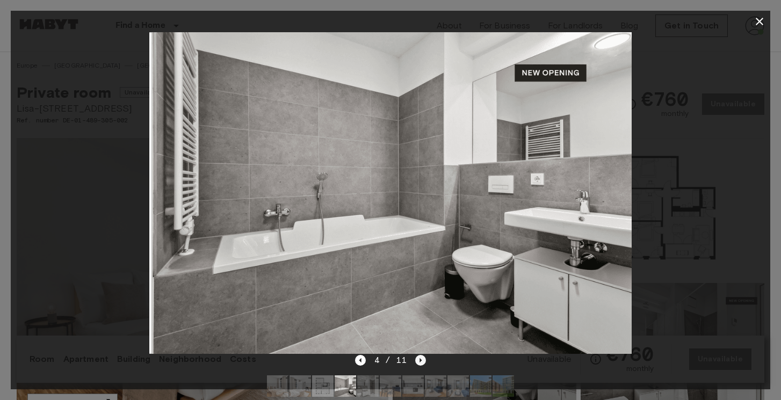
click at [422, 362] on icon "Next image" at bounding box center [420, 360] width 11 height 11
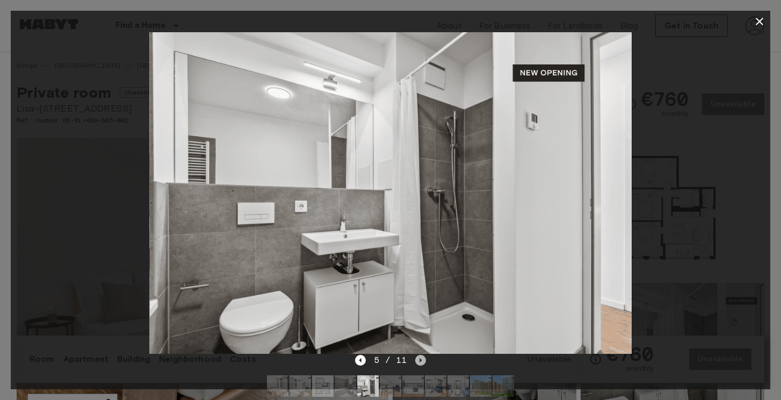
click at [422, 362] on icon "Next image" at bounding box center [420, 360] width 11 height 11
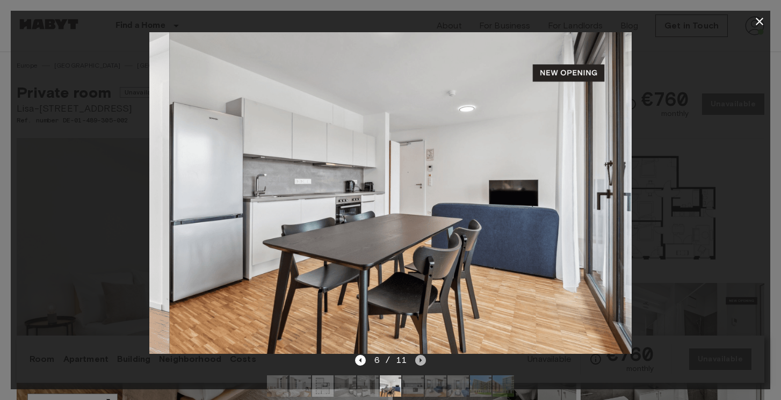
click at [422, 362] on icon "Next image" at bounding box center [420, 360] width 11 height 11
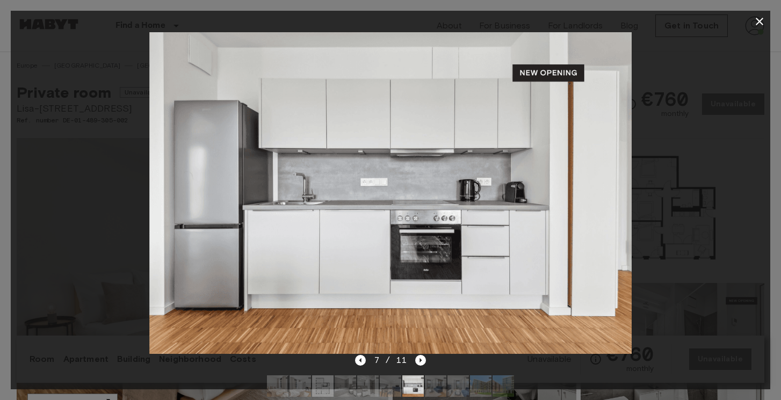
click at [755, 20] on icon "button" at bounding box center [759, 21] width 13 height 13
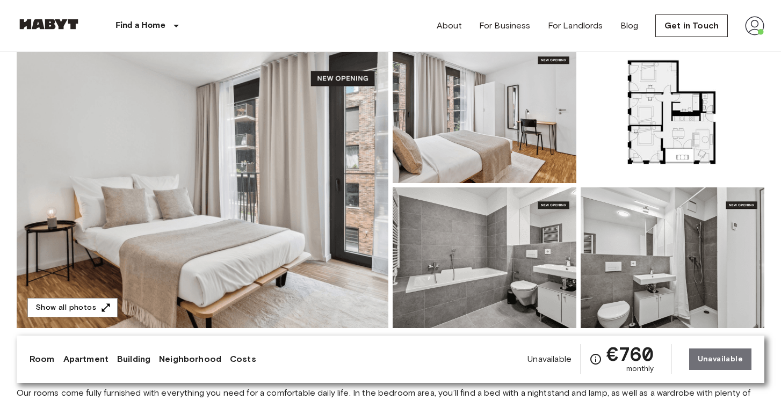
scroll to position [98, 0]
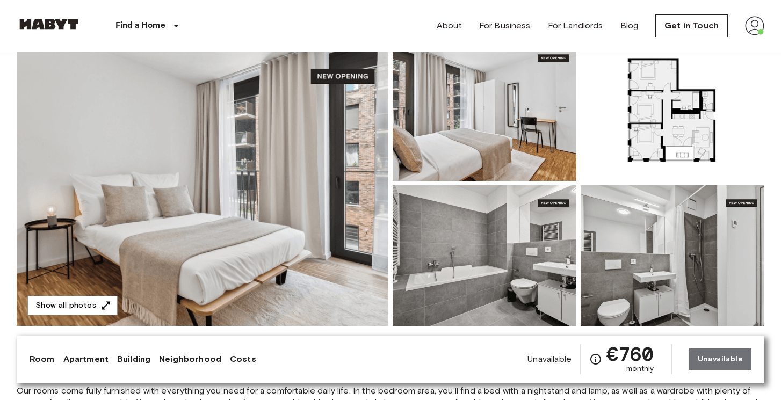
click at [294, 244] on img at bounding box center [203, 183] width 372 height 286
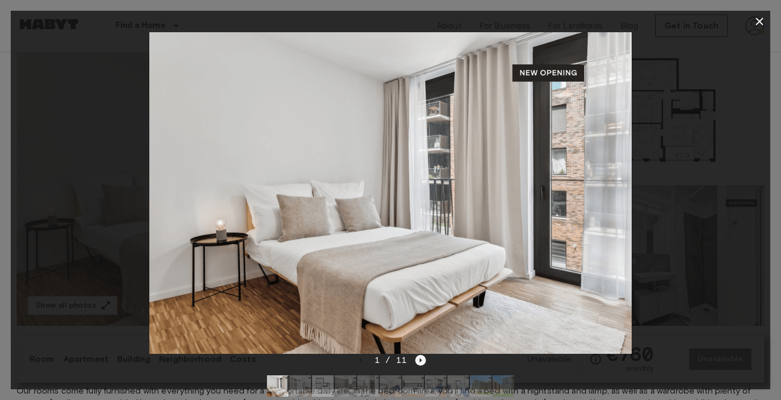
click at [419, 361] on icon "Next image" at bounding box center [420, 360] width 11 height 11
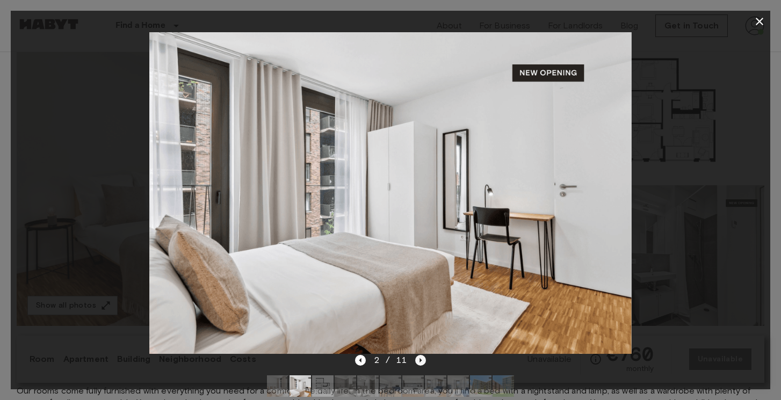
click at [419, 361] on icon "Next image" at bounding box center [420, 360] width 11 height 11
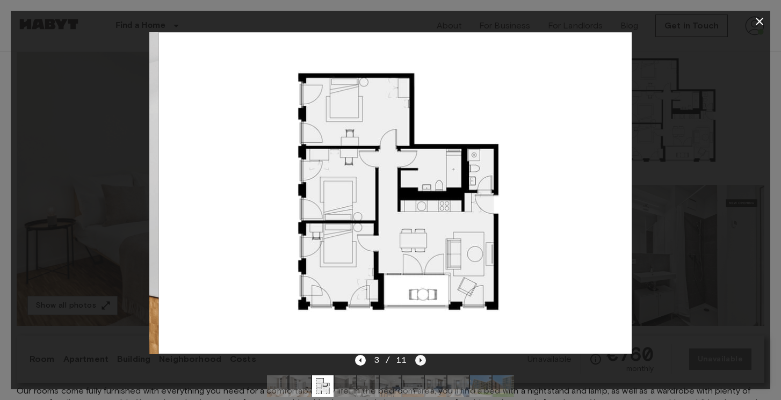
click at [419, 361] on icon "Next image" at bounding box center [420, 360] width 11 height 11
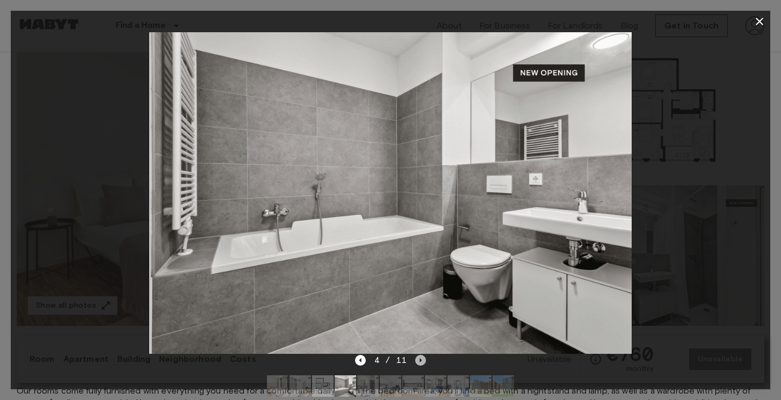
click at [419, 361] on icon "Next image" at bounding box center [420, 360] width 11 height 11
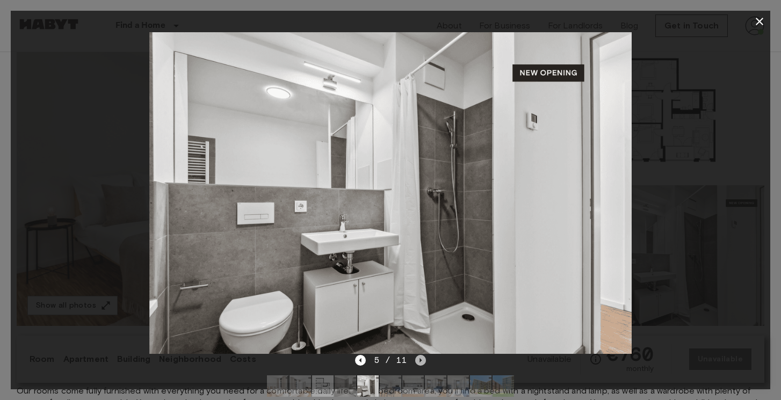
click at [419, 361] on icon "Next image" at bounding box center [420, 360] width 11 height 11
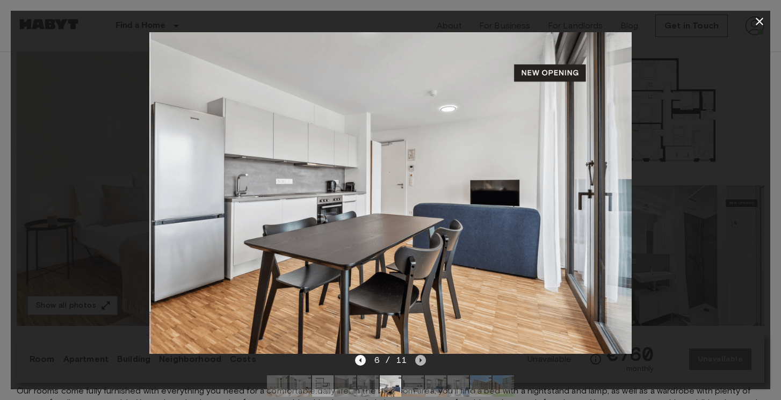
click at [419, 361] on icon "Next image" at bounding box center [420, 360] width 11 height 11
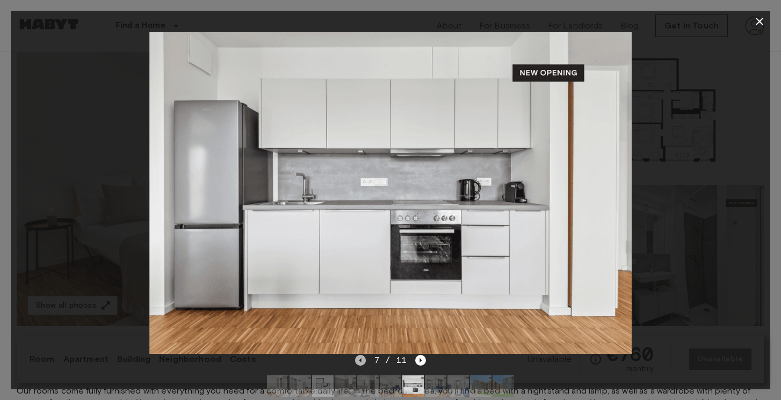
click at [365, 365] on icon "Previous image" at bounding box center [360, 360] width 11 height 11
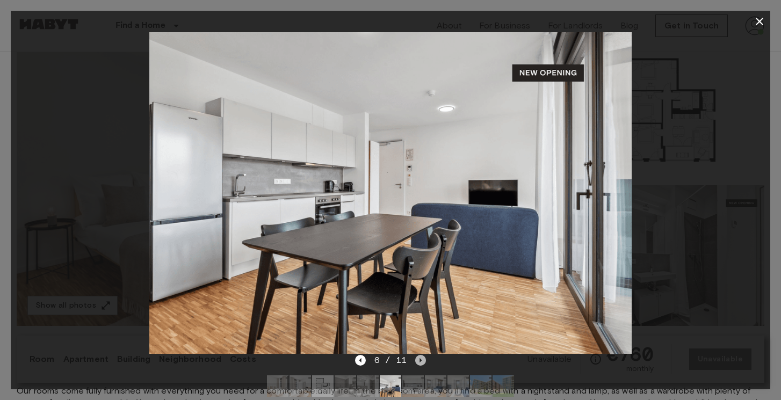
click at [419, 361] on icon "Next image" at bounding box center [420, 360] width 11 height 11
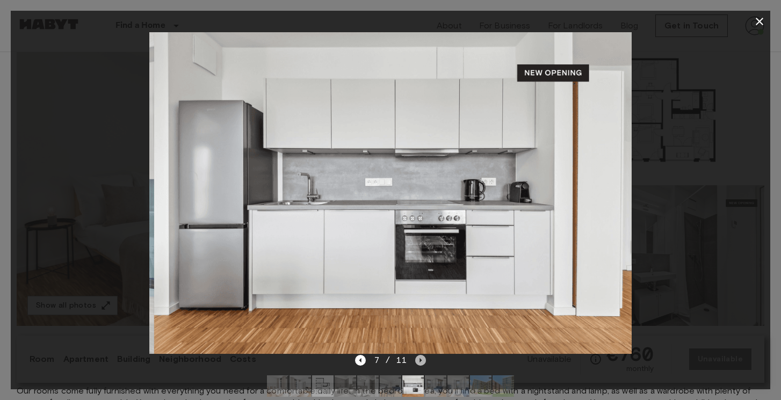
click at [419, 361] on icon "Next image" at bounding box center [420, 360] width 11 height 11
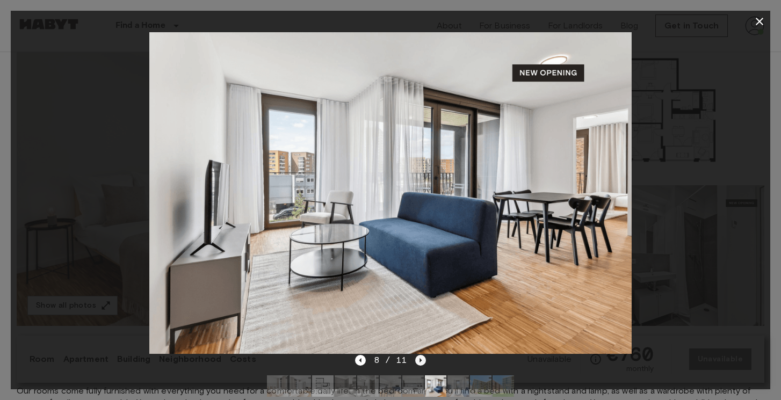
click at [422, 362] on icon "Next image" at bounding box center [420, 360] width 11 height 11
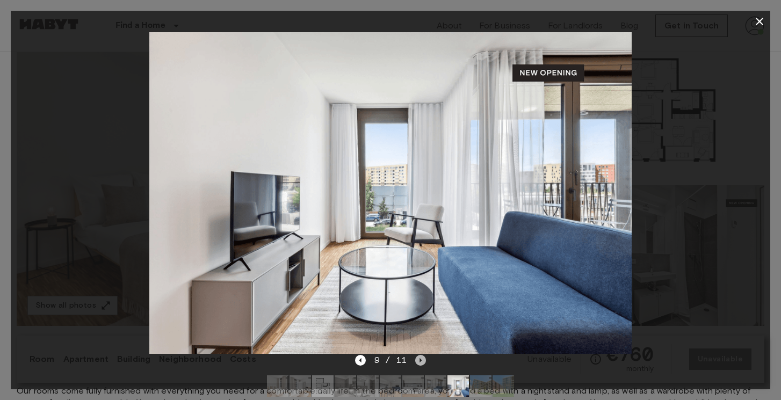
click at [422, 362] on icon "Next image" at bounding box center [420, 360] width 11 height 11
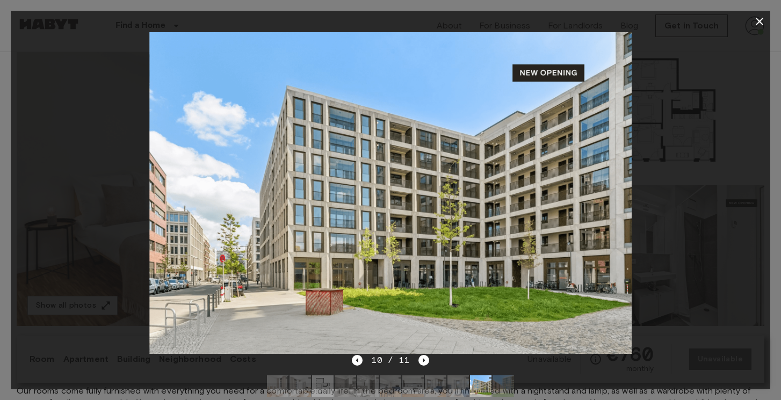
click at [759, 24] on icon "button" at bounding box center [759, 21] width 13 height 13
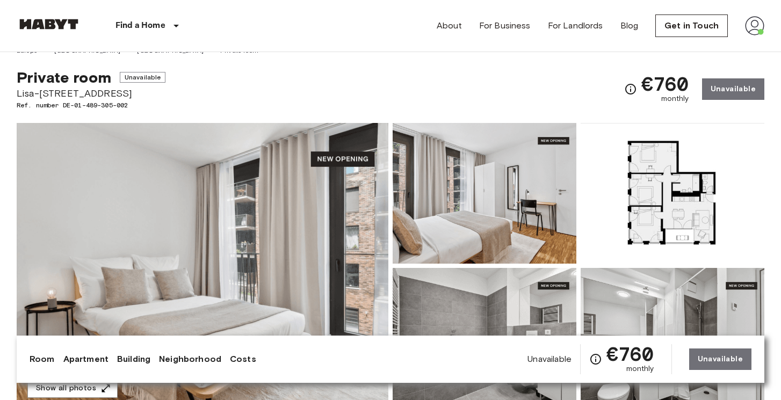
scroll to position [15, 0]
click at [649, 171] on img at bounding box center [673, 193] width 184 height 141
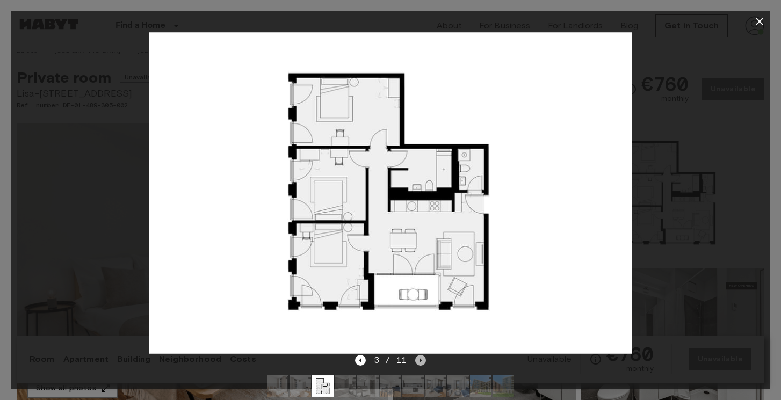
click at [423, 357] on icon "Next image" at bounding box center [420, 360] width 11 height 11
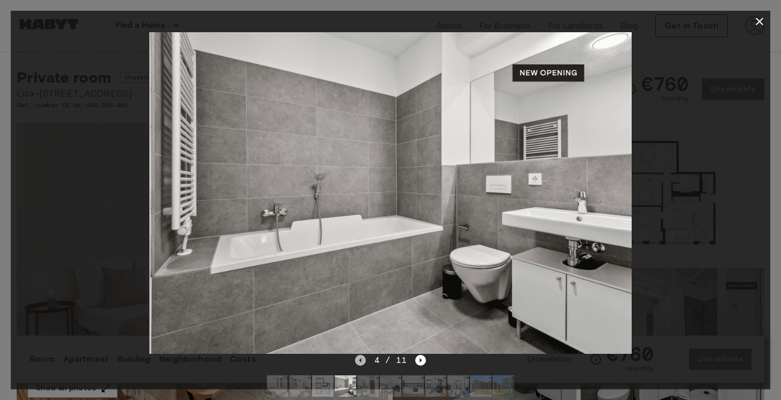
click at [359, 364] on icon "Previous image" at bounding box center [360, 360] width 11 height 11
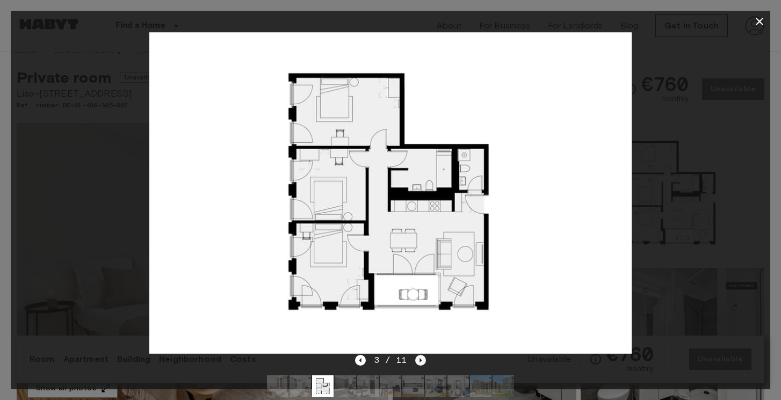
click at [420, 361] on icon "Next image" at bounding box center [421, 360] width 2 height 4
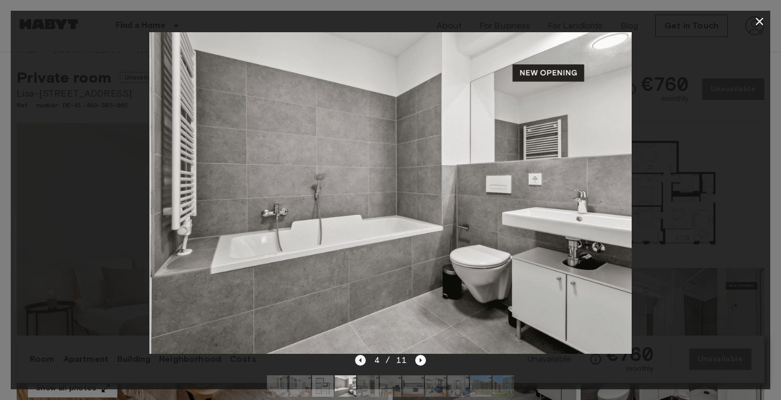
click at [358, 359] on icon "Previous image" at bounding box center [360, 360] width 11 height 11
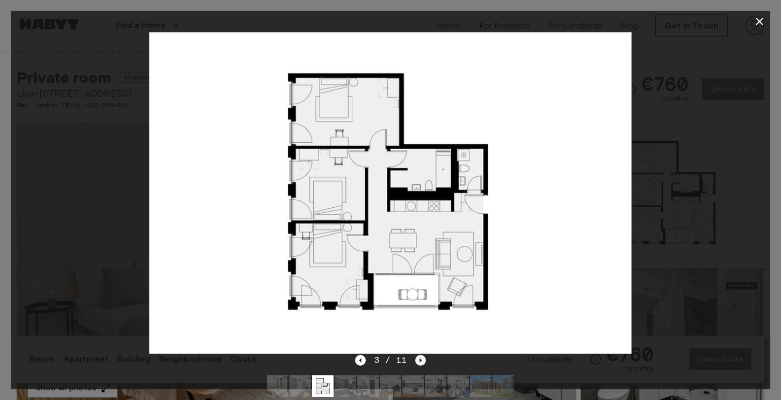
click at [422, 362] on icon "Next image" at bounding box center [420, 360] width 11 height 11
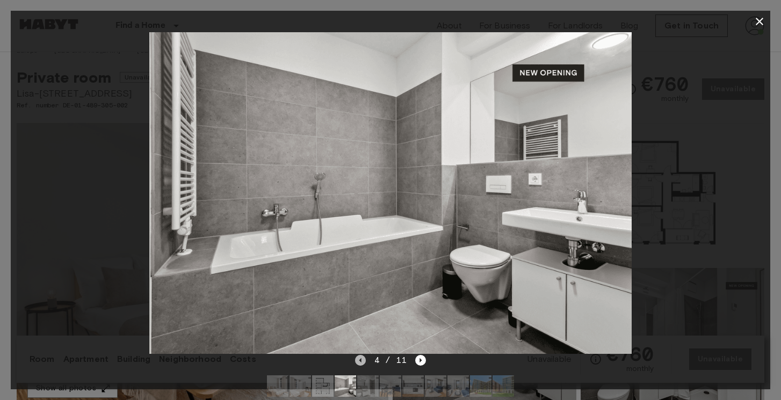
click at [362, 364] on icon "Previous image" at bounding box center [360, 360] width 11 height 11
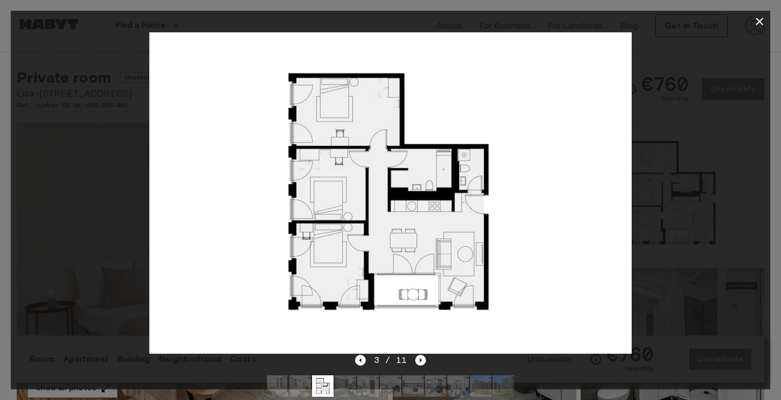
click at [762, 19] on icon "button" at bounding box center [760, 22] width 8 height 8
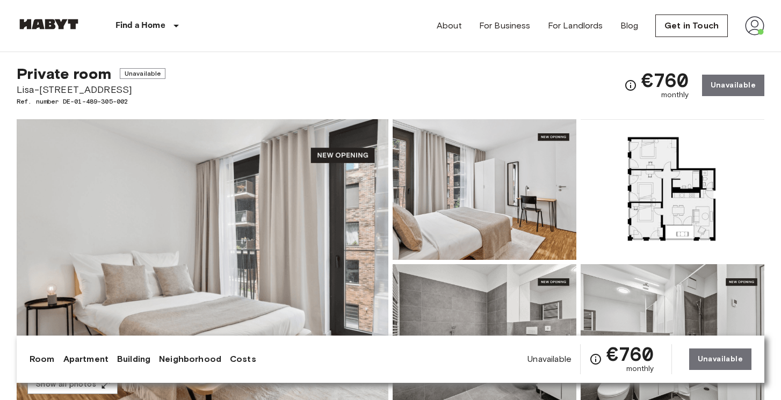
scroll to position [0, 0]
